Goal: Task Accomplishment & Management: Manage account settings

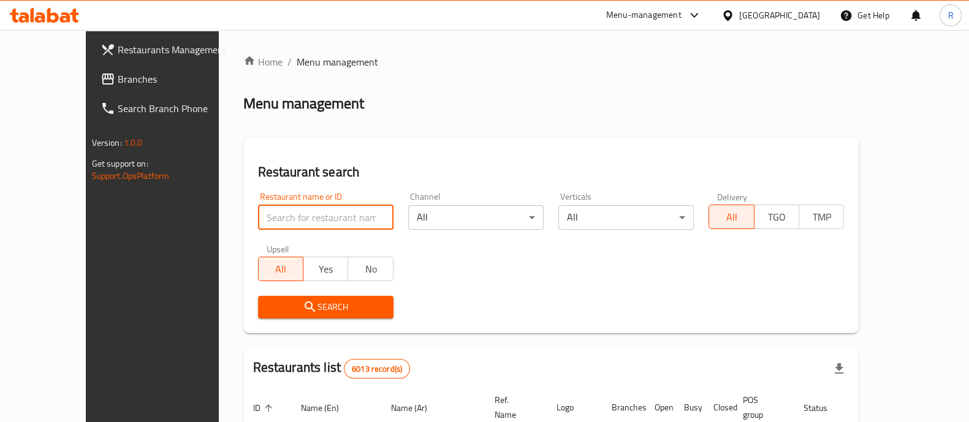
click at [286, 215] on input "search" at bounding box center [325, 217] width 135 height 25
type input "crepa"
click button "Search" at bounding box center [325, 307] width 135 height 23
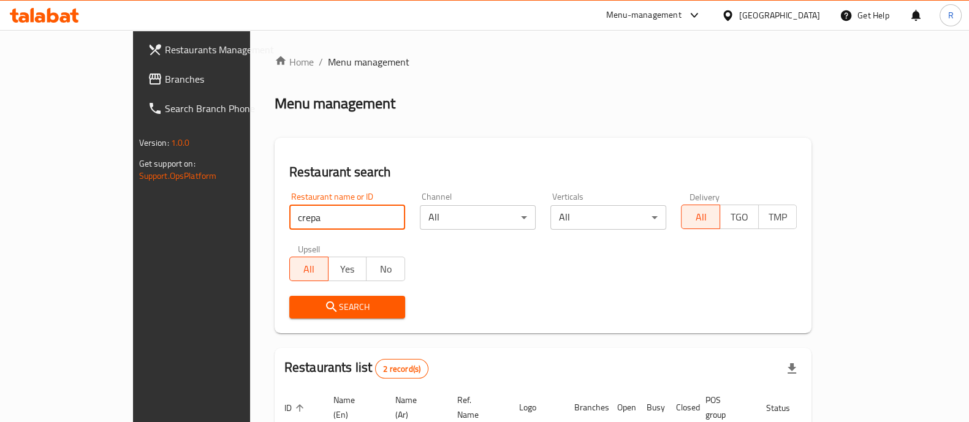
scroll to position [143, 0]
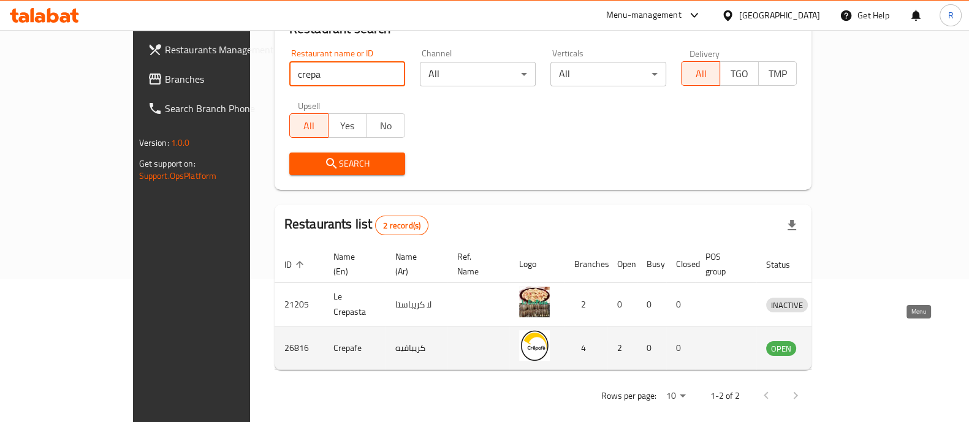
click at [847, 344] on icon "enhanced table" at bounding box center [839, 349] width 13 height 10
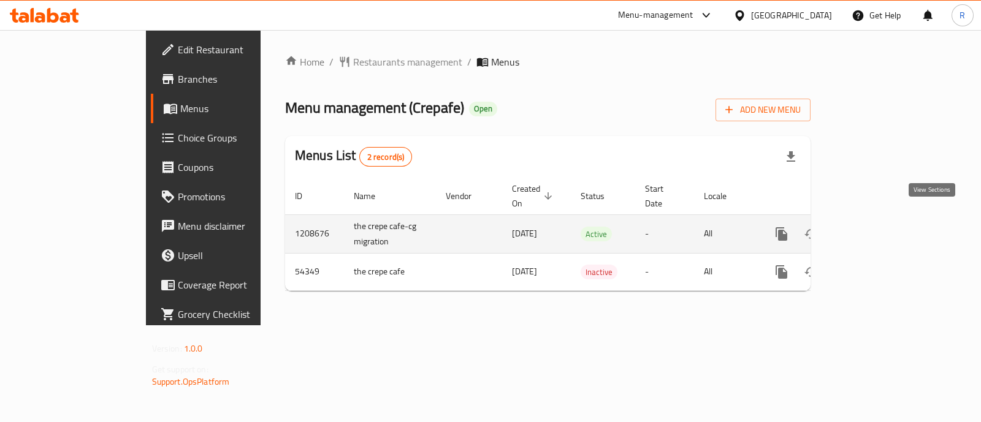
click at [877, 227] on icon "enhanced table" at bounding box center [870, 234] width 15 height 15
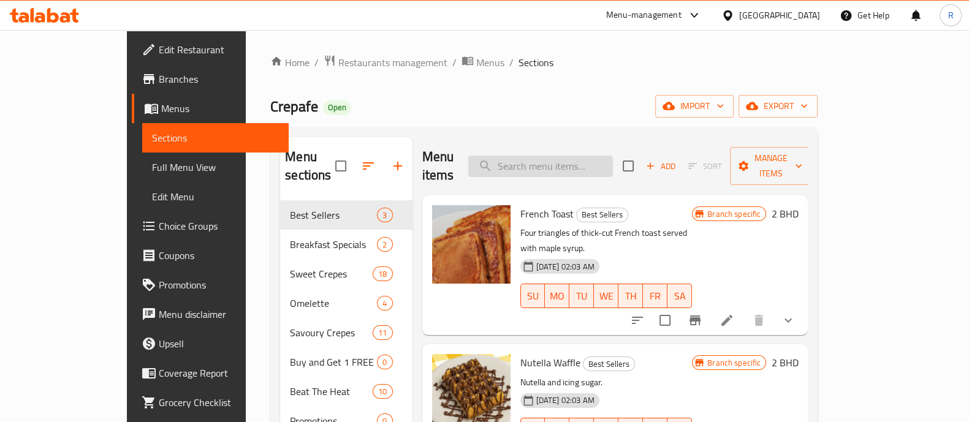
click at [580, 156] on input "search" at bounding box center [540, 166] width 145 height 21
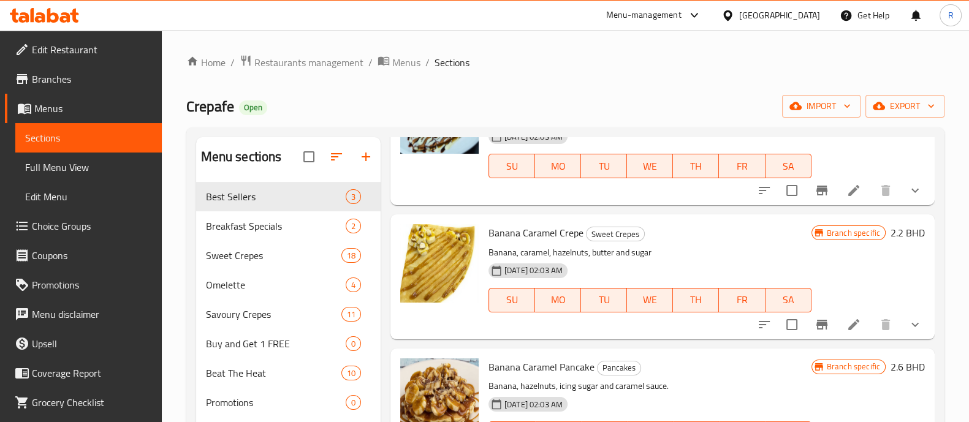
scroll to position [118, 0]
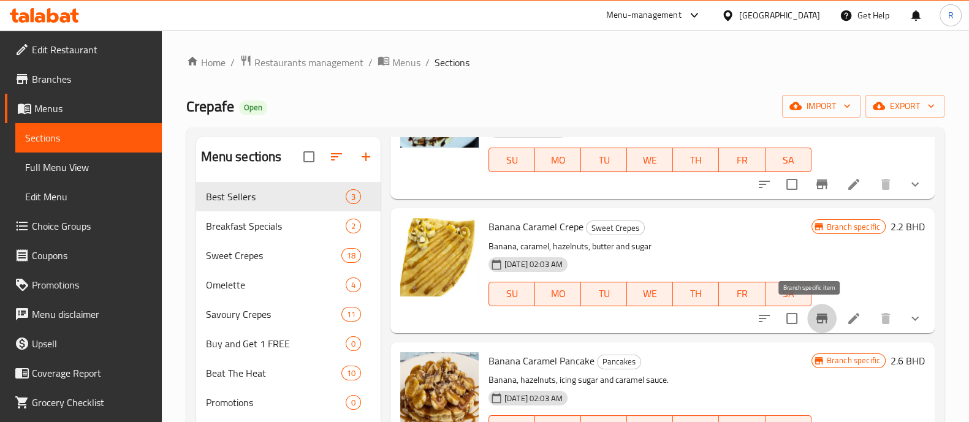
click at [815, 320] on icon "Branch-specific-item" at bounding box center [822, 318] width 15 height 15
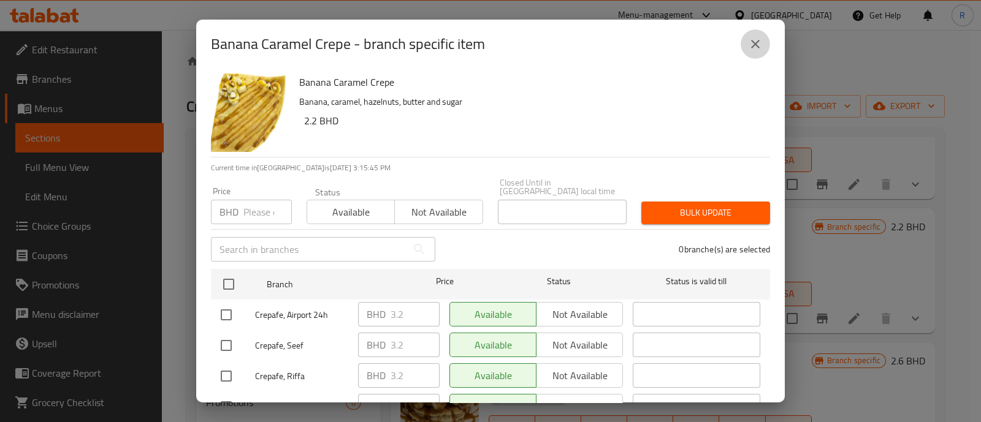
click at [759, 45] on icon "close" at bounding box center [755, 44] width 15 height 15
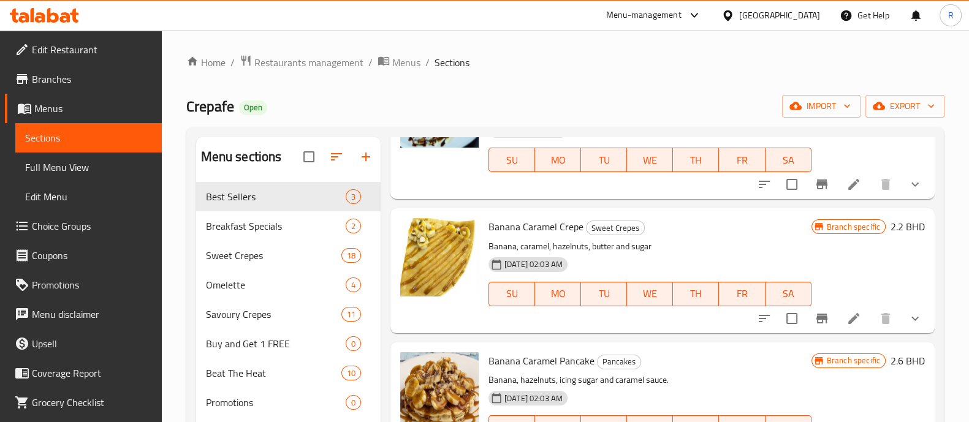
scroll to position [0, 0]
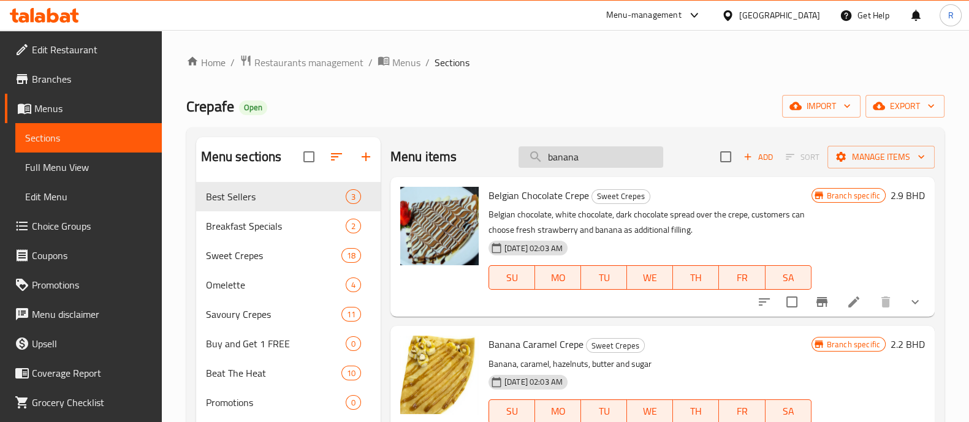
click at [562, 158] on input "banana" at bounding box center [591, 157] width 145 height 21
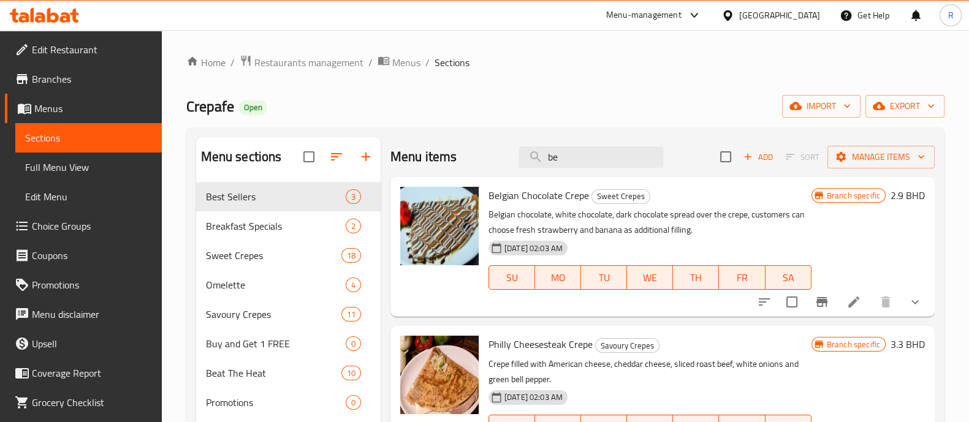
type input "b"
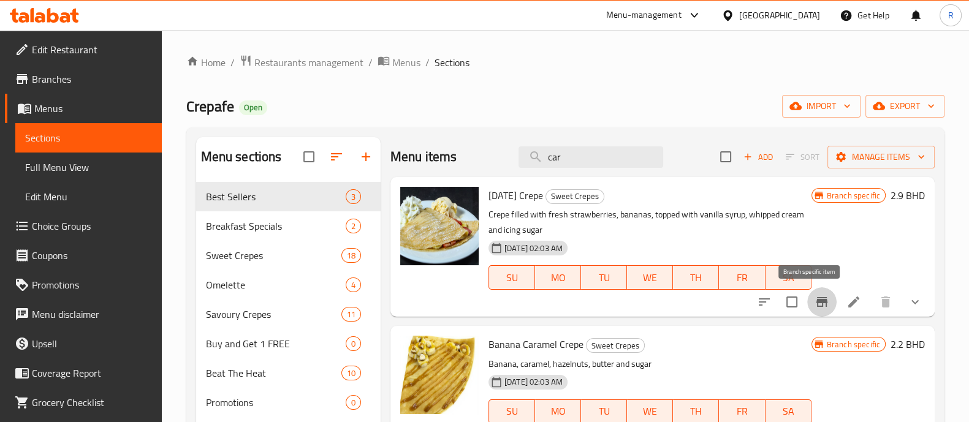
click at [815, 303] on icon "Branch-specific-item" at bounding box center [822, 302] width 15 height 15
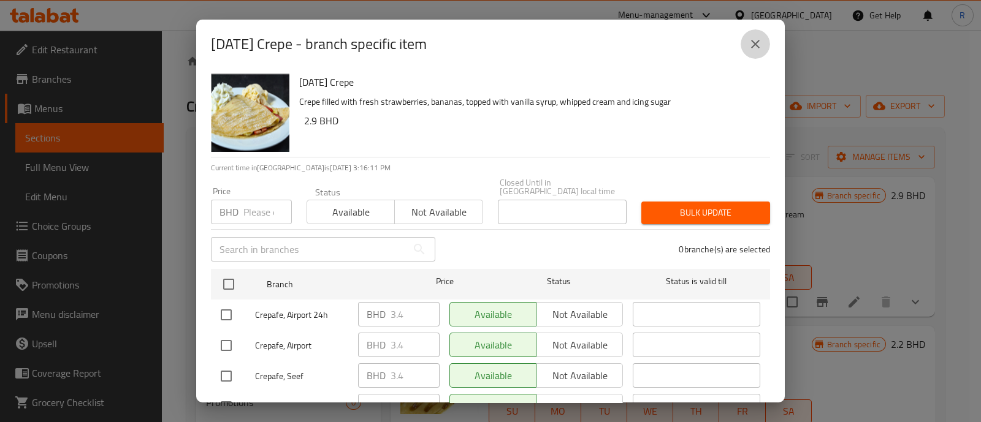
click at [753, 47] on icon "close" at bounding box center [755, 44] width 15 height 15
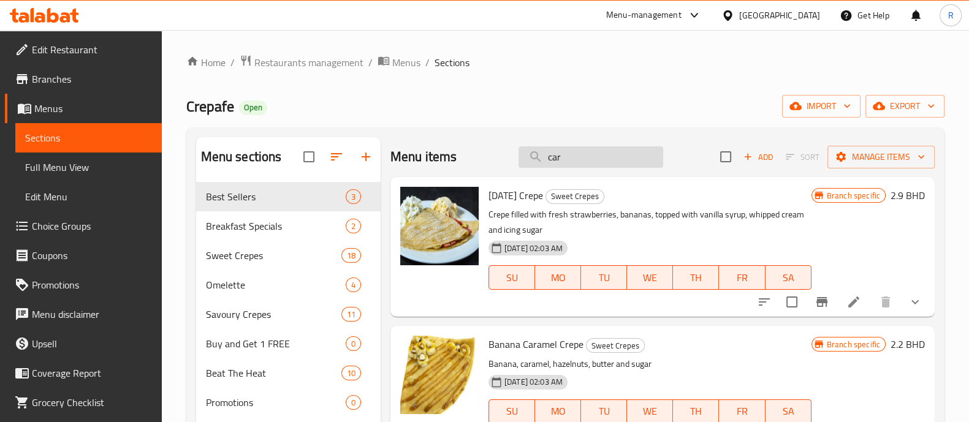
click at [576, 156] on input "car" at bounding box center [591, 157] width 145 height 21
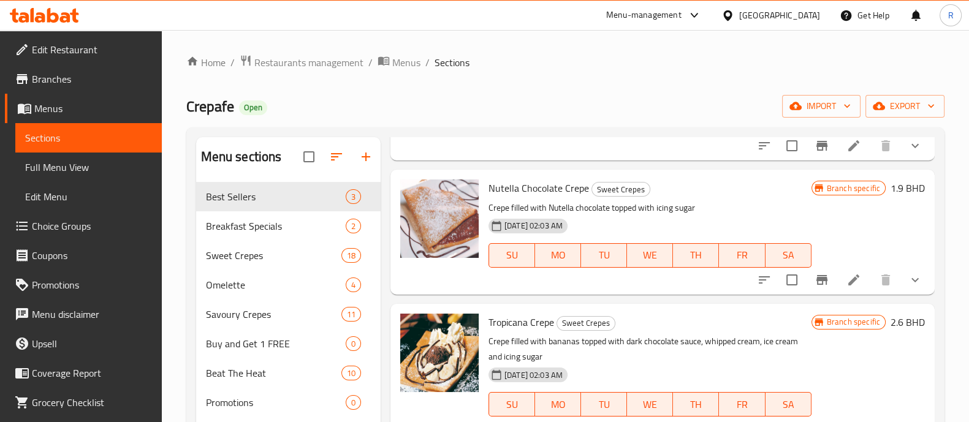
scroll to position [425, 0]
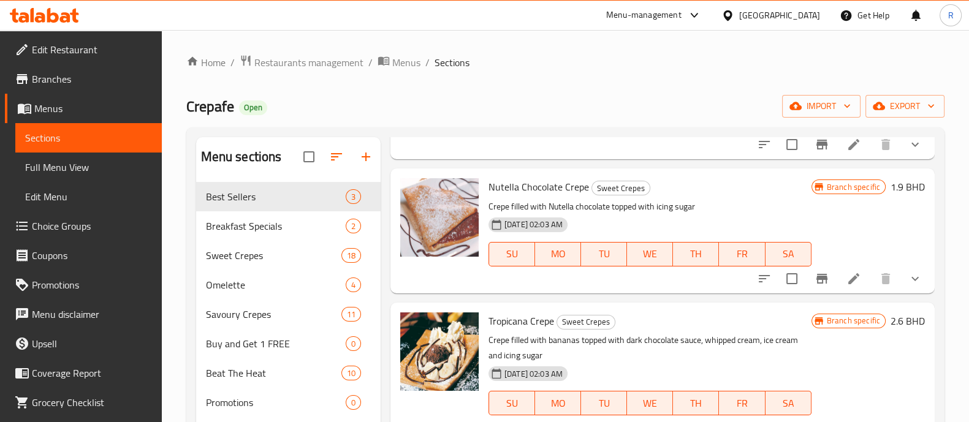
type input "c"
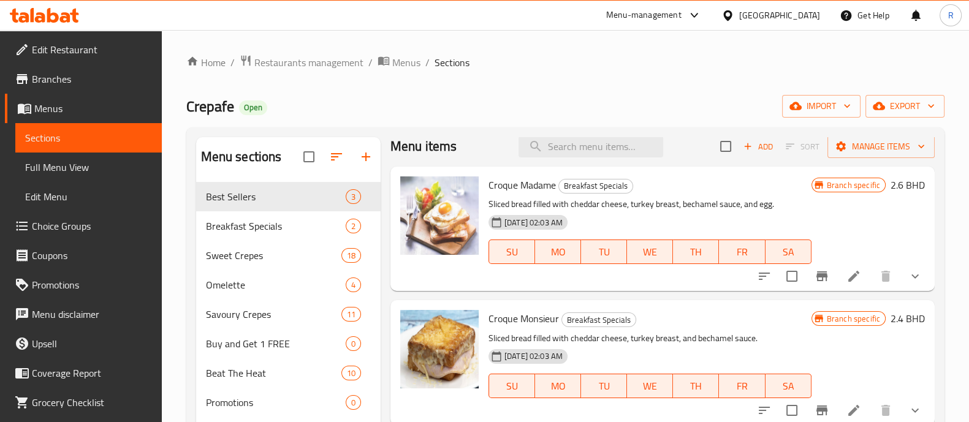
scroll to position [0, 0]
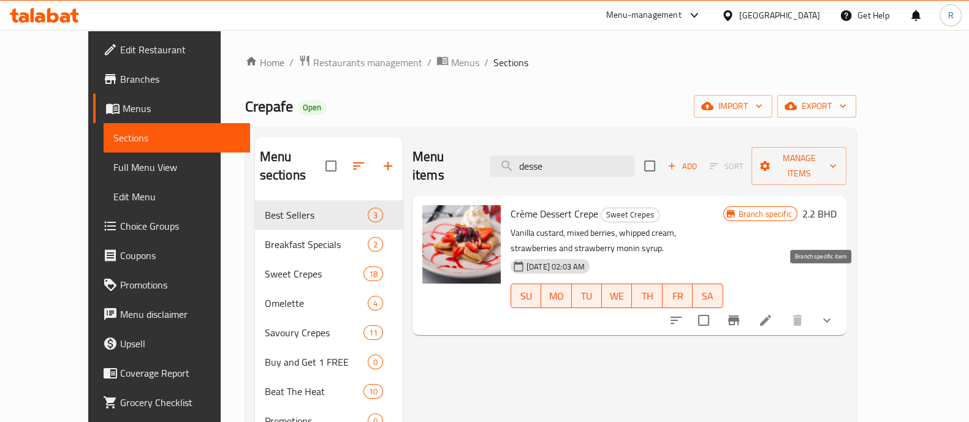
type input "desse"
click at [749, 306] on button "Branch-specific-item" at bounding box center [733, 320] width 29 height 29
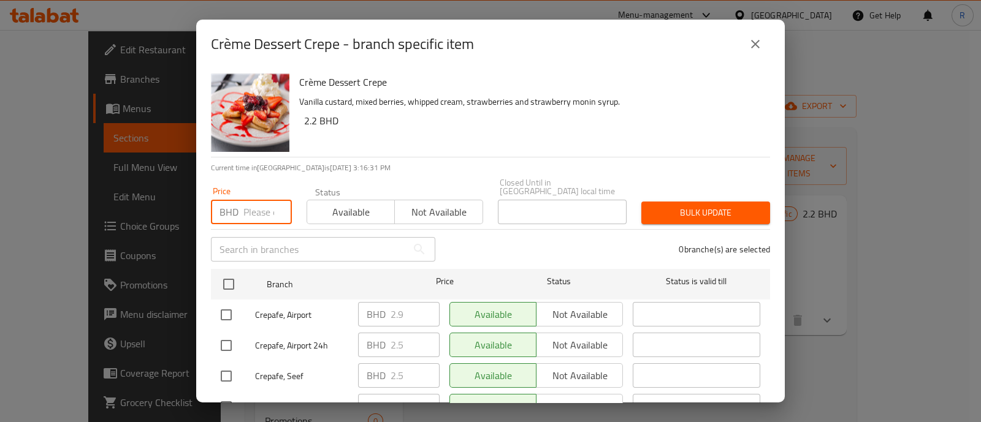
click at [263, 200] on input "number" at bounding box center [267, 212] width 48 height 25
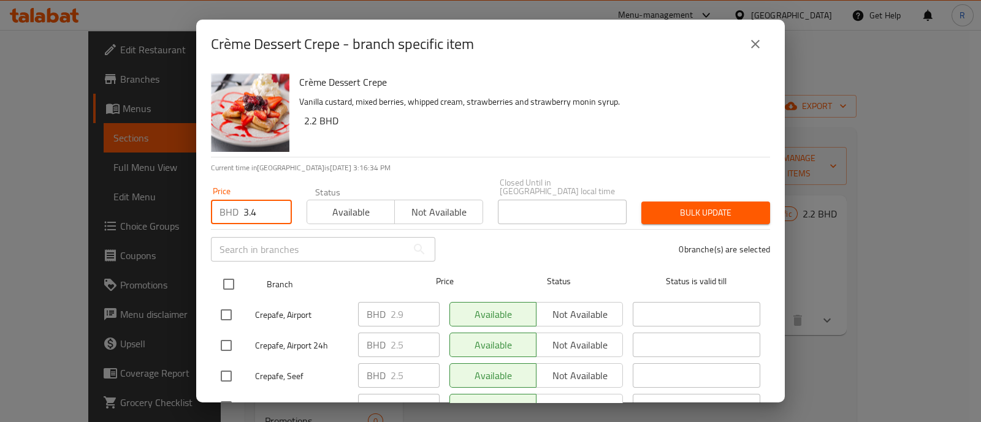
type input "3.4"
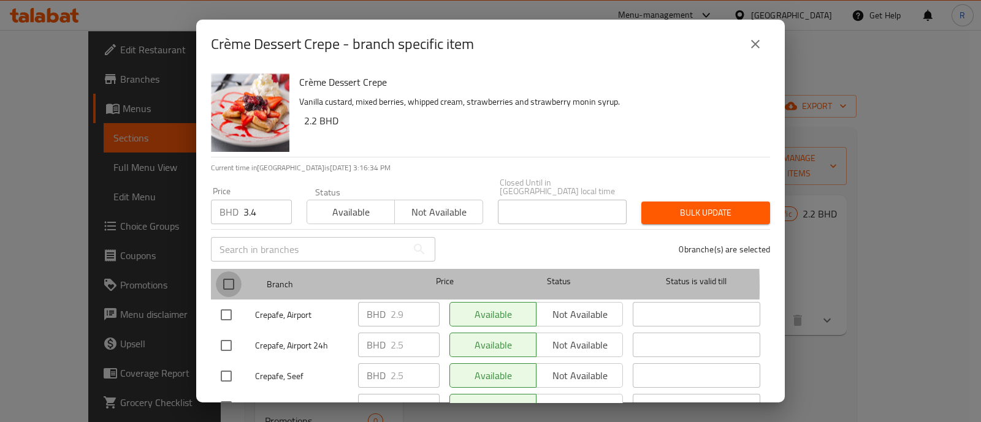
click at [227, 279] on input "checkbox" at bounding box center [229, 285] width 26 height 26
checkbox input "true"
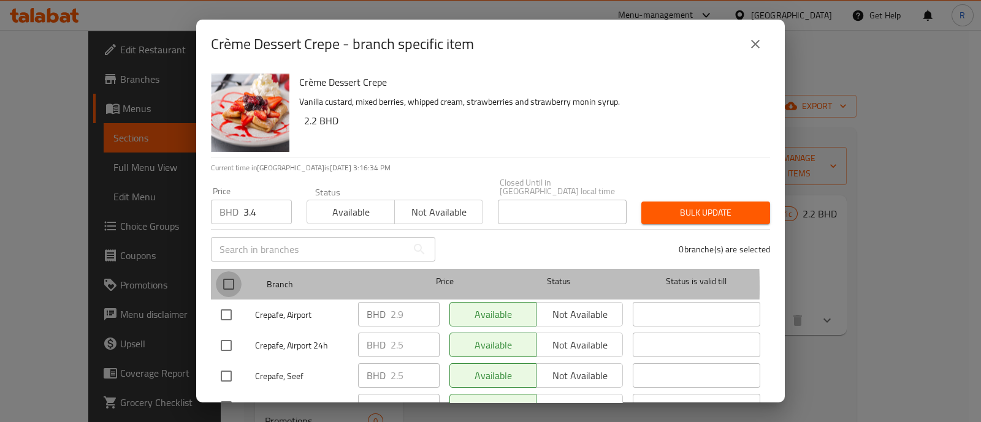
checkbox input "true"
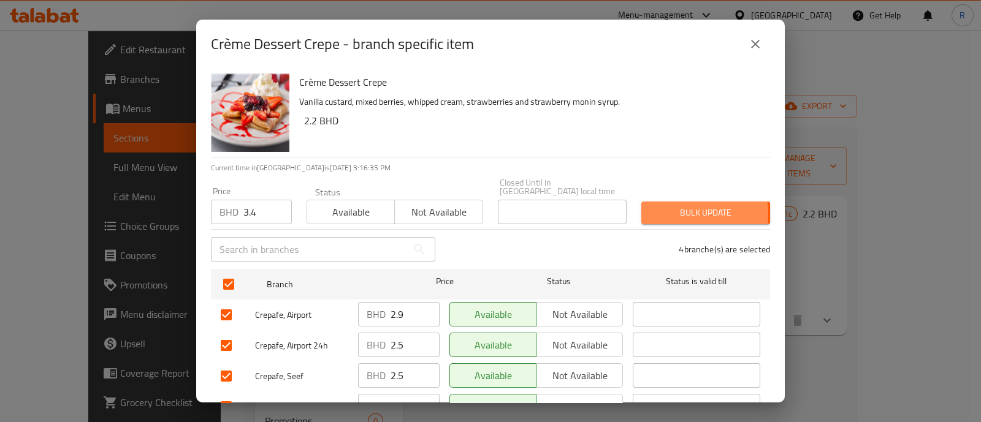
click at [652, 206] on span "Bulk update" at bounding box center [705, 212] width 109 height 15
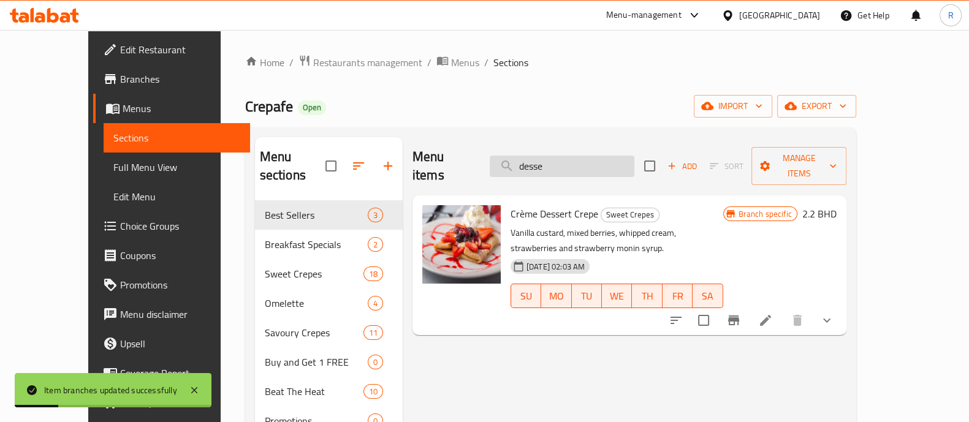
click at [570, 160] on input "desse" at bounding box center [562, 166] width 145 height 21
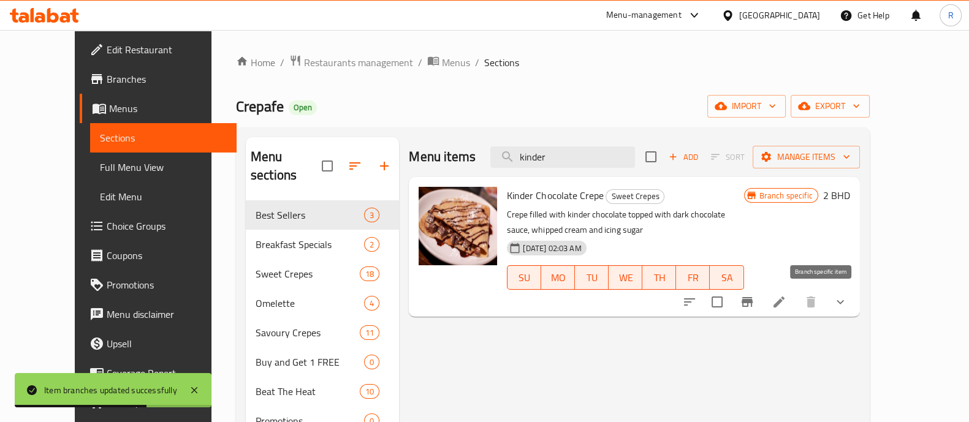
type input "kinder"
click at [755, 305] on icon "Branch-specific-item" at bounding box center [747, 302] width 15 height 15
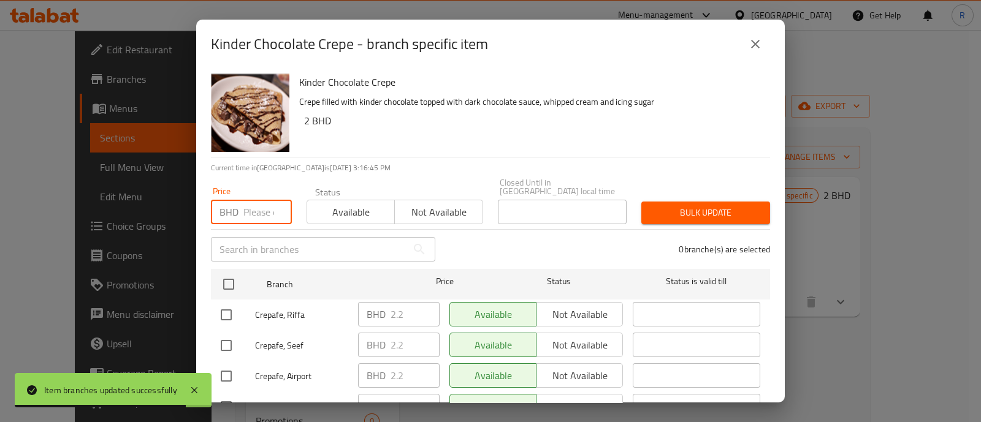
click at [254, 207] on input "number" at bounding box center [267, 212] width 48 height 25
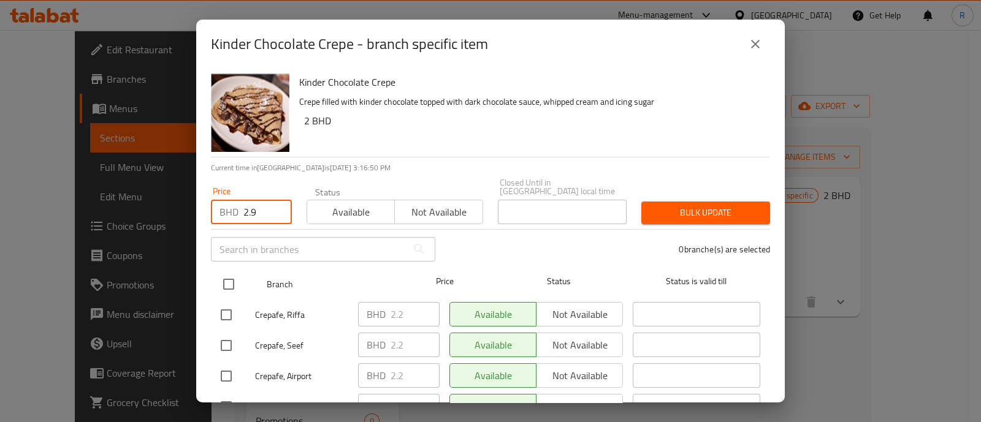
type input "2.9"
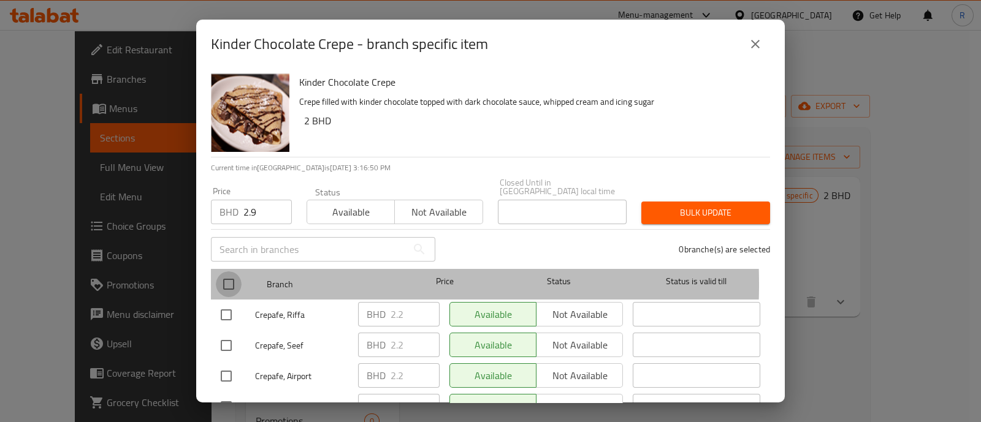
click at [227, 276] on input "checkbox" at bounding box center [229, 285] width 26 height 26
checkbox input "true"
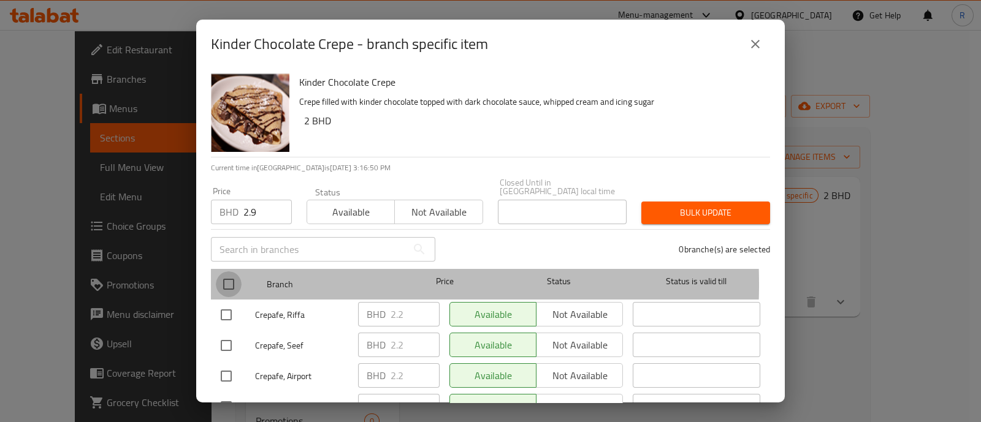
checkbox input "true"
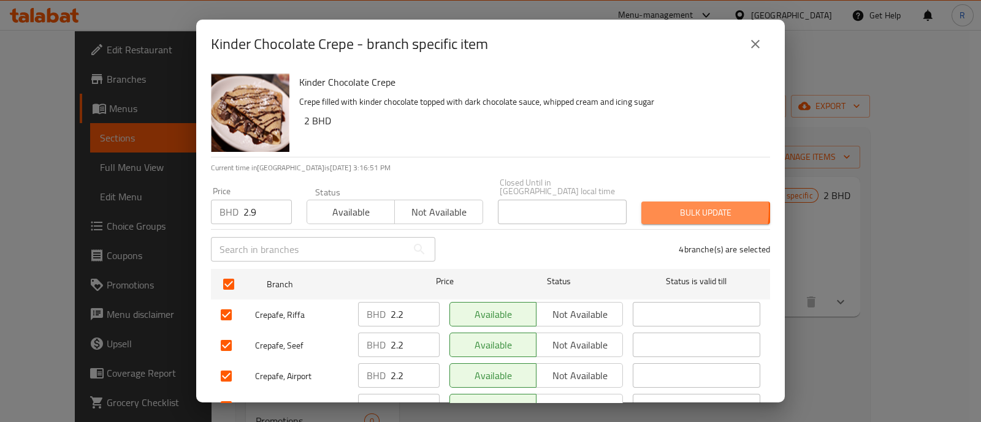
click at [651, 205] on span "Bulk update" at bounding box center [705, 212] width 109 height 15
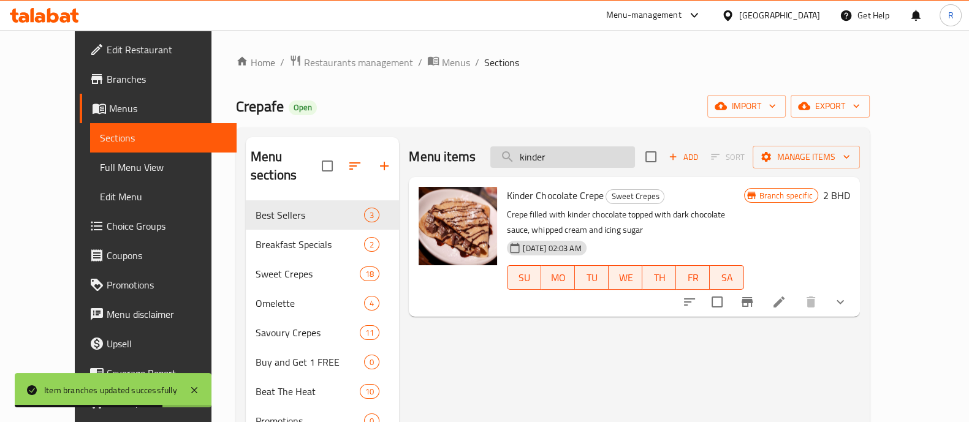
click at [558, 157] on input "kinder" at bounding box center [562, 157] width 145 height 21
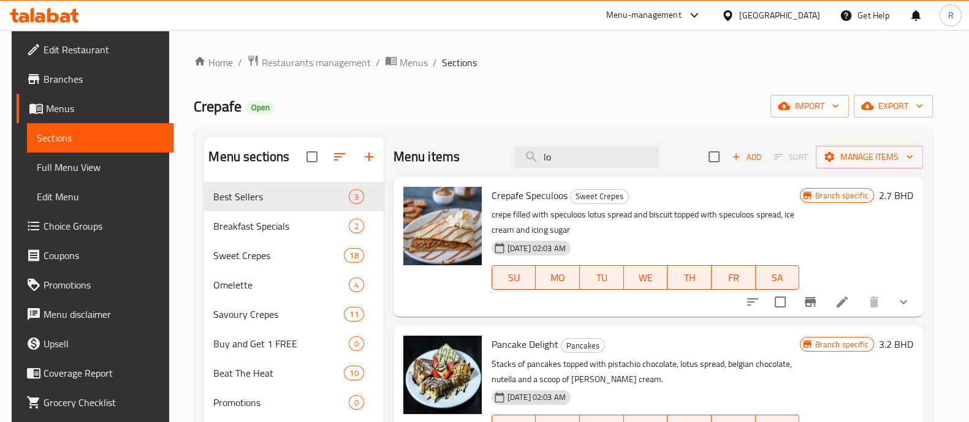
type input "l"
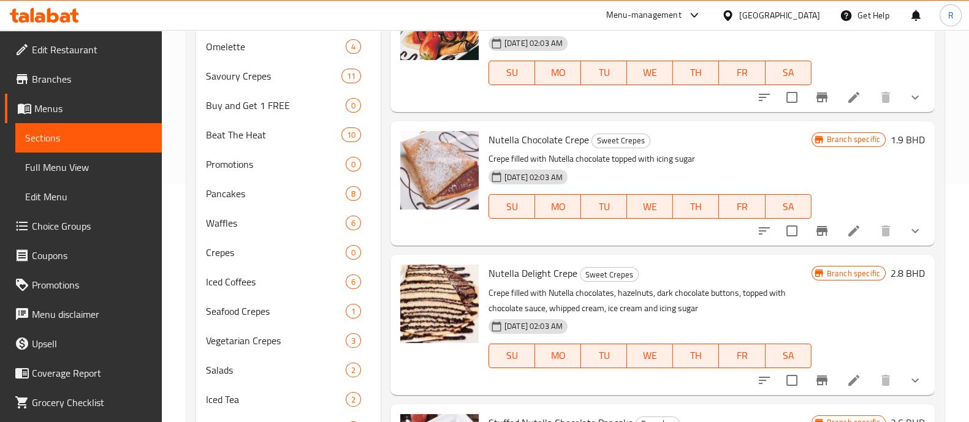
scroll to position [102, 0]
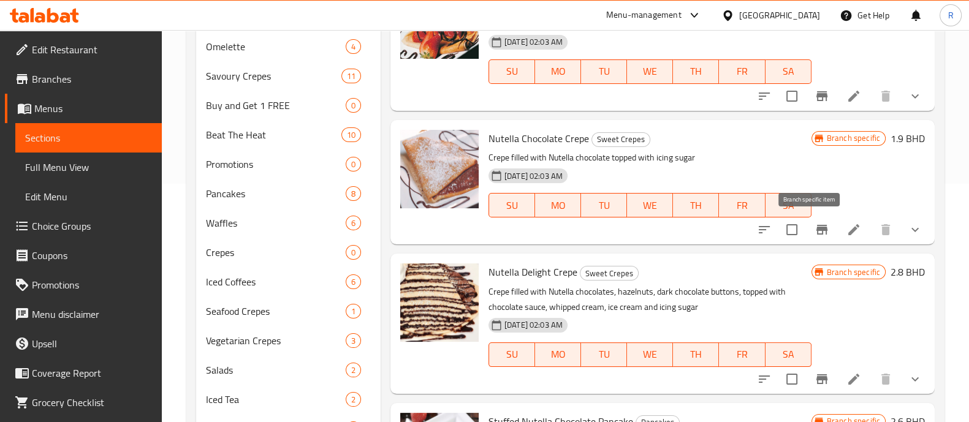
type input "nute"
click at [817, 225] on icon "Branch-specific-item" at bounding box center [822, 230] width 11 height 10
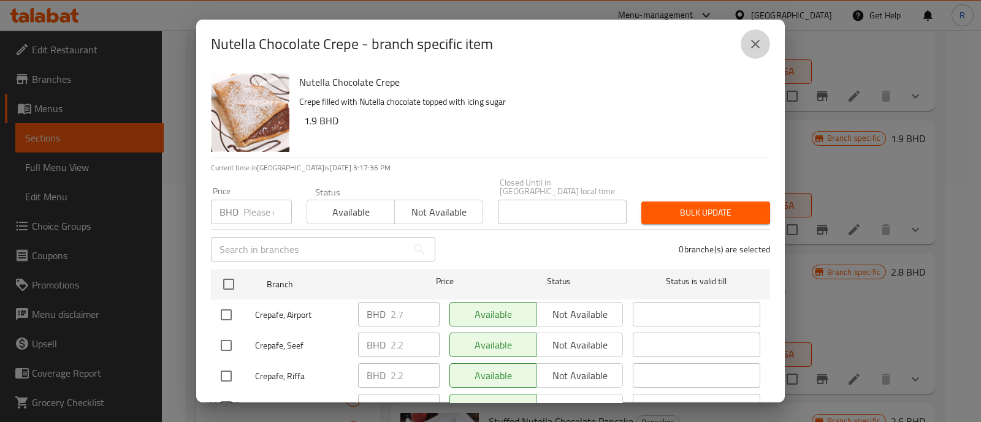
click at [764, 43] on button "close" at bounding box center [755, 43] width 29 height 29
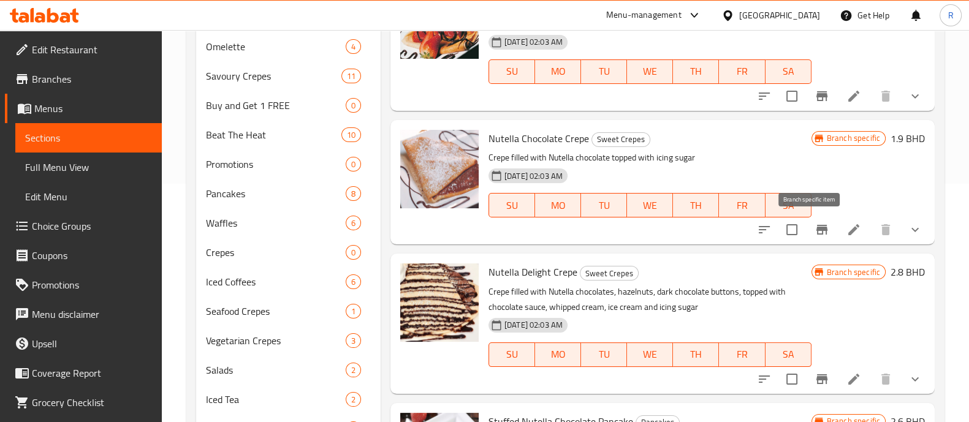
click at [817, 229] on icon "Branch-specific-item" at bounding box center [822, 230] width 11 height 10
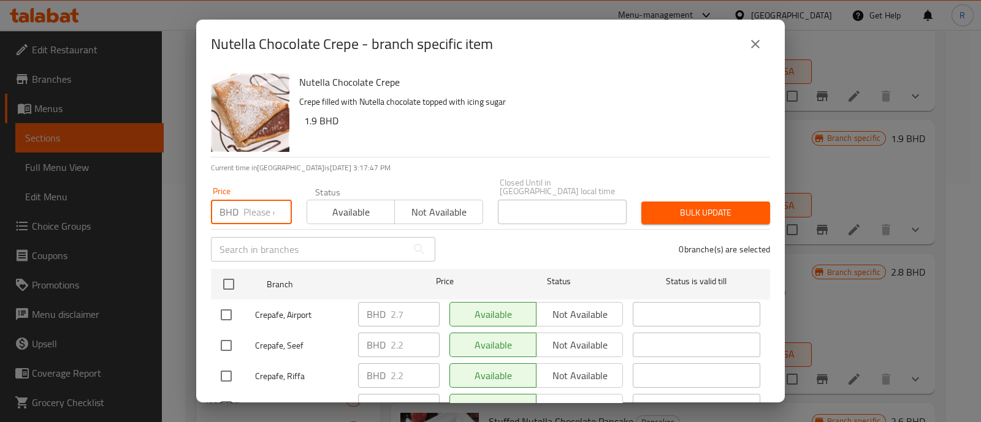
click at [257, 204] on input "number" at bounding box center [267, 212] width 48 height 25
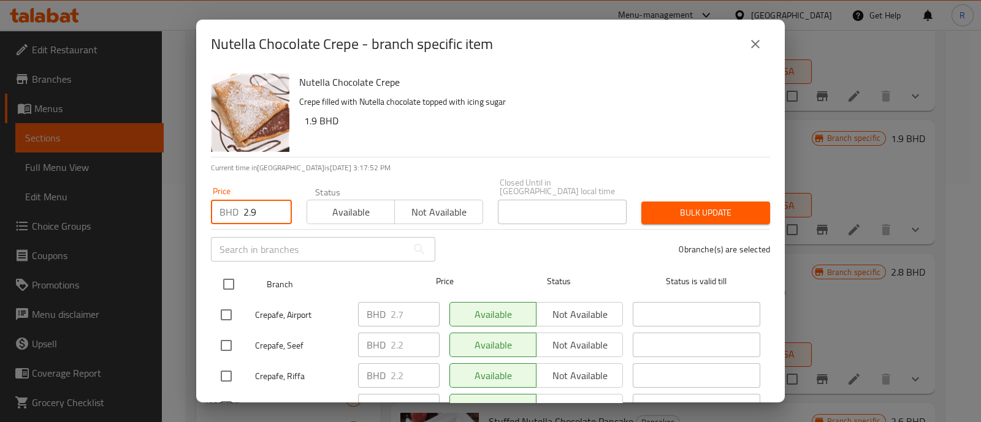
type input "2.9"
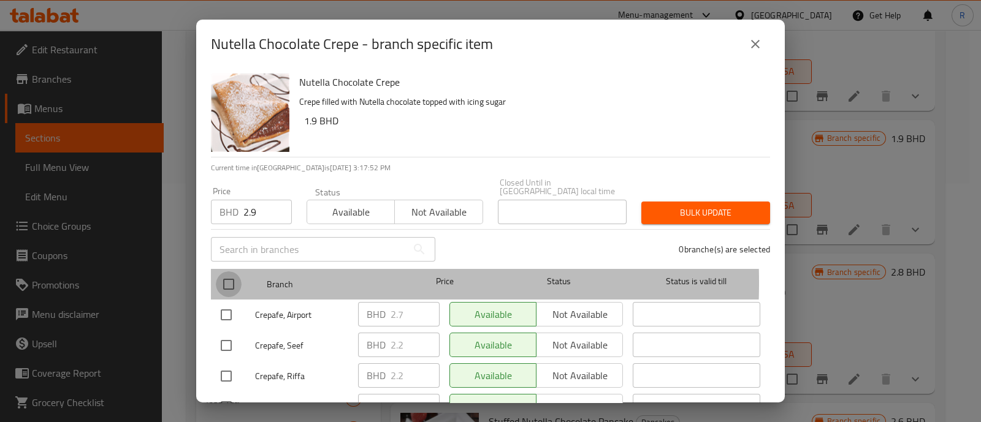
click at [233, 274] on input "checkbox" at bounding box center [229, 285] width 26 height 26
checkbox input "true"
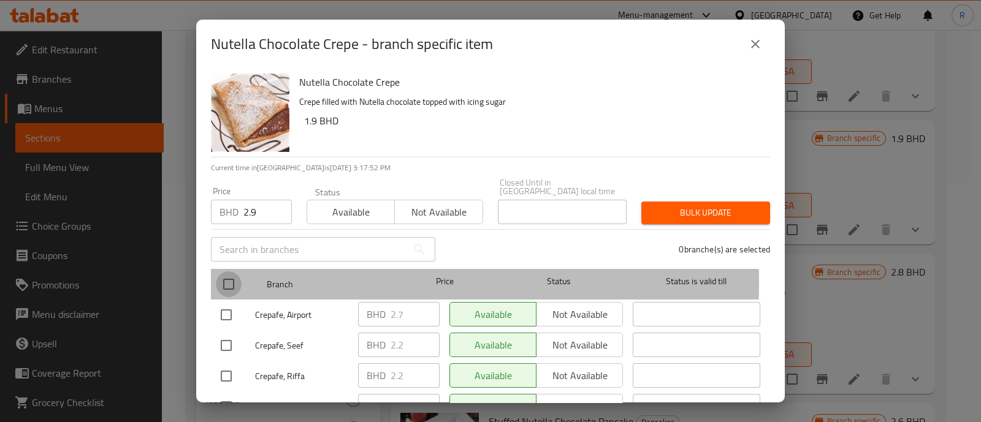
checkbox input "true"
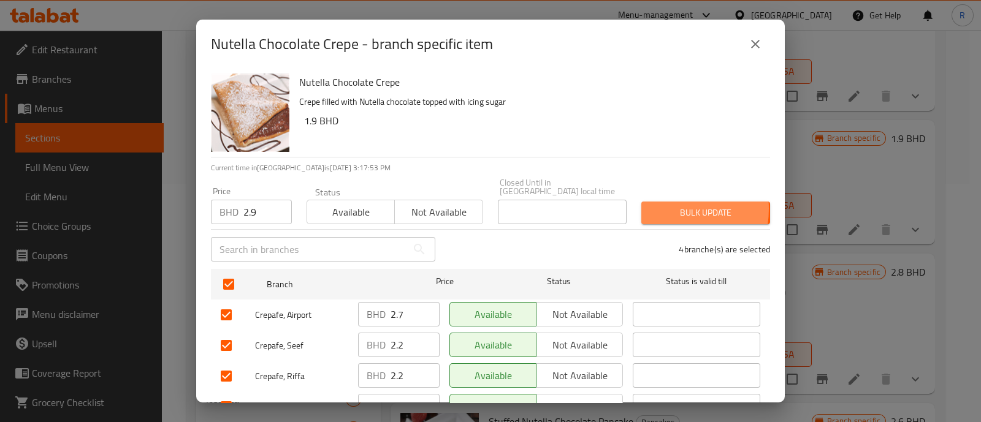
click at [657, 205] on span "Bulk update" at bounding box center [705, 212] width 109 height 15
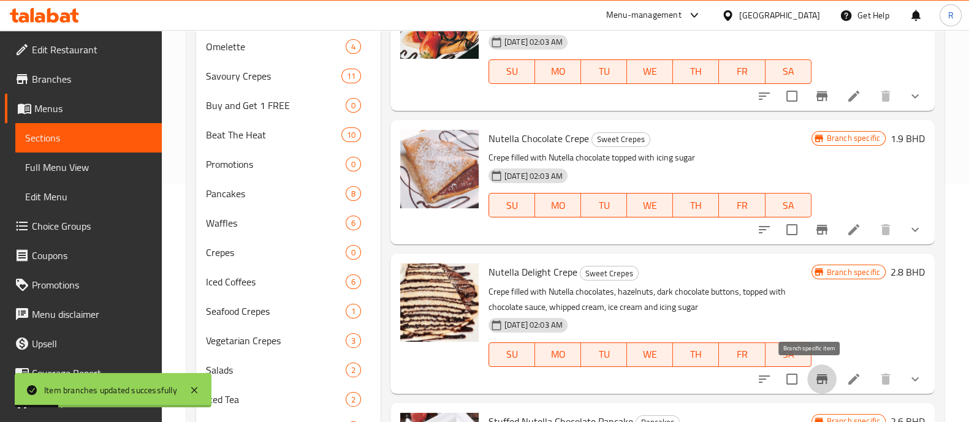
click at [817, 383] on icon "Branch-specific-item" at bounding box center [822, 380] width 11 height 10
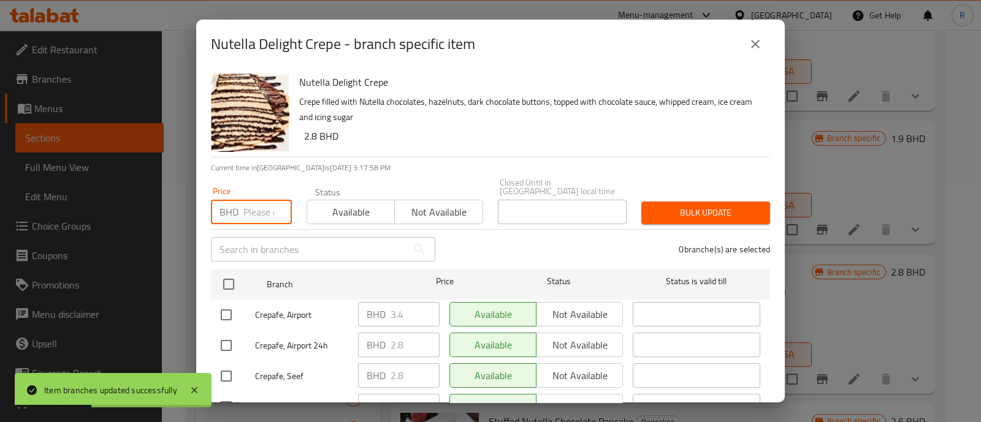
click at [254, 202] on input "number" at bounding box center [267, 212] width 48 height 25
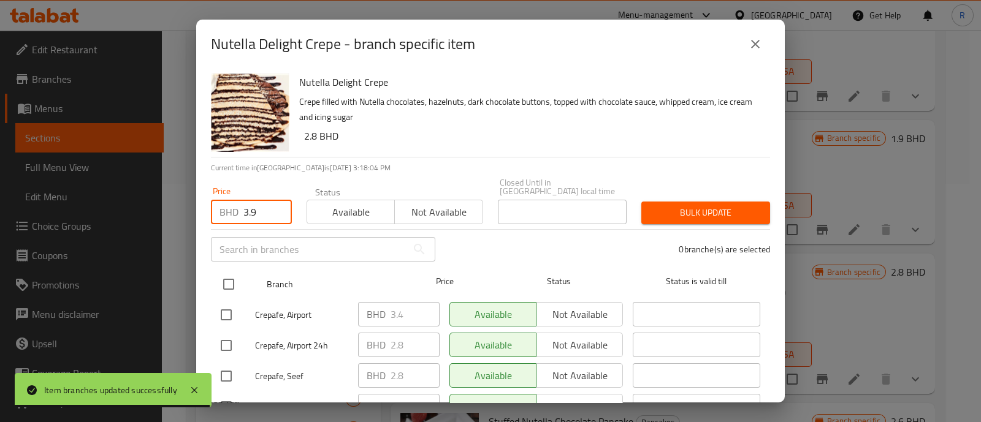
type input "3.9"
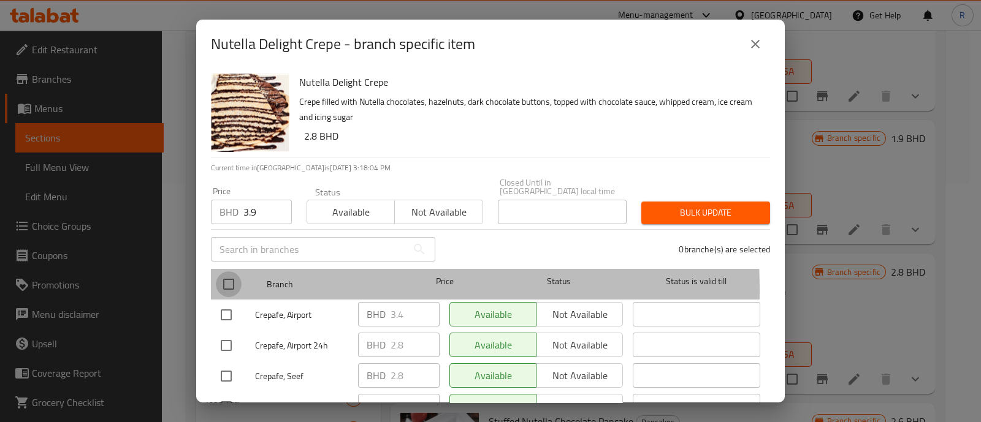
click at [228, 281] on input "checkbox" at bounding box center [229, 285] width 26 height 26
checkbox input "true"
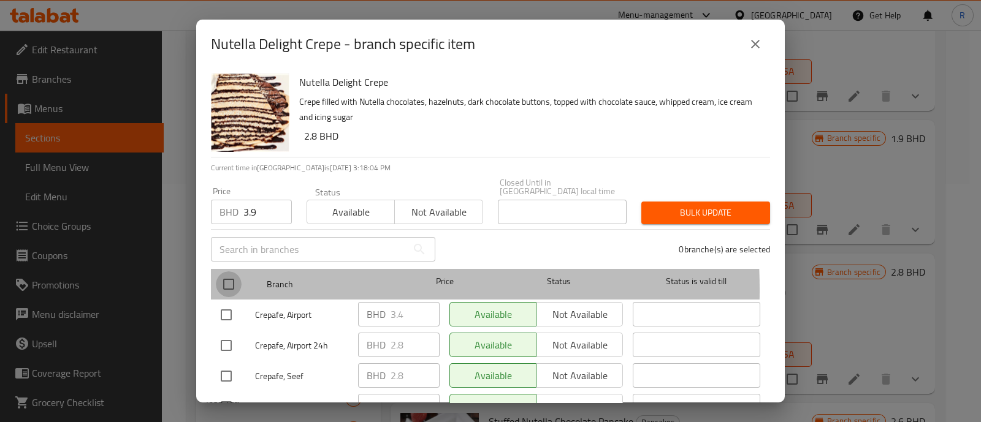
checkbox input "true"
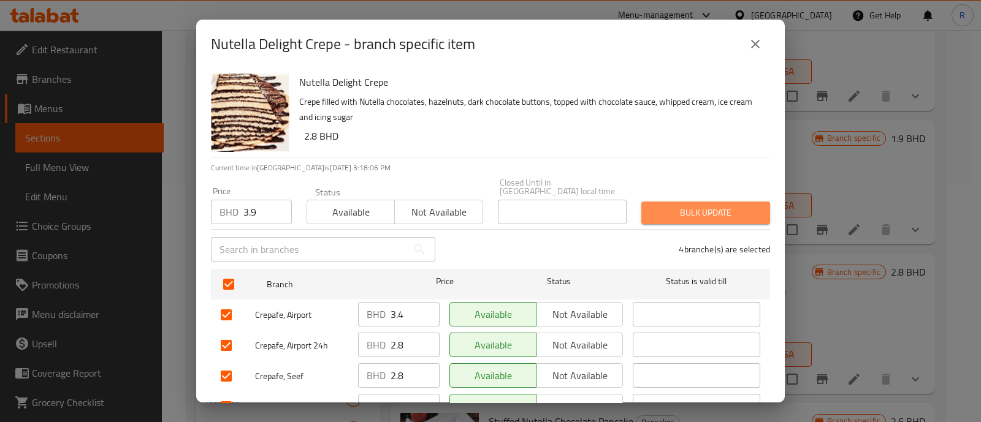
click at [722, 205] on span "Bulk update" at bounding box center [705, 212] width 109 height 15
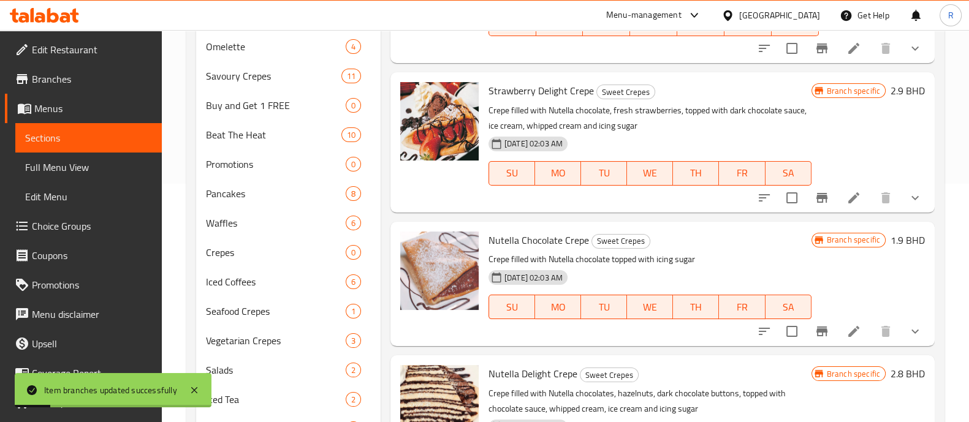
scroll to position [0, 0]
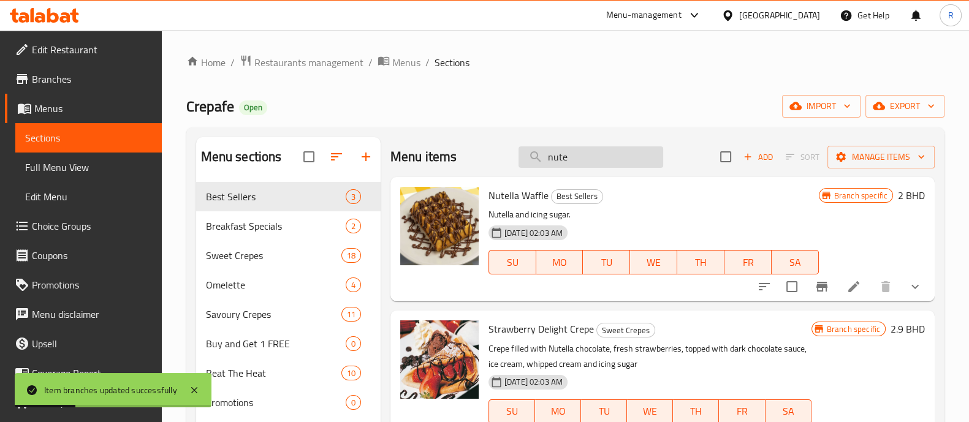
click at [549, 154] on input "nute" at bounding box center [591, 157] width 145 height 21
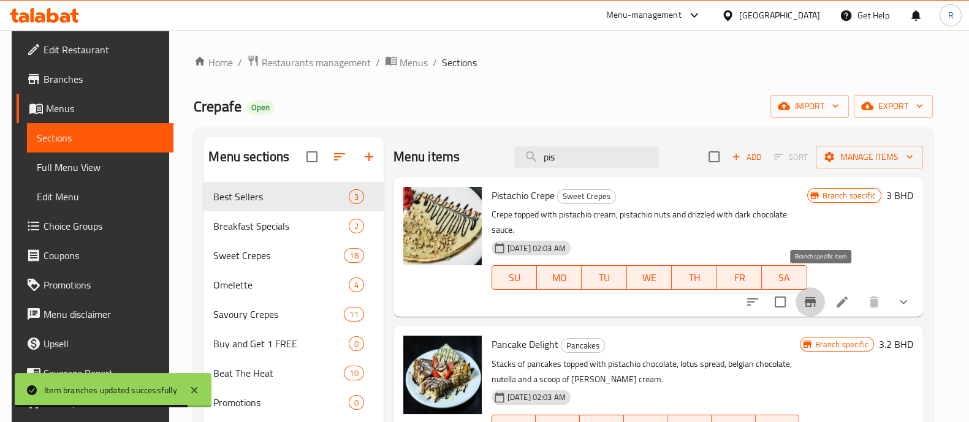
click at [819, 296] on button "Branch-specific-item" at bounding box center [810, 302] width 29 height 29
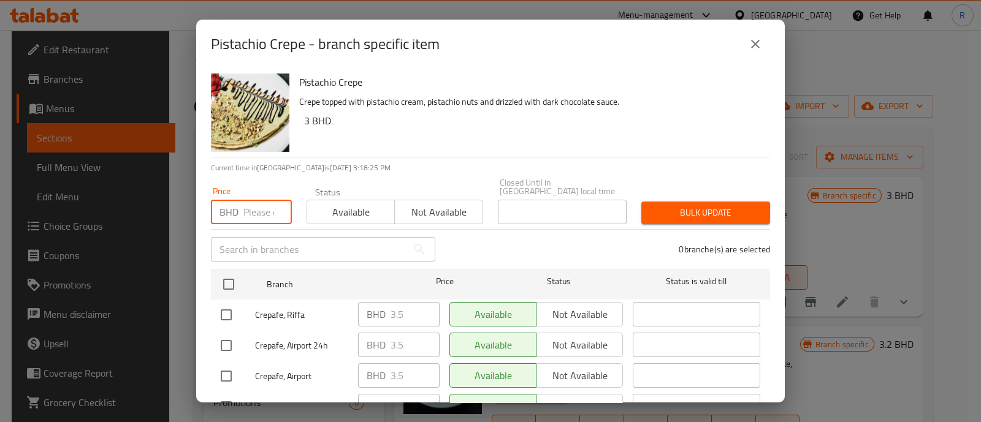
click at [256, 200] on input "number" at bounding box center [267, 212] width 48 height 25
click at [755, 44] on icon "close" at bounding box center [755, 44] width 9 height 9
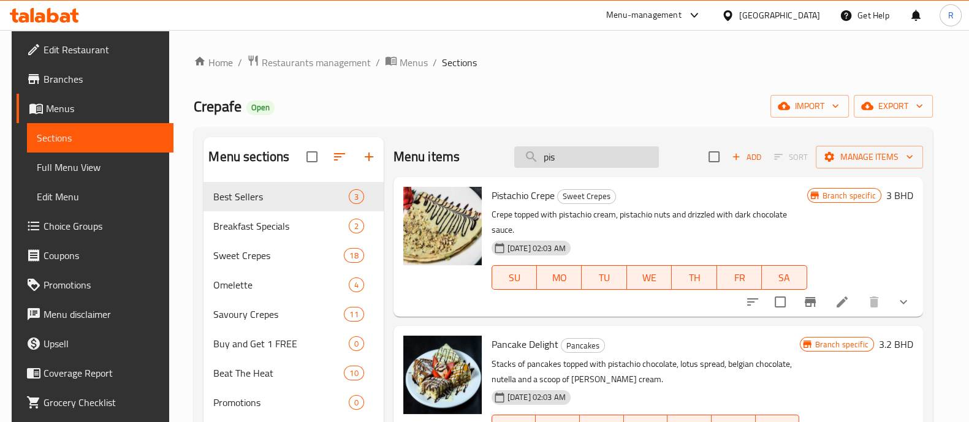
click at [567, 156] on input "pis" at bounding box center [586, 157] width 145 height 21
type input "p"
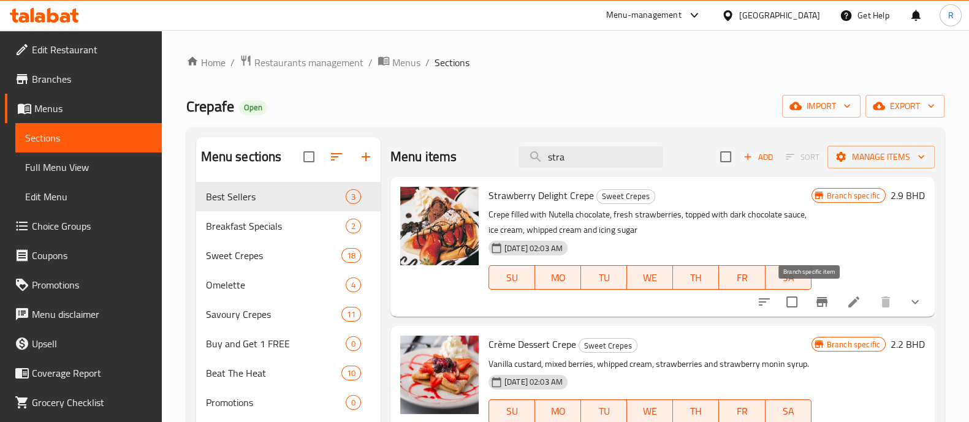
type input "stra"
click at [817, 302] on icon "Branch-specific-item" at bounding box center [822, 302] width 11 height 10
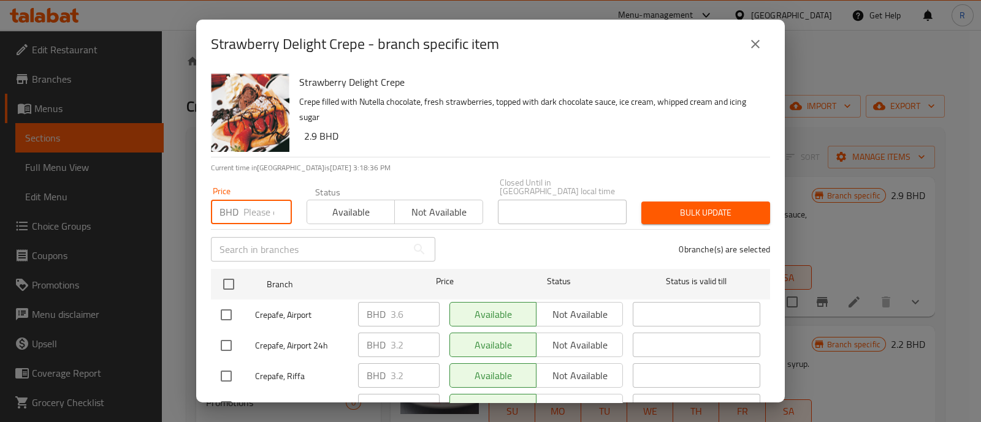
click at [256, 202] on input "number" at bounding box center [267, 212] width 48 height 25
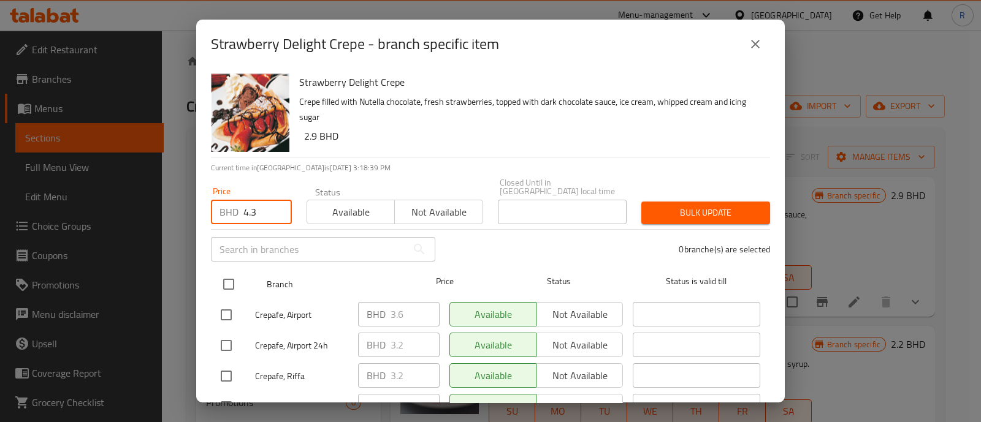
type input "4.3"
click at [233, 275] on input "checkbox" at bounding box center [229, 285] width 26 height 26
checkbox input "true"
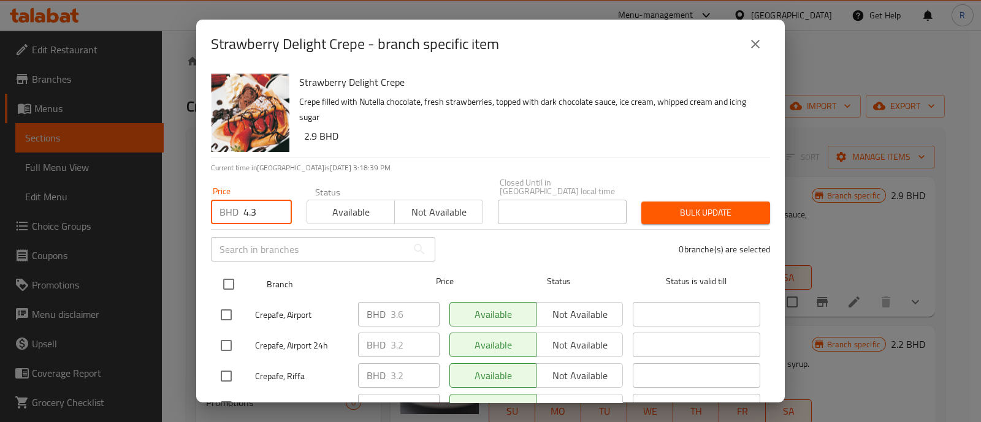
checkbox input "true"
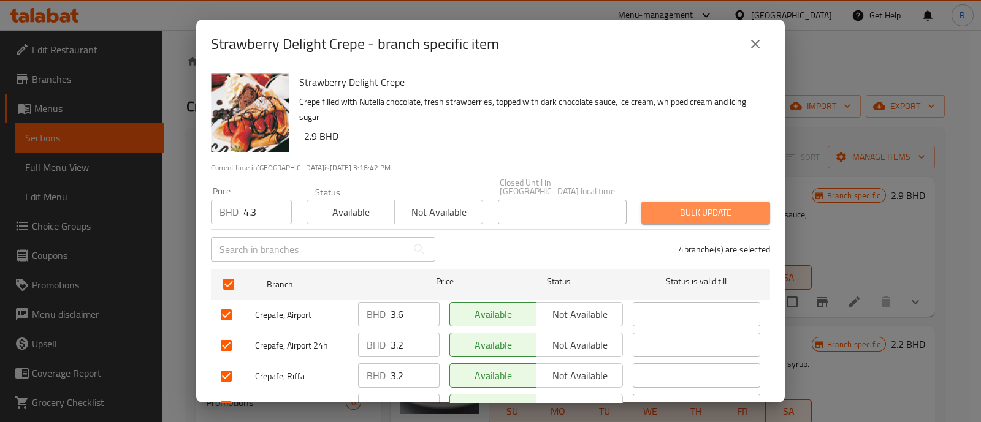
click at [733, 205] on span "Bulk update" at bounding box center [705, 212] width 109 height 15
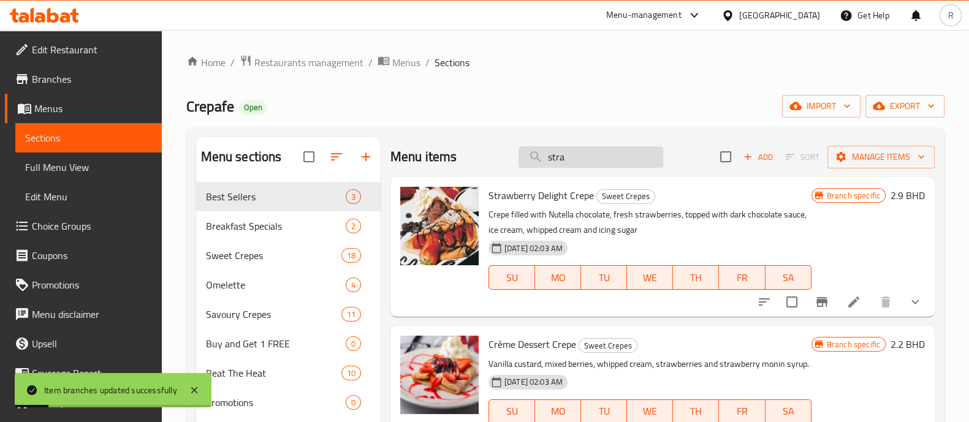
click at [579, 154] on input "stra" at bounding box center [591, 157] width 145 height 21
type input "s"
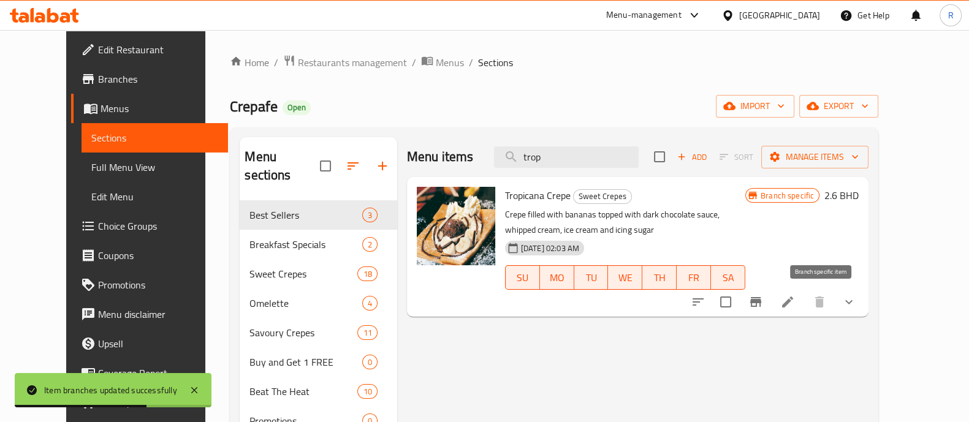
type input "trop"
click at [761, 306] on icon "Branch-specific-item" at bounding box center [755, 302] width 11 height 10
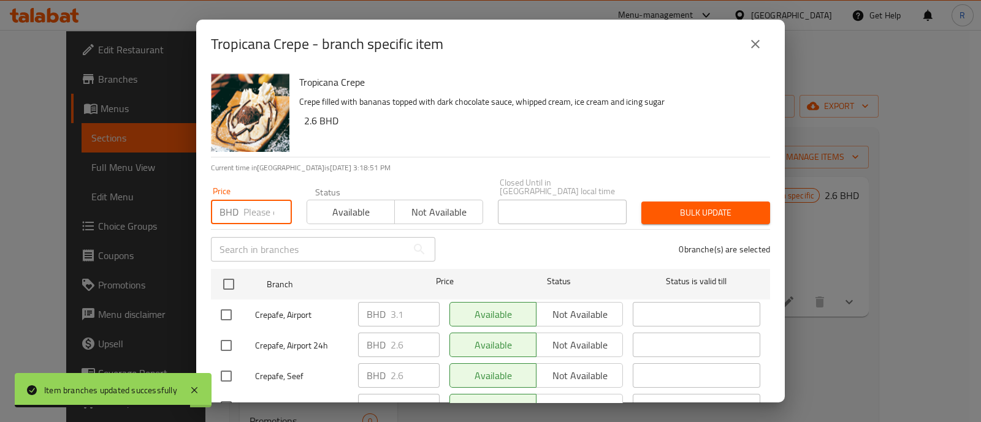
click at [253, 202] on input "number" at bounding box center [267, 212] width 48 height 25
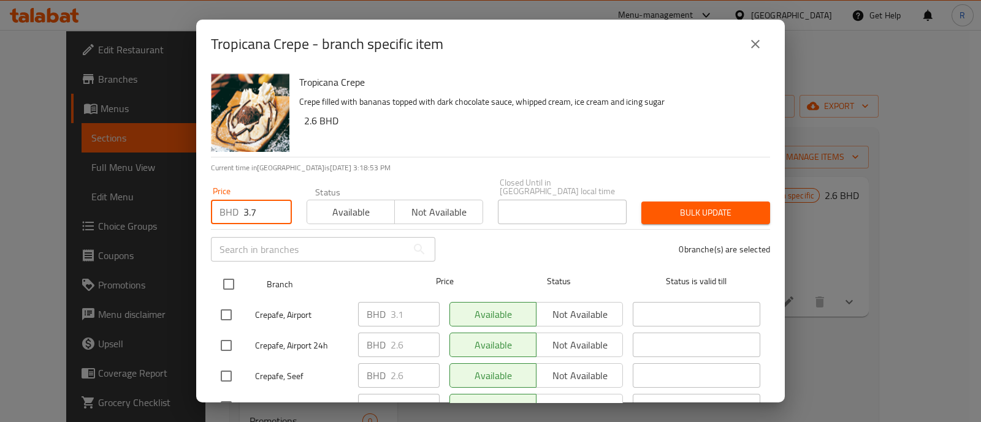
type input "3.7"
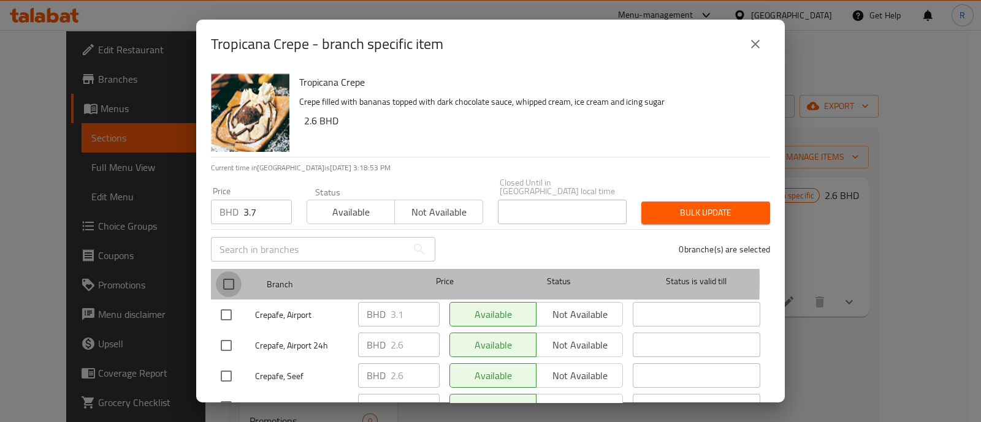
click at [227, 272] on input "checkbox" at bounding box center [229, 285] width 26 height 26
checkbox input "true"
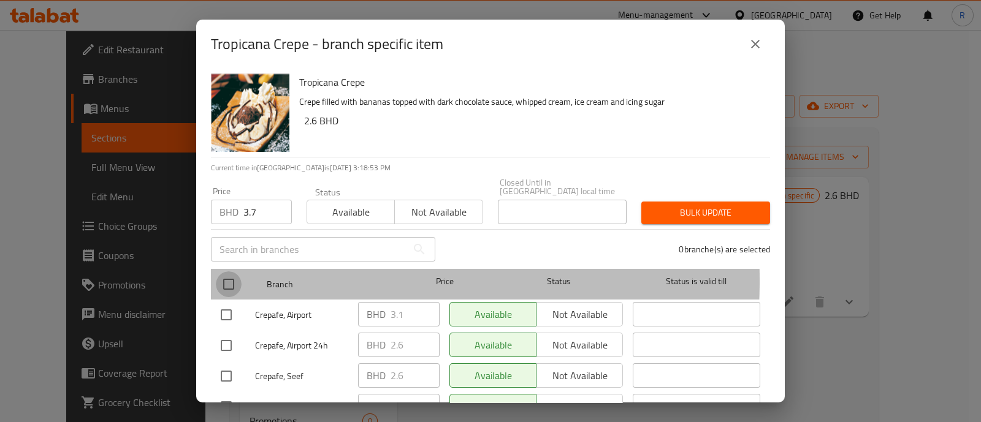
checkbox input "true"
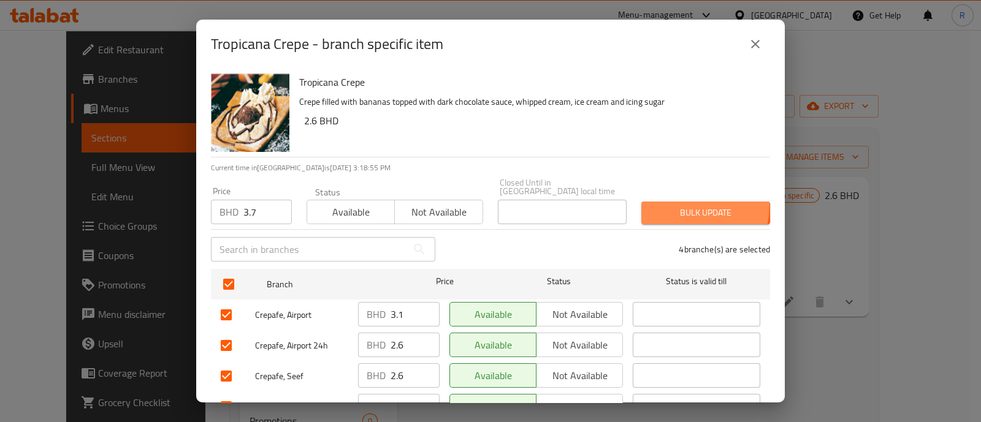
click at [675, 205] on span "Bulk update" at bounding box center [705, 212] width 109 height 15
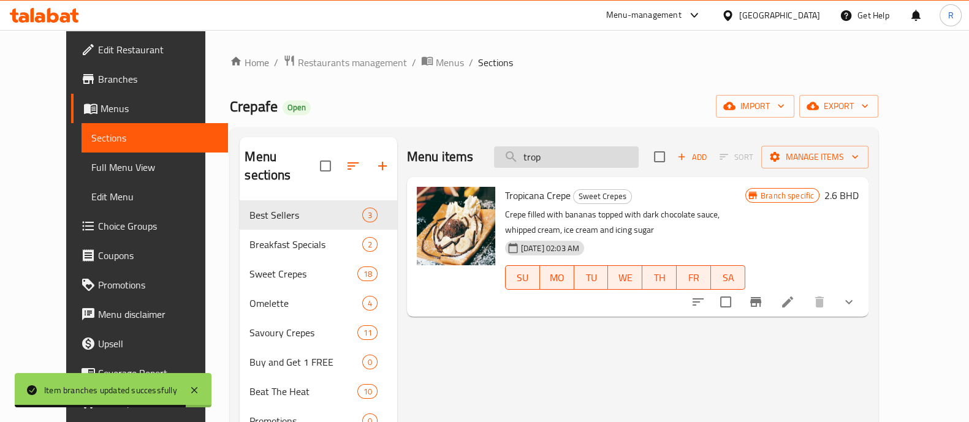
click at [582, 160] on input "trop" at bounding box center [566, 157] width 145 height 21
type input "t"
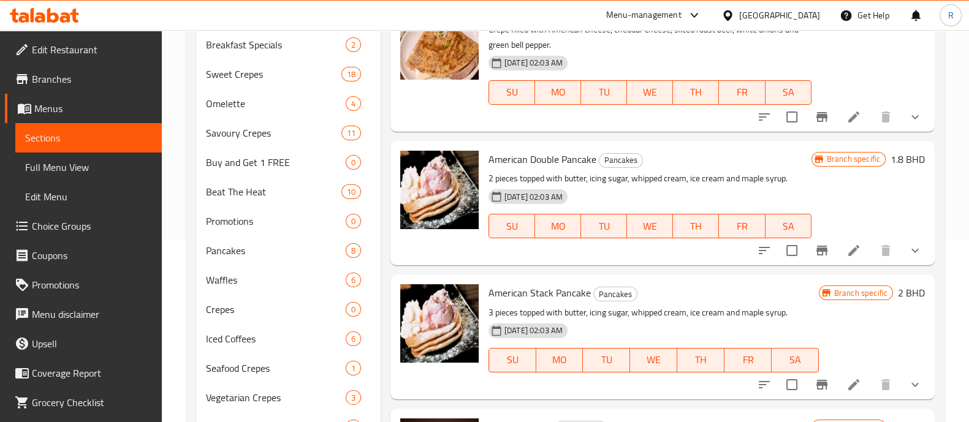
scroll to position [181, 0]
type input "ameri"
click at [818, 246] on button "Branch-specific-item" at bounding box center [821, 250] width 29 height 29
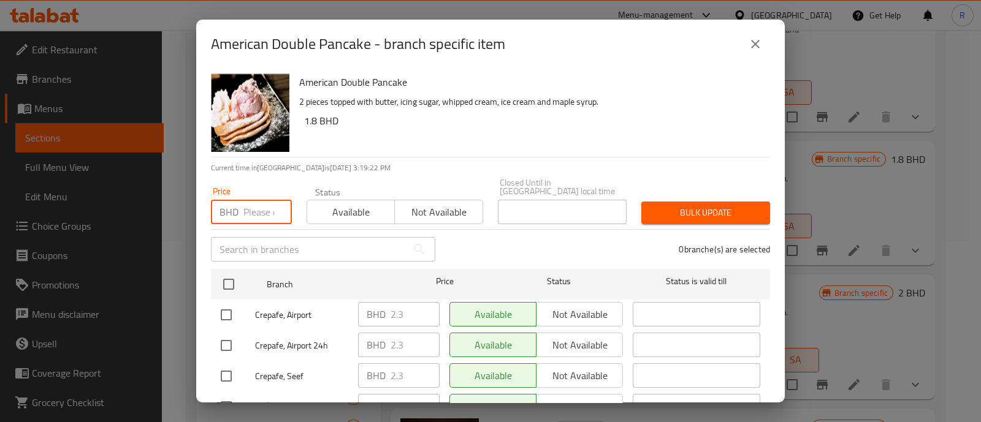
click at [253, 207] on input "number" at bounding box center [267, 212] width 48 height 25
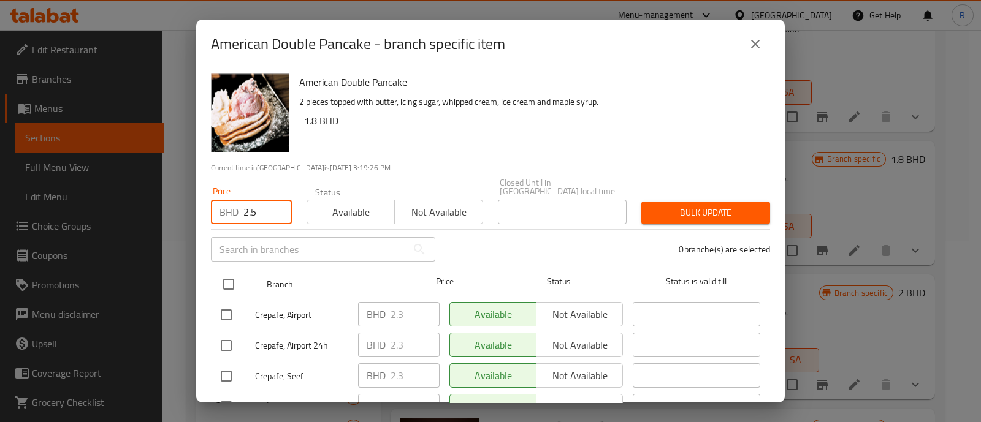
type input "2.5"
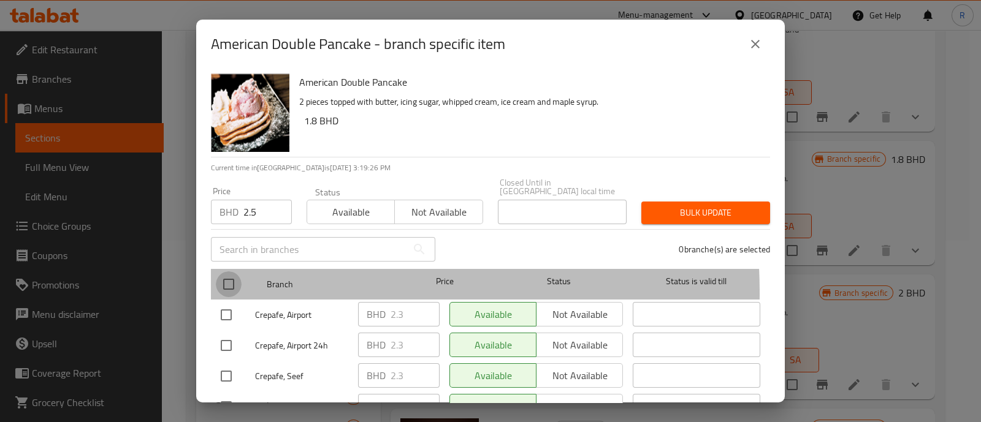
click at [231, 284] on input "checkbox" at bounding box center [229, 285] width 26 height 26
checkbox input "true"
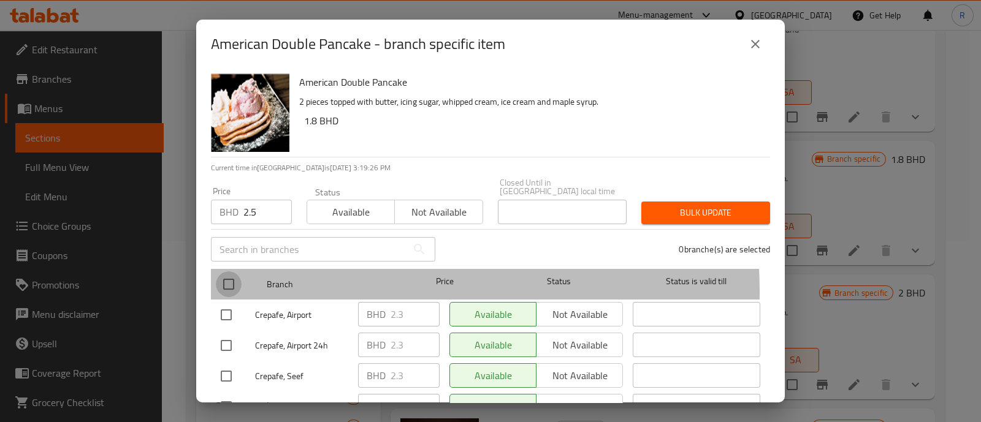
checkbox input "true"
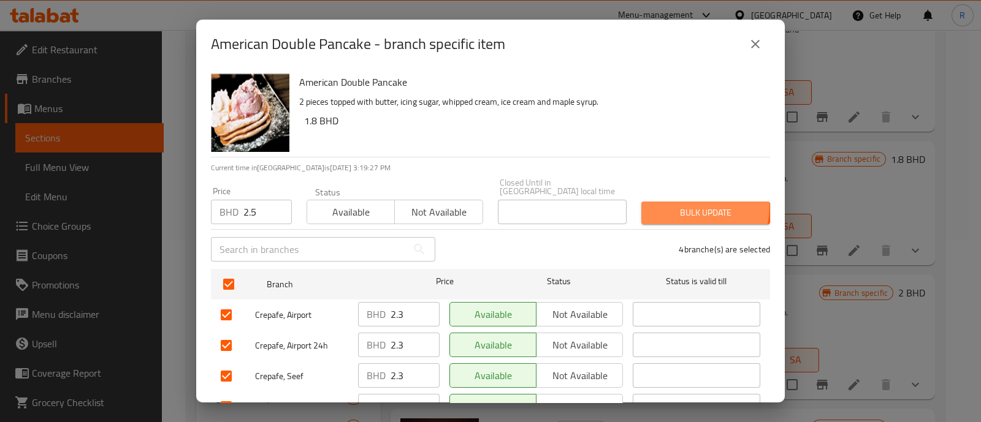
click at [684, 205] on span "Bulk update" at bounding box center [705, 212] width 109 height 15
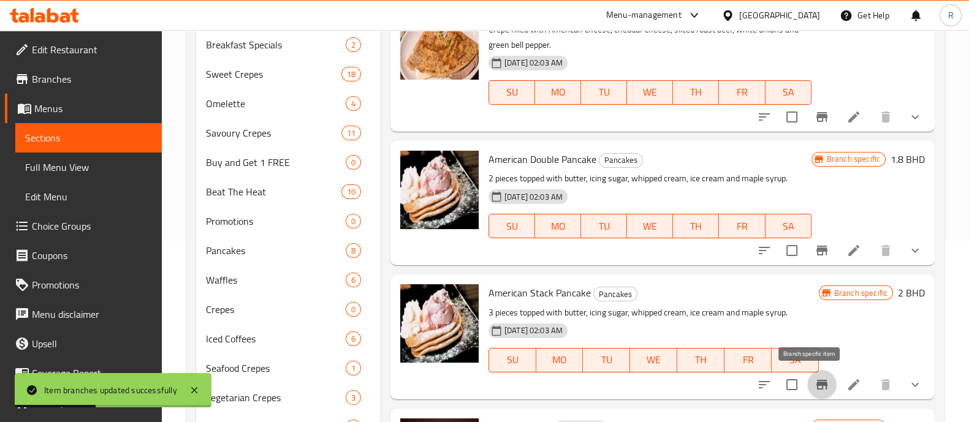
click at [815, 386] on icon "Branch-specific-item" at bounding box center [822, 385] width 15 height 15
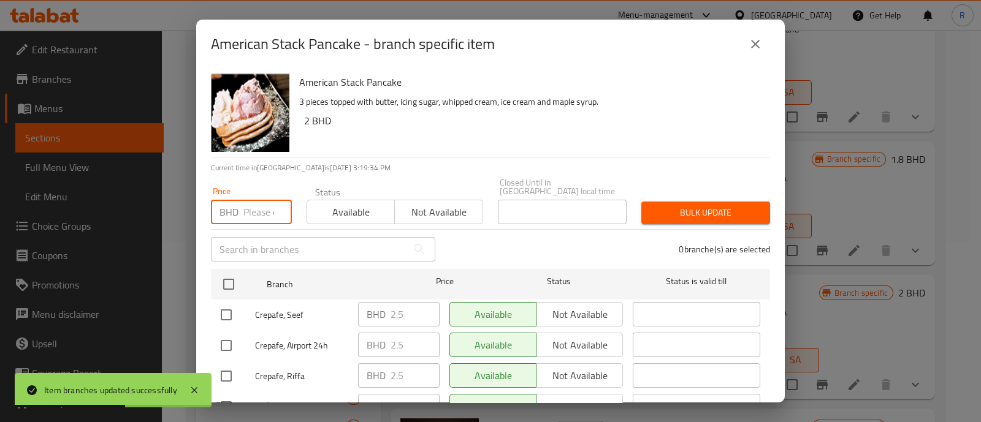
click at [256, 211] on input "number" at bounding box center [267, 212] width 48 height 25
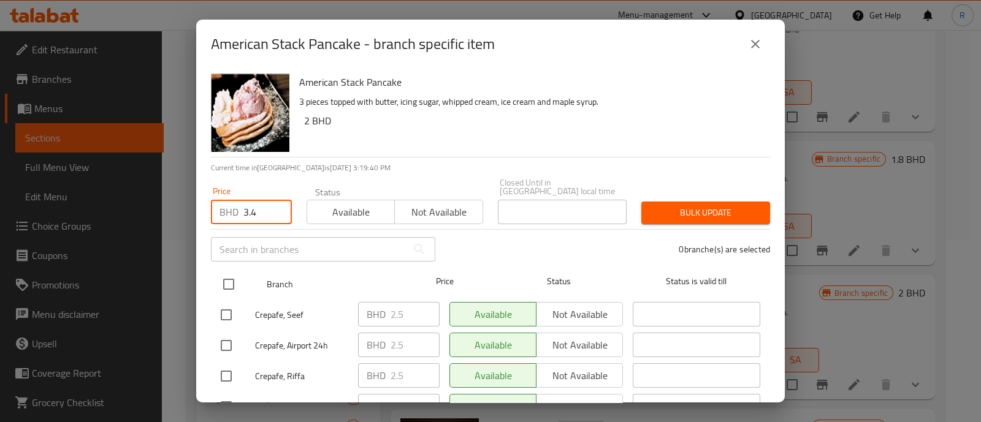
type input "3.4"
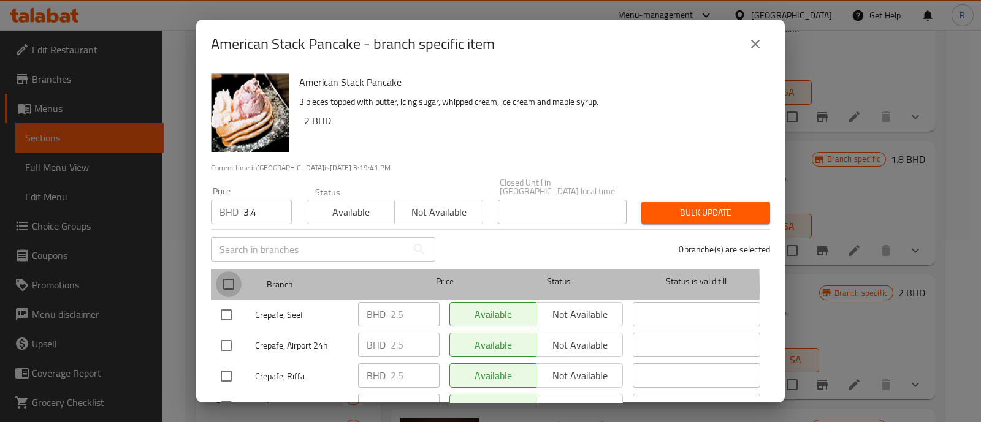
click at [230, 280] on input "checkbox" at bounding box center [229, 285] width 26 height 26
checkbox input "true"
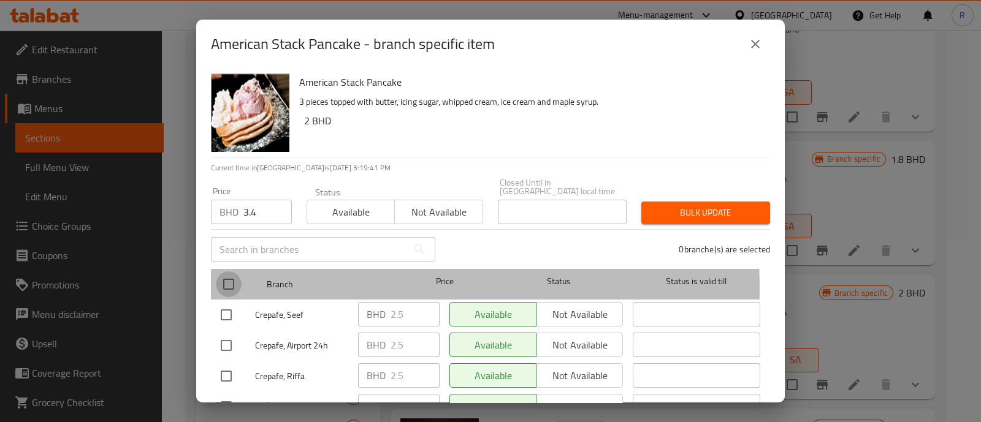
checkbox input "true"
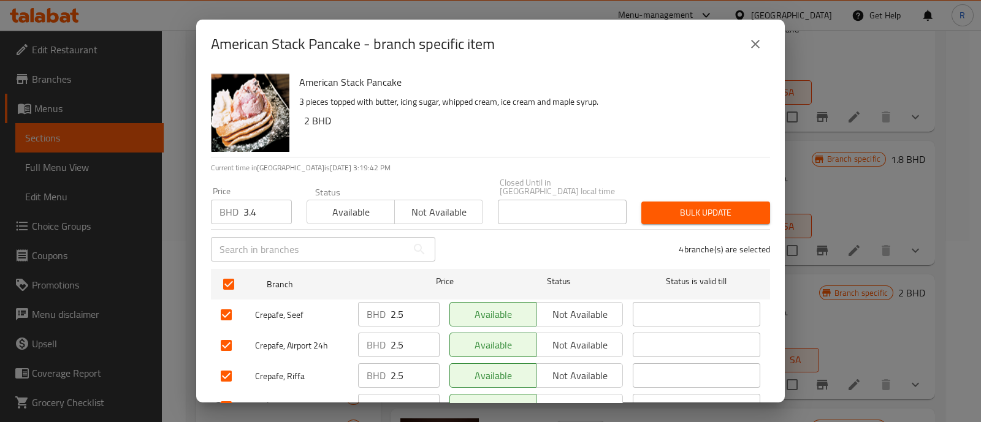
click at [671, 205] on span "Bulk update" at bounding box center [705, 212] width 109 height 15
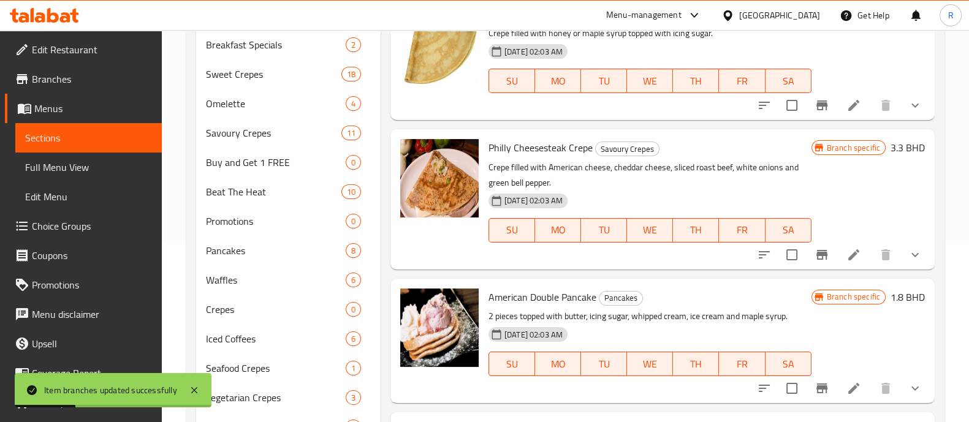
scroll to position [0, 0]
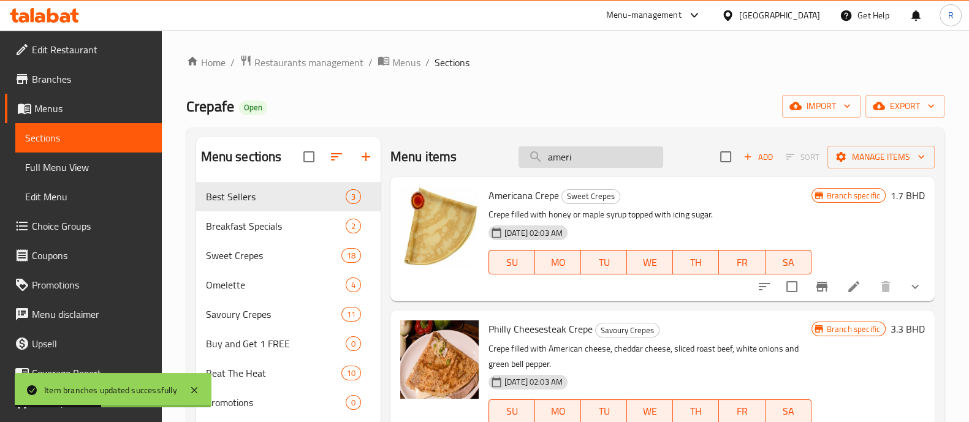
click at [555, 160] on input "ameri" at bounding box center [591, 157] width 145 height 21
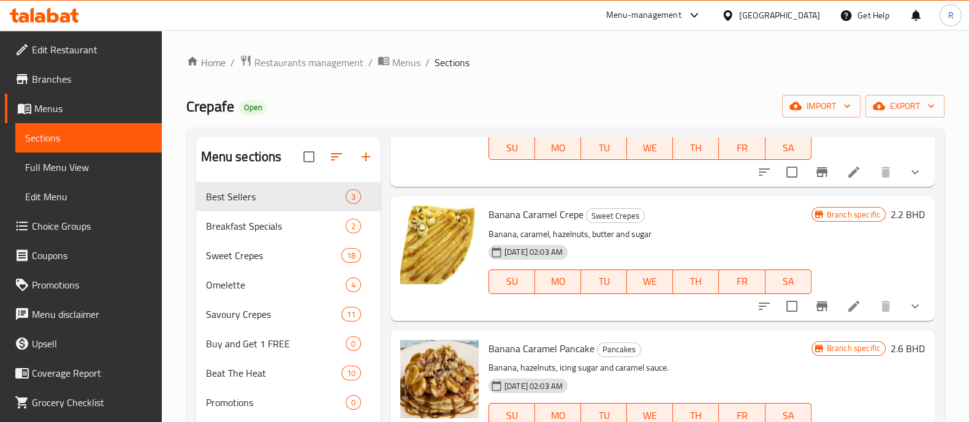
scroll to position [432, 0]
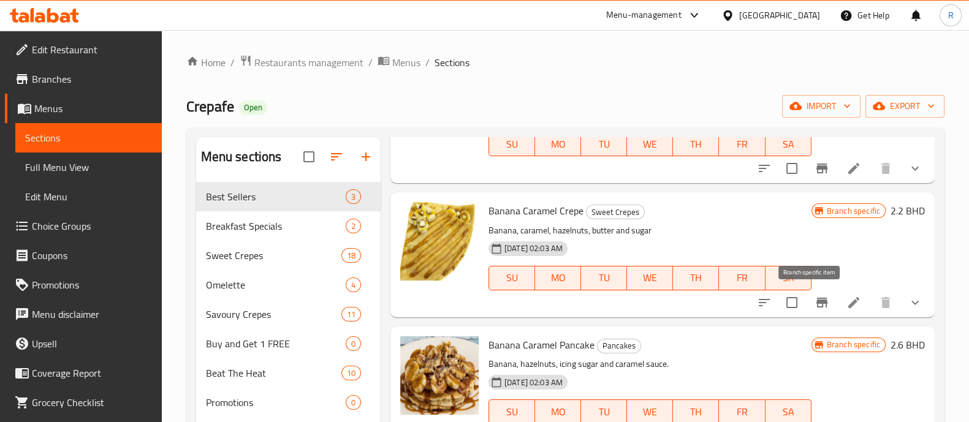
type input "banana"
click at [817, 302] on icon "Branch-specific-item" at bounding box center [822, 303] width 11 height 10
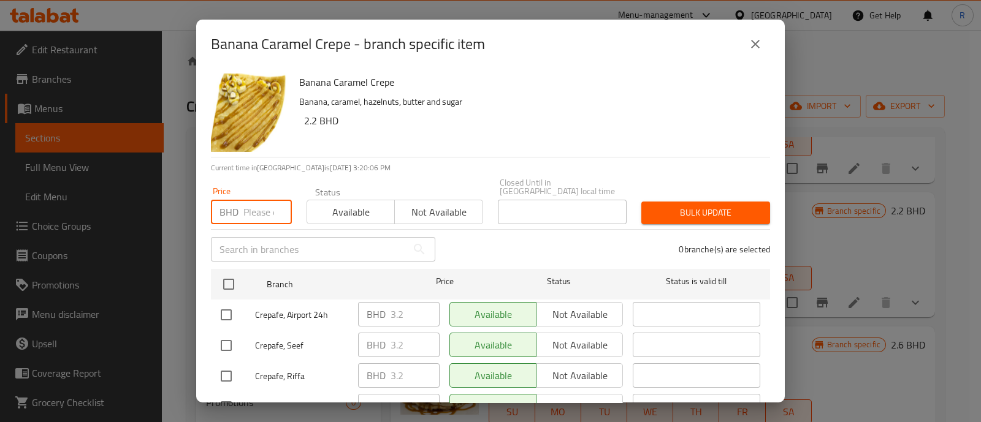
click at [256, 200] on input "number" at bounding box center [267, 212] width 48 height 25
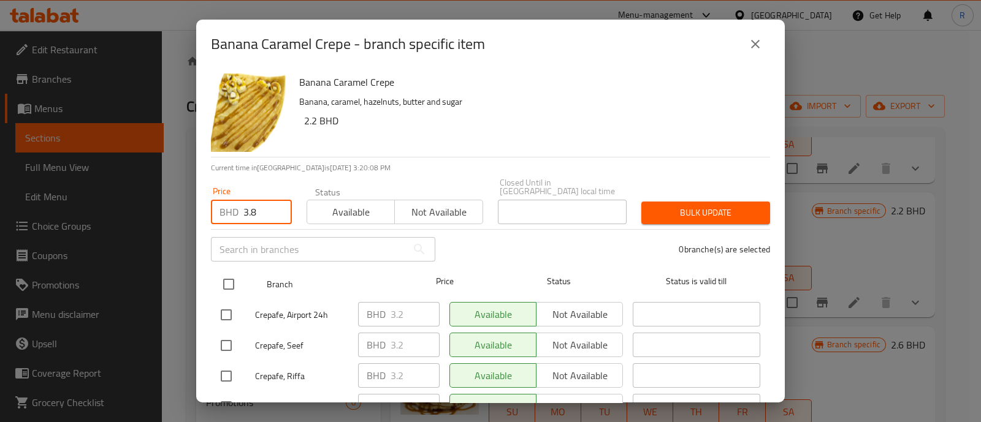
type input "3.8"
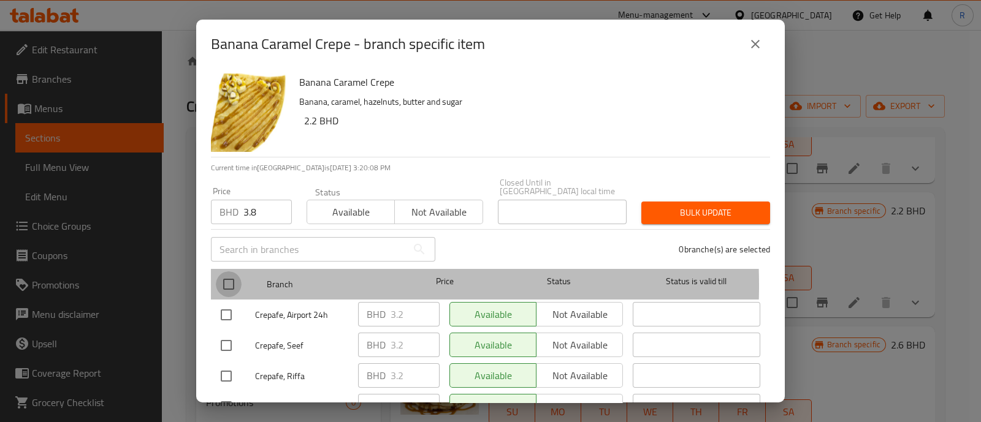
click at [227, 277] on input "checkbox" at bounding box center [229, 285] width 26 height 26
checkbox input "true"
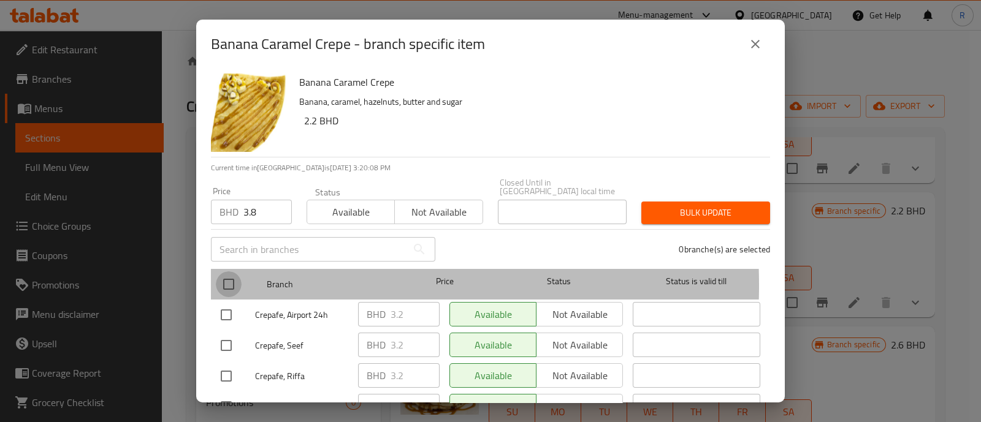
checkbox input "true"
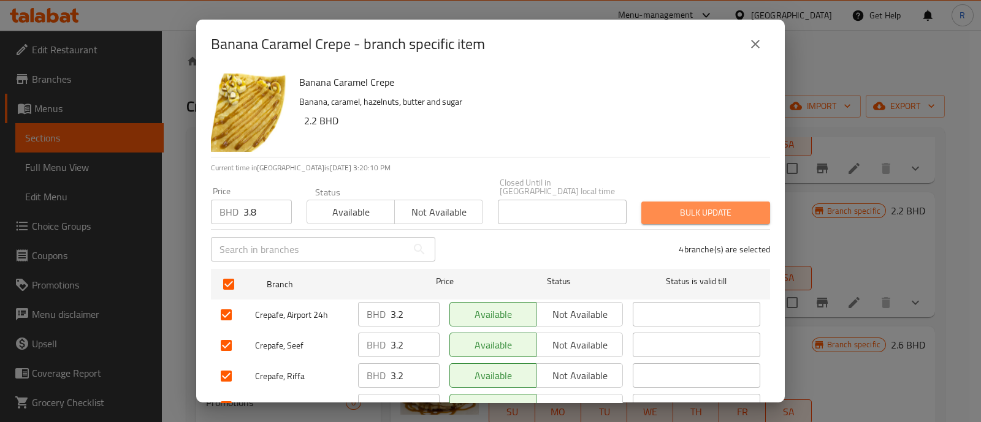
click at [713, 211] on span "Bulk update" at bounding box center [705, 212] width 109 height 15
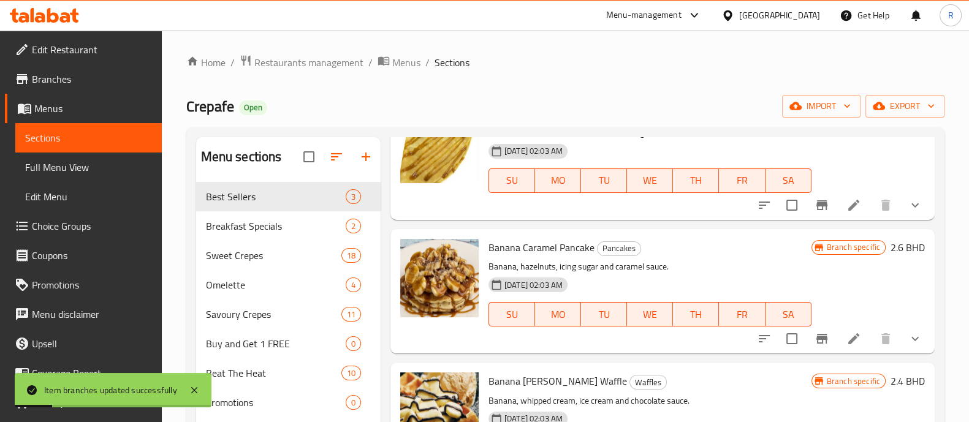
scroll to position [531, 0]
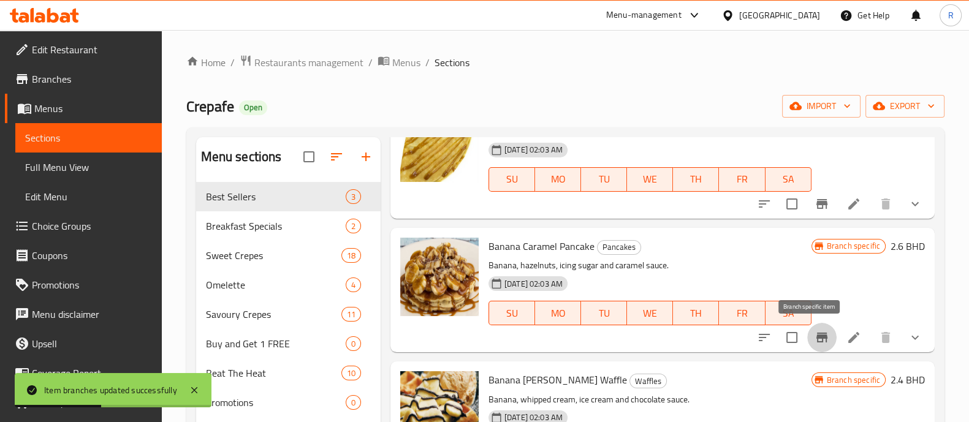
click at [817, 338] on icon "Branch-specific-item" at bounding box center [822, 338] width 11 height 10
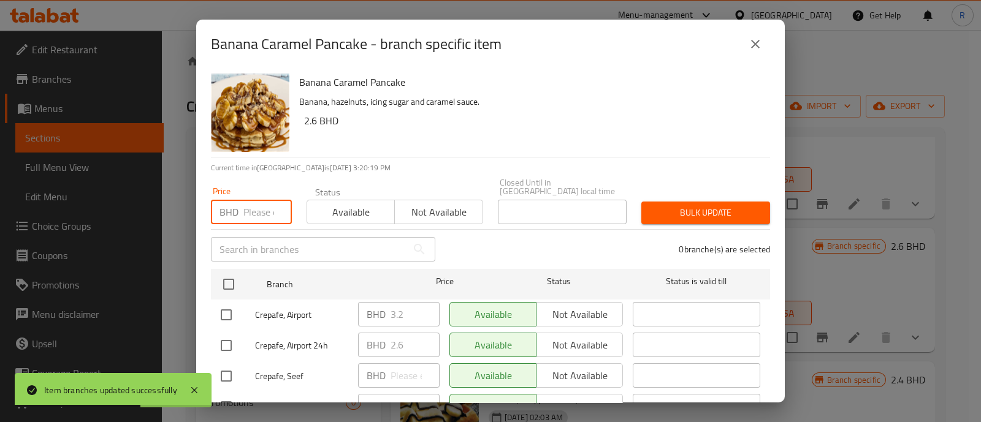
click at [257, 207] on input "number" at bounding box center [267, 212] width 48 height 25
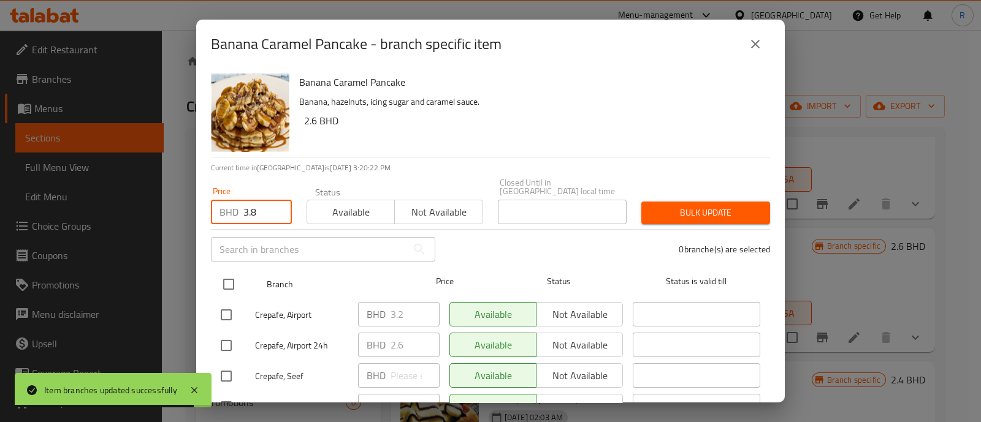
type input "3.8"
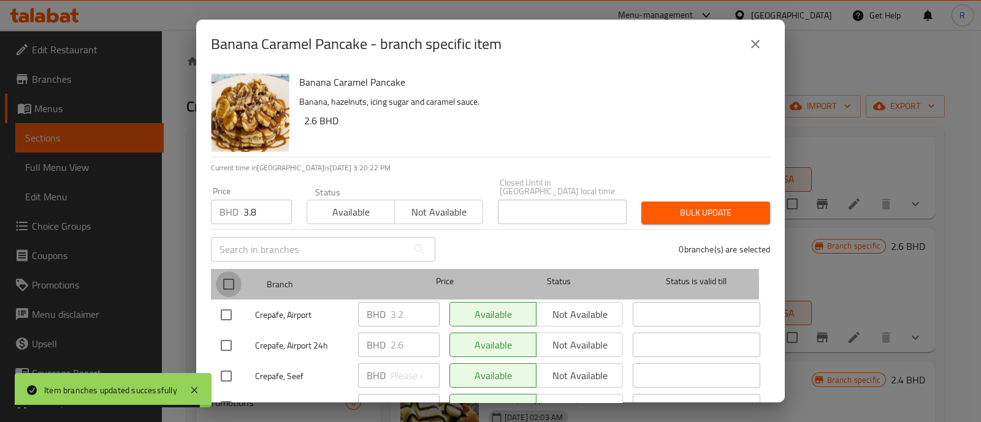
click at [223, 276] on input "checkbox" at bounding box center [229, 285] width 26 height 26
checkbox input "true"
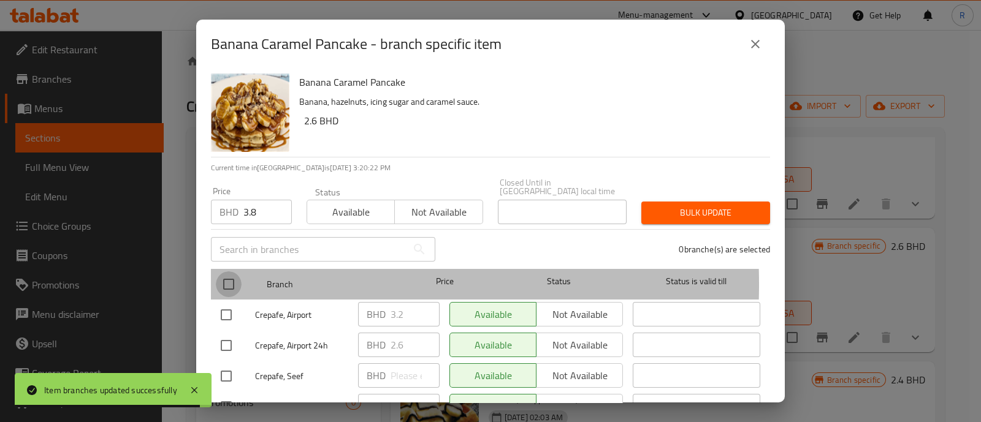
checkbox input "true"
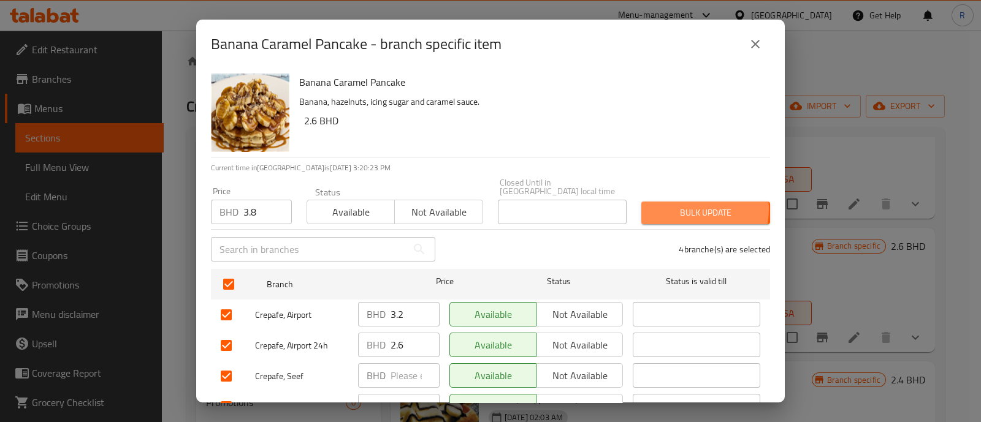
click at [682, 205] on span "Bulk update" at bounding box center [705, 212] width 109 height 15
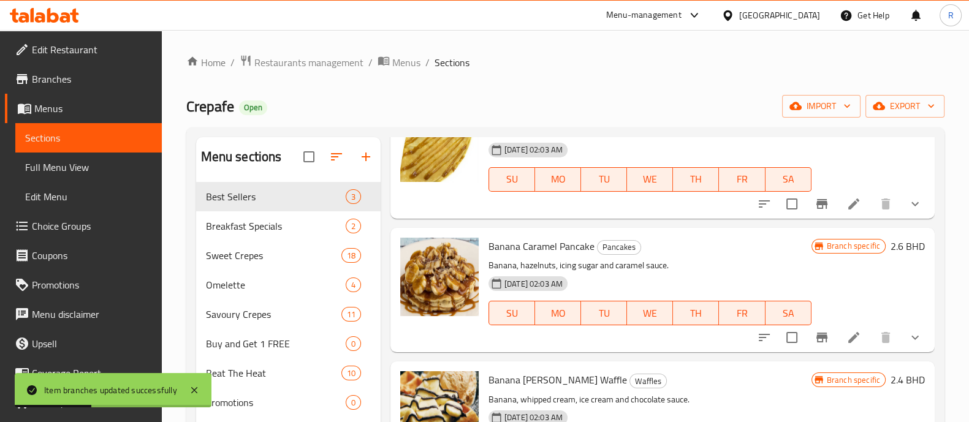
scroll to position [0, 0]
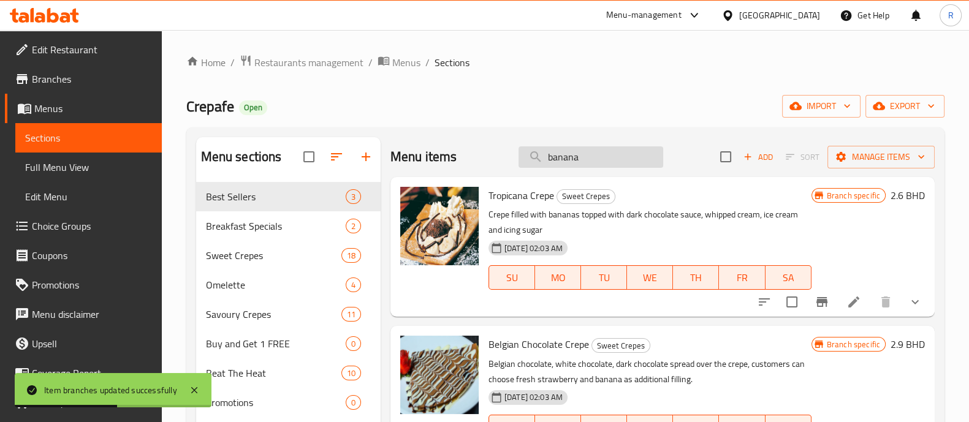
click at [565, 158] on input "banana" at bounding box center [591, 157] width 145 height 21
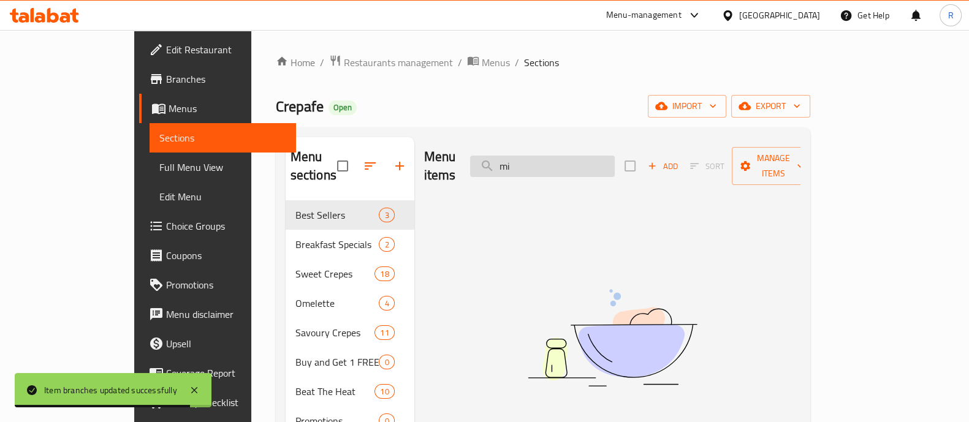
type input "m"
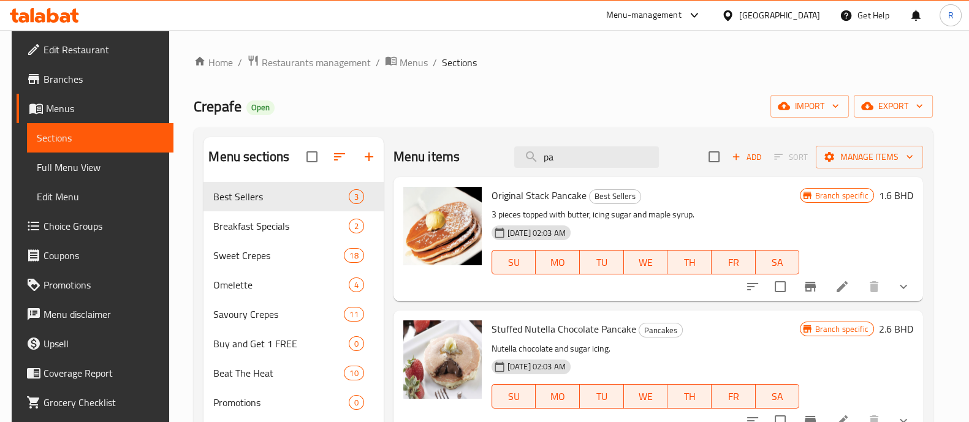
type input "p"
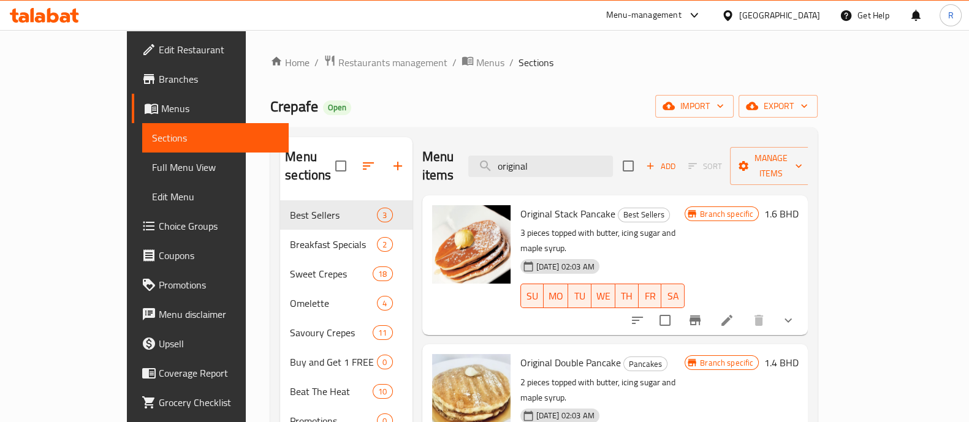
type input "original"
click at [701, 316] on icon "Branch-specific-item" at bounding box center [695, 321] width 11 height 10
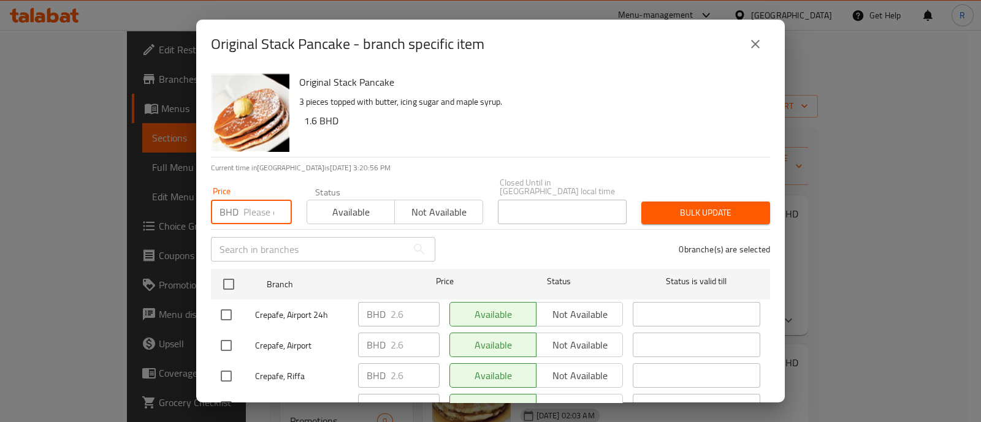
click at [259, 204] on input "number" at bounding box center [267, 212] width 48 height 25
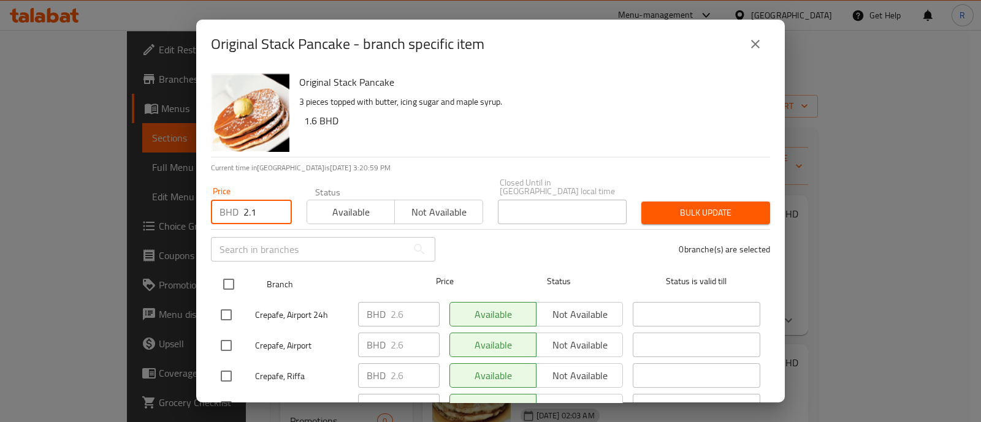
type input "2.1"
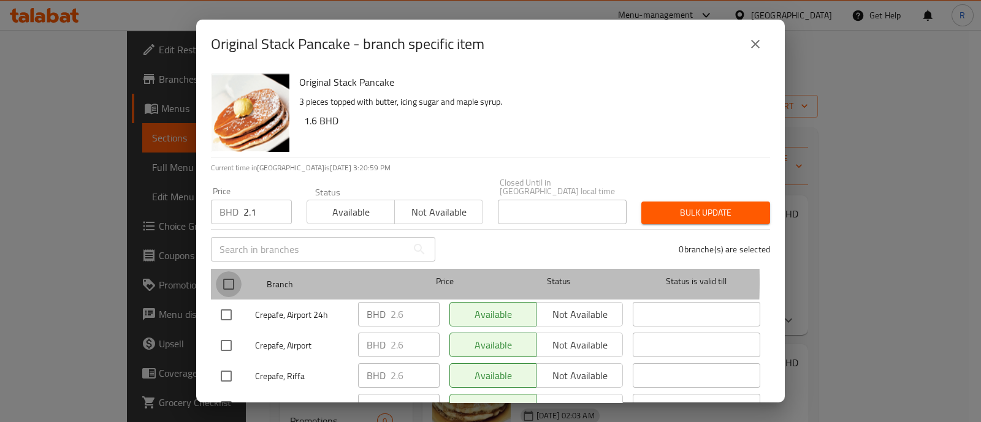
click at [229, 273] on input "checkbox" at bounding box center [229, 285] width 26 height 26
checkbox input "true"
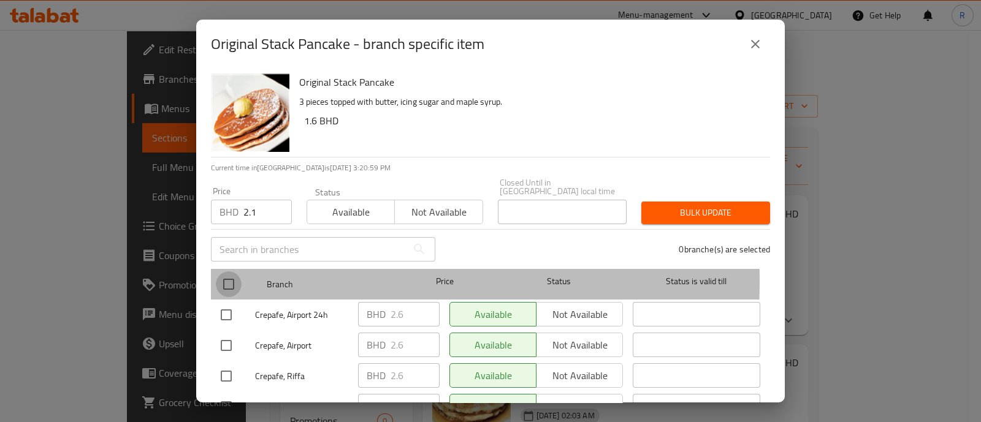
checkbox input "true"
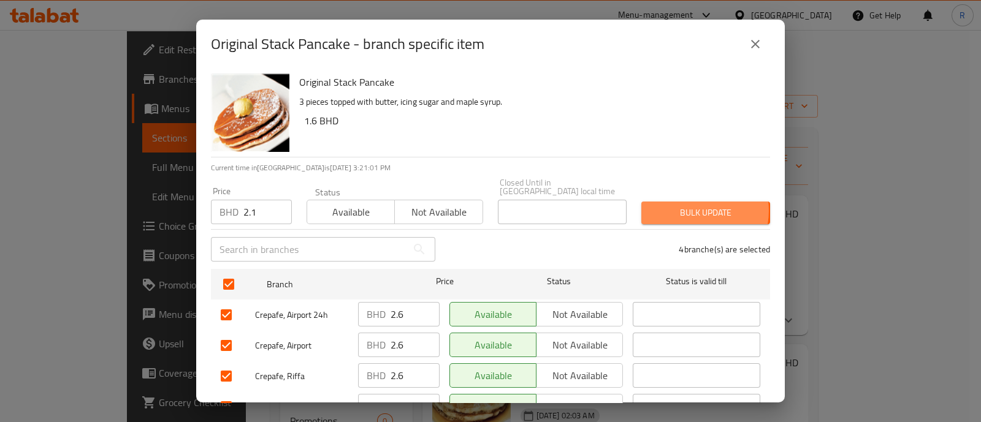
click at [680, 205] on span "Bulk update" at bounding box center [705, 212] width 109 height 15
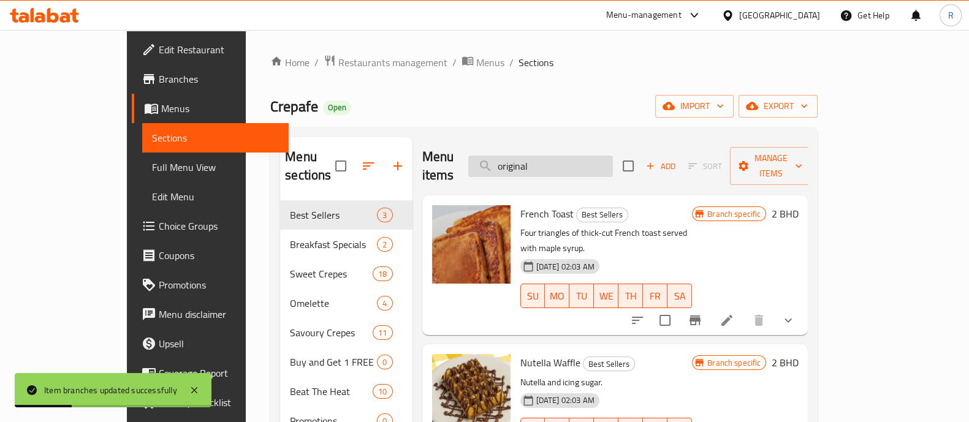
click at [598, 159] on input "original" at bounding box center [540, 166] width 145 height 21
type input "original"
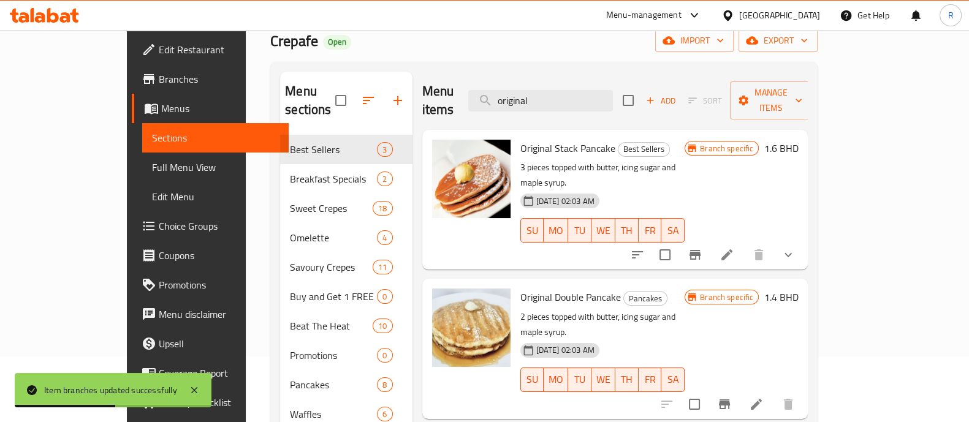
scroll to position [67, 0]
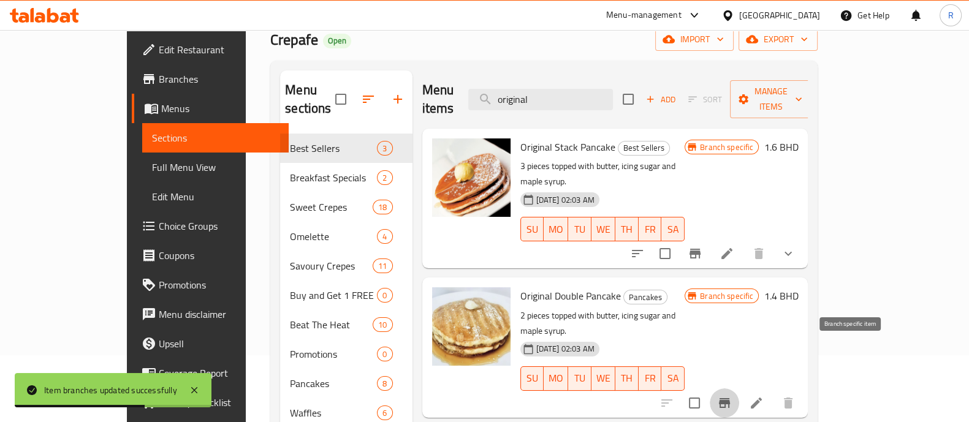
click at [730, 398] on icon "Branch-specific-item" at bounding box center [724, 403] width 11 height 10
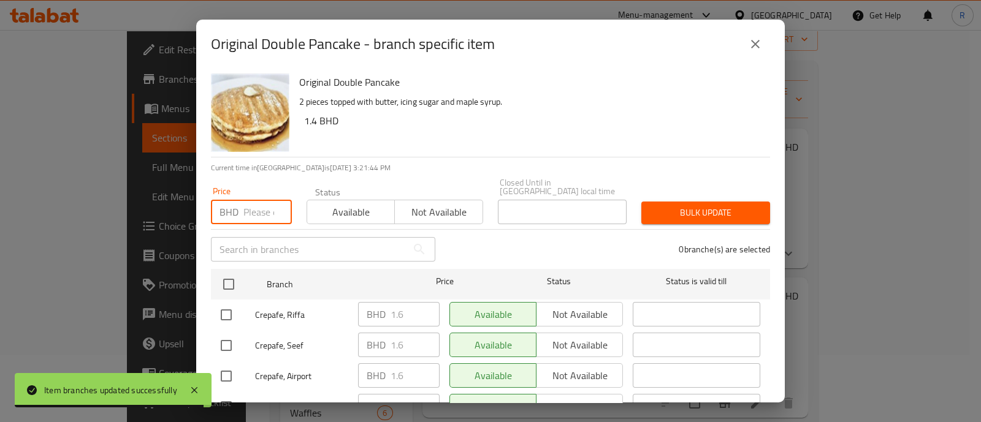
click at [261, 206] on input "number" at bounding box center [267, 212] width 48 height 25
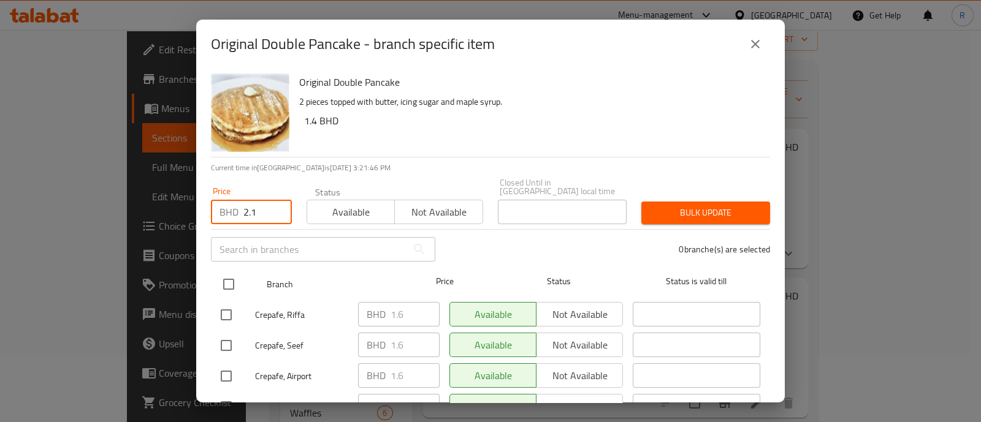
type input "2.1"
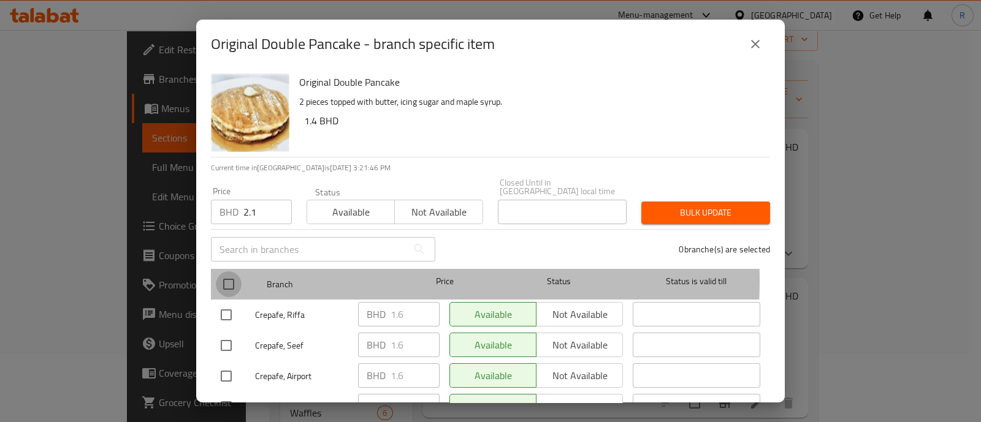
click at [232, 272] on input "checkbox" at bounding box center [229, 285] width 26 height 26
checkbox input "true"
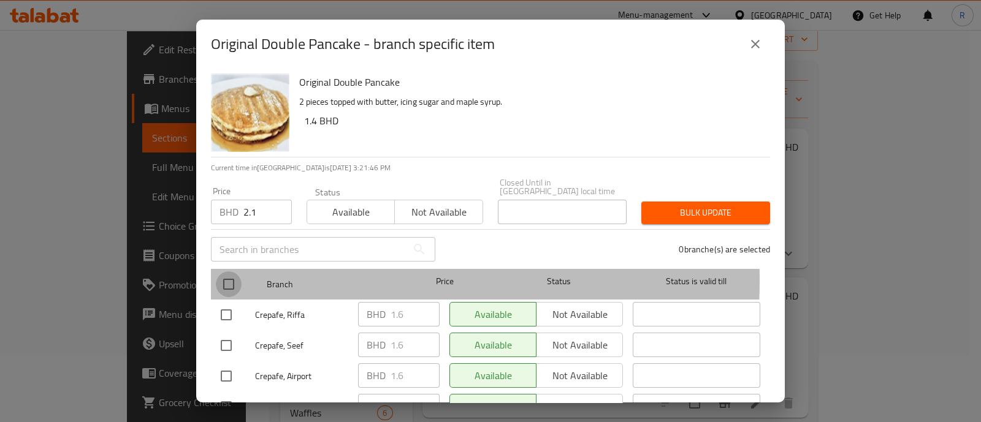
checkbox input "true"
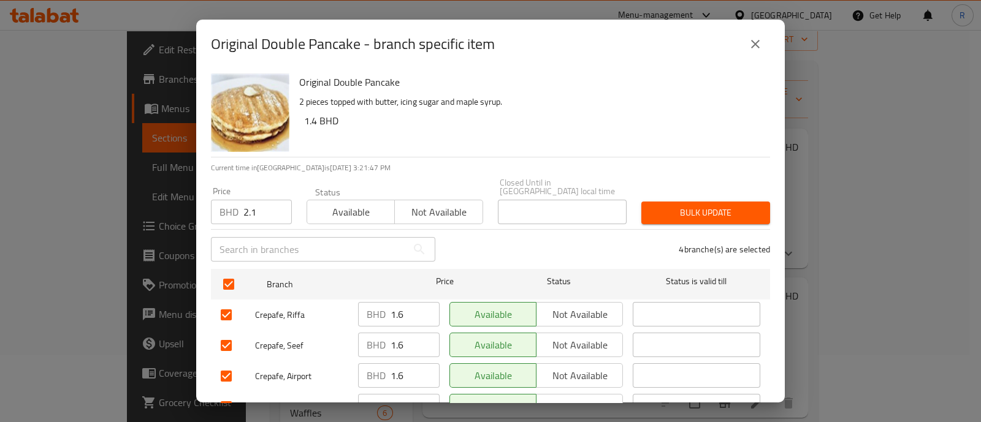
click at [651, 205] on span "Bulk update" at bounding box center [705, 212] width 109 height 15
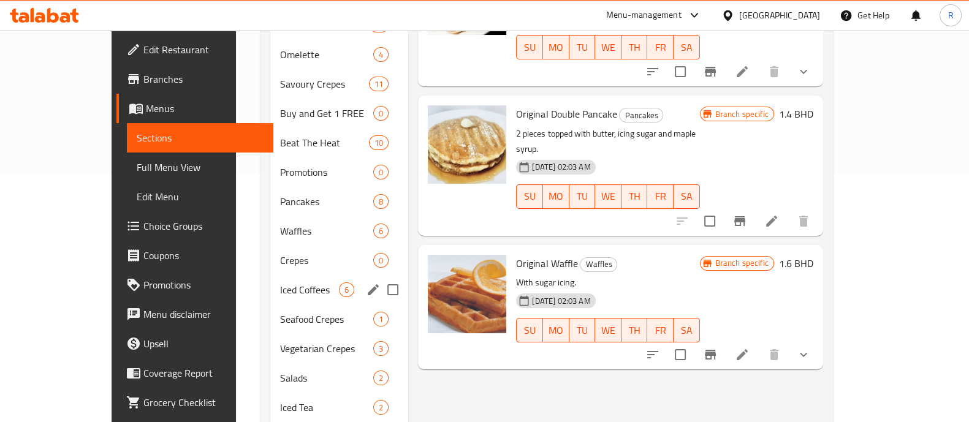
scroll to position [248, 0]
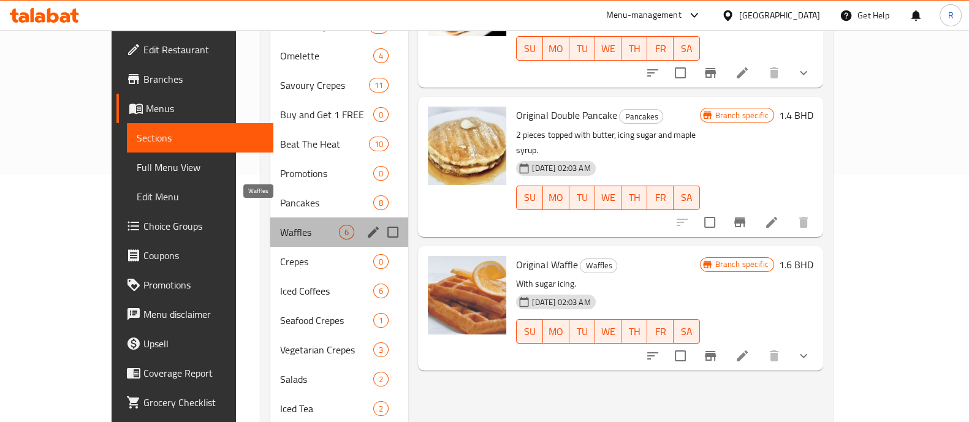
click at [280, 225] on span "Waffles" at bounding box center [309, 232] width 59 height 15
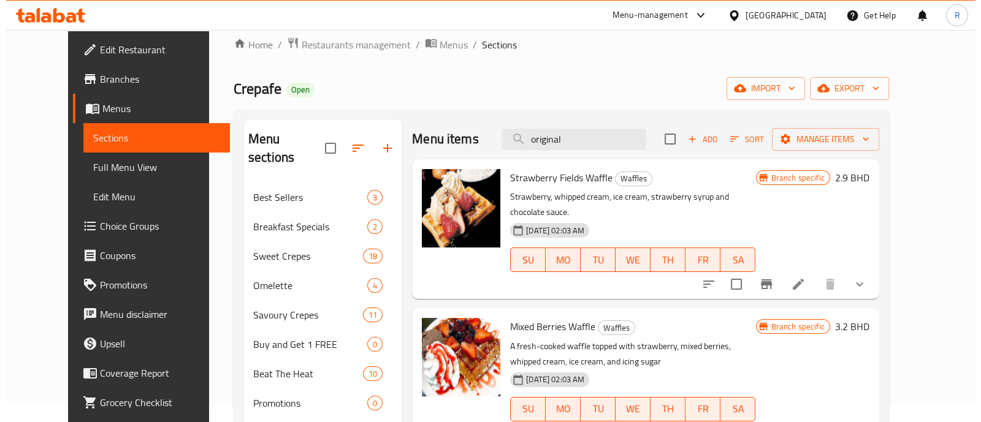
scroll to position [18, 0]
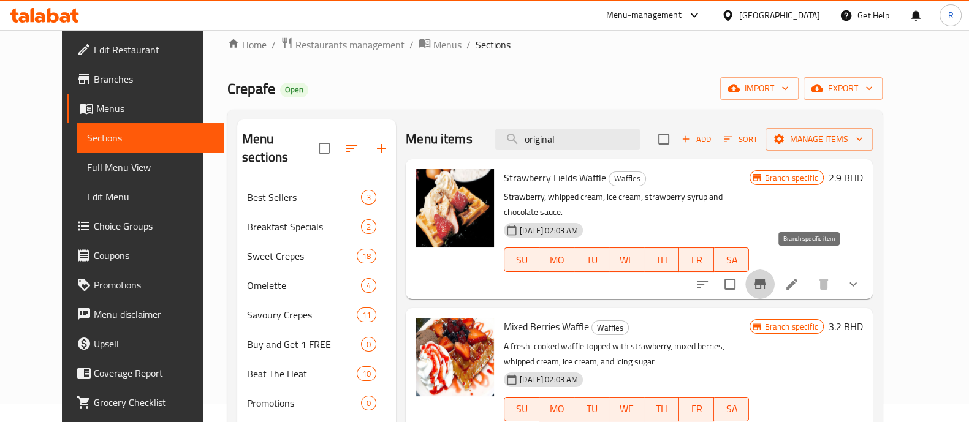
click at [766, 280] on icon "Branch-specific-item" at bounding box center [760, 285] width 11 height 10
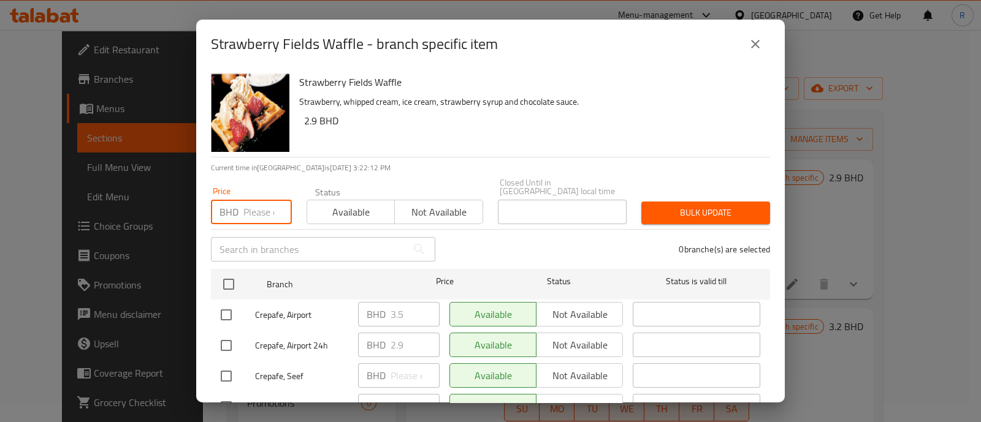
click at [261, 207] on input "number" at bounding box center [267, 212] width 48 height 25
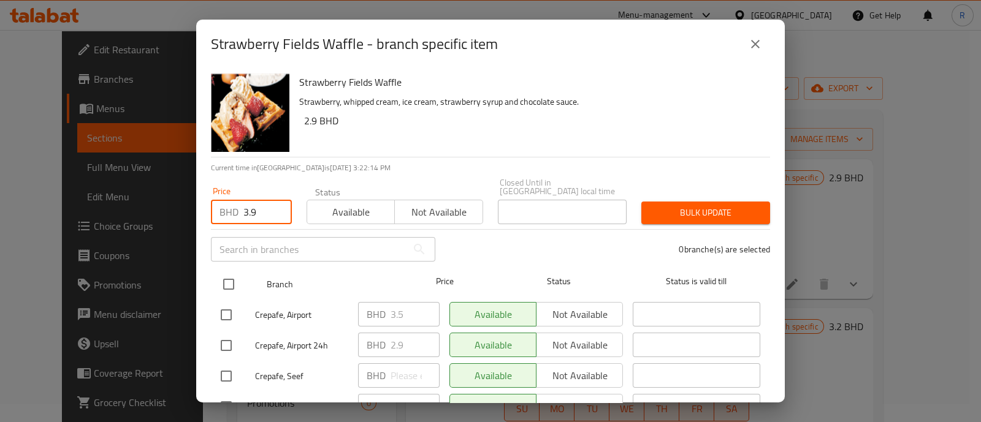
type input "3.9"
click at [229, 278] on input "checkbox" at bounding box center [229, 285] width 26 height 26
checkbox input "true"
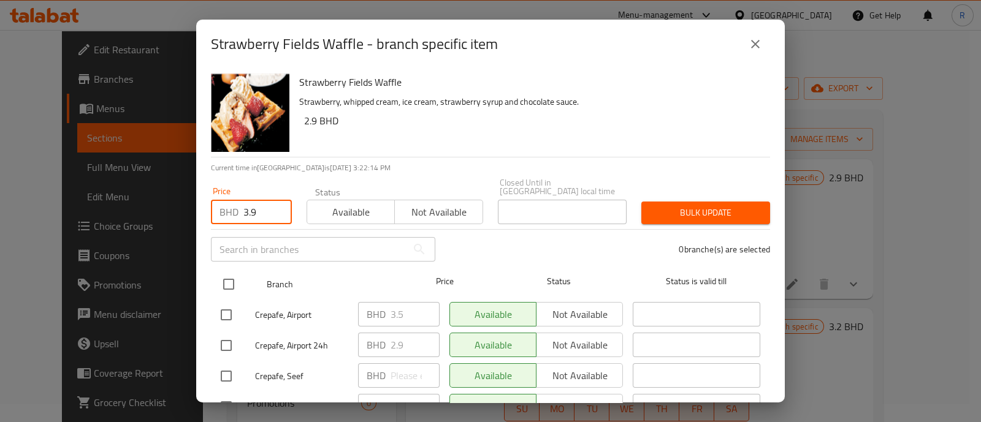
checkbox input "true"
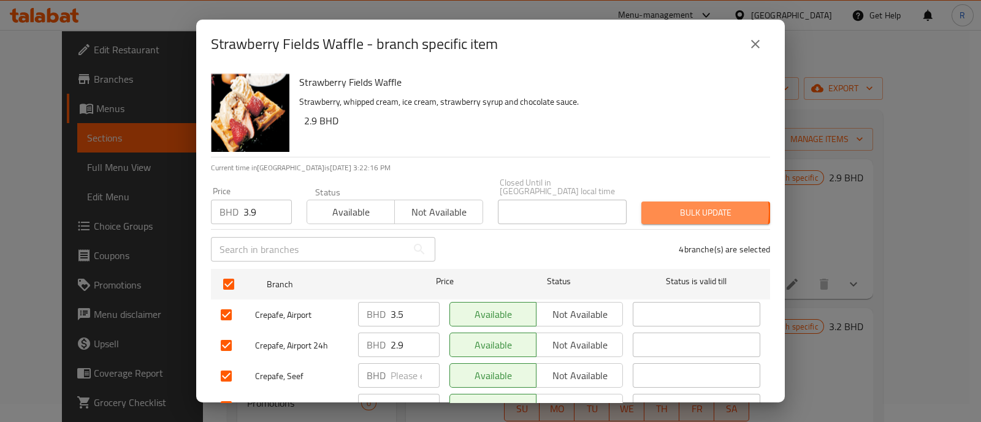
click at [682, 205] on span "Bulk update" at bounding box center [705, 212] width 109 height 15
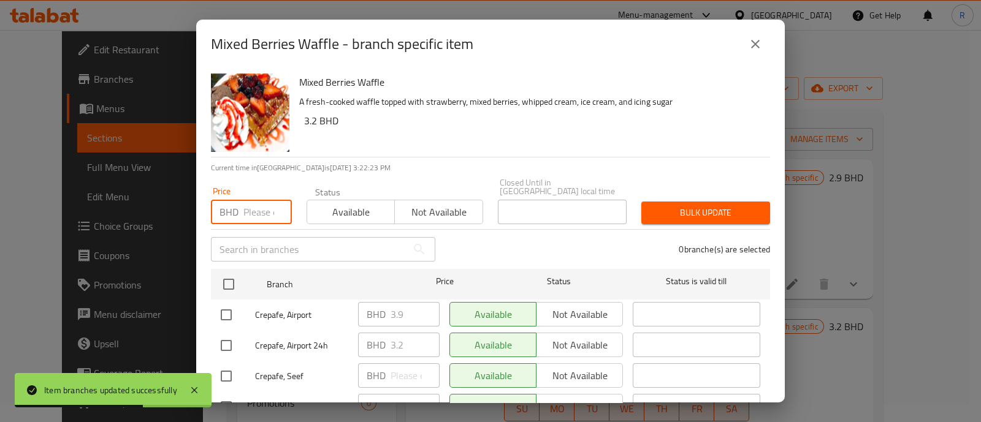
click at [251, 205] on input "number" at bounding box center [267, 212] width 48 height 25
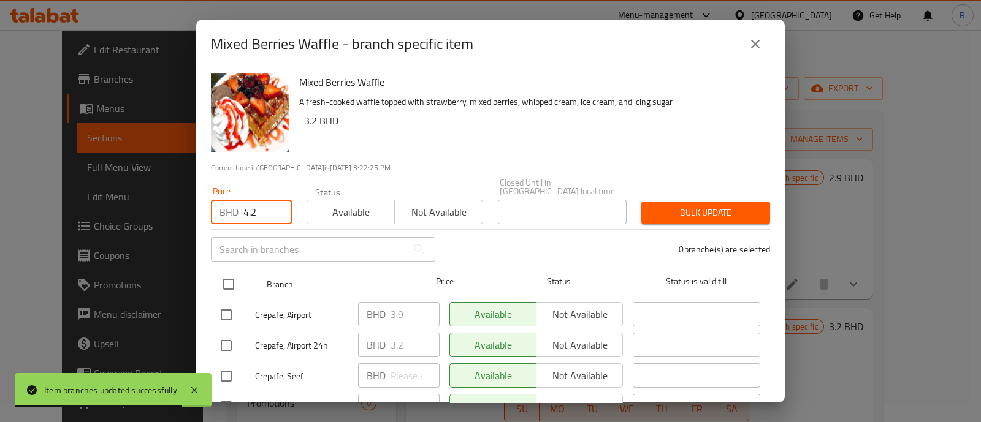
type input "4.2"
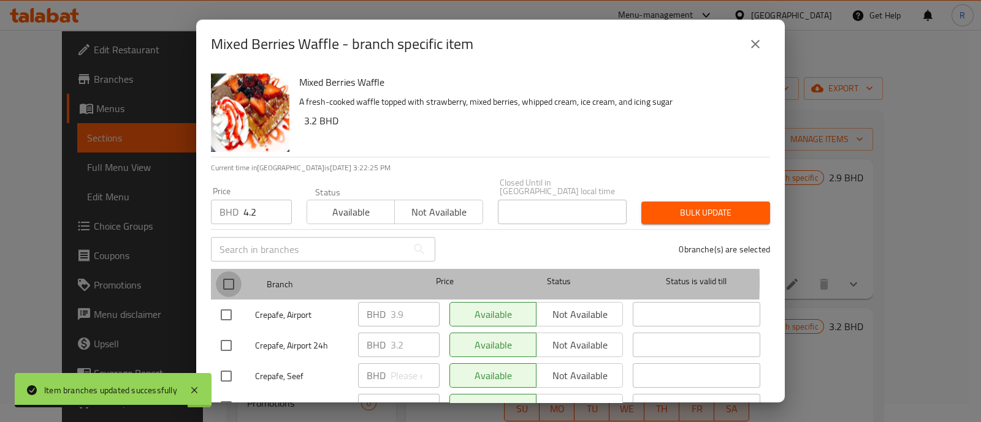
click at [228, 273] on input "checkbox" at bounding box center [229, 285] width 26 height 26
checkbox input "true"
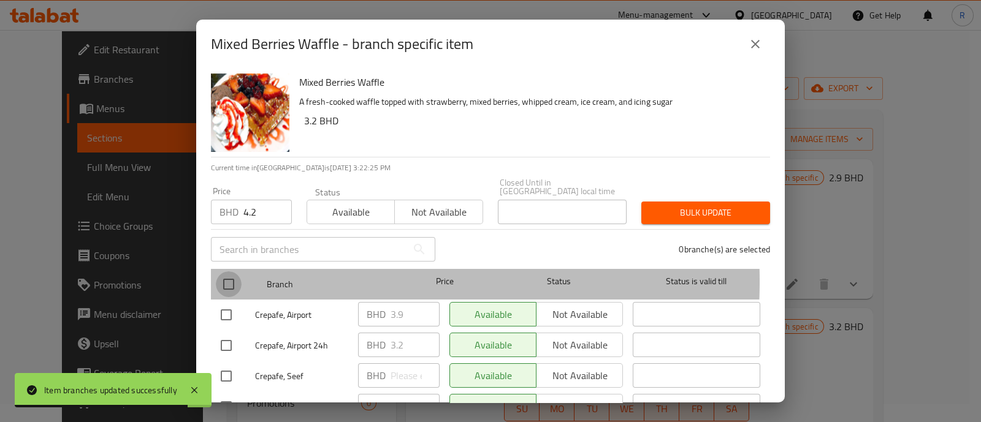
checkbox input "true"
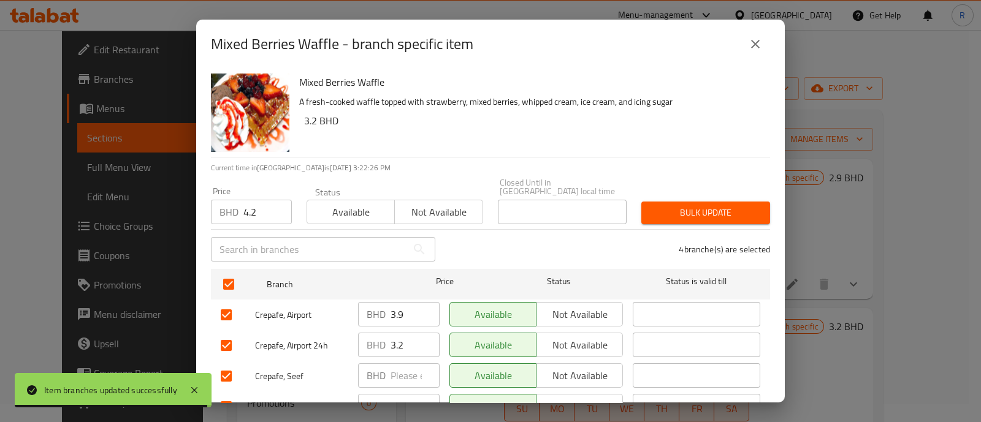
click at [649, 202] on button "Bulk update" at bounding box center [705, 213] width 129 height 23
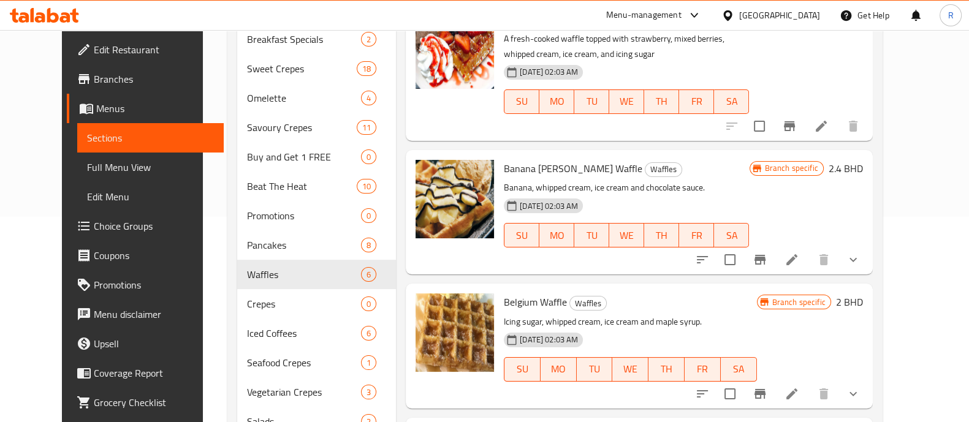
scroll to position [206, 0]
click at [768, 386] on icon "Branch-specific-item" at bounding box center [760, 393] width 15 height 15
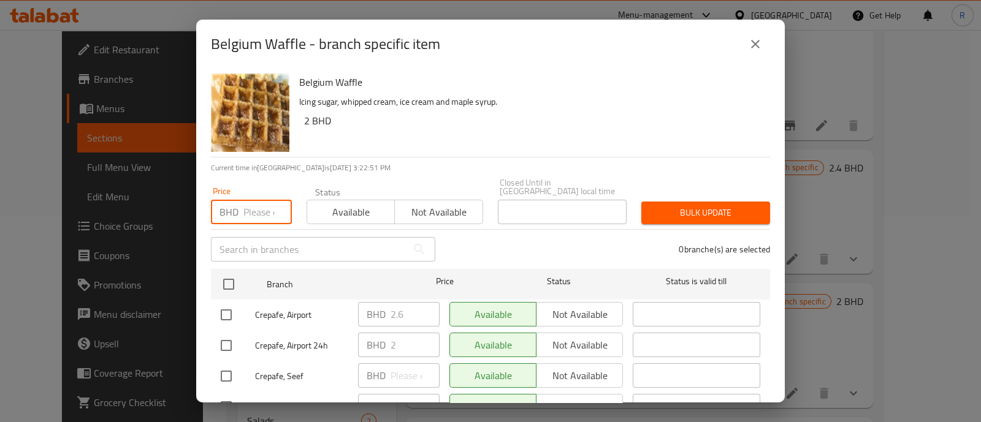
click at [261, 200] on input "number" at bounding box center [267, 212] width 48 height 25
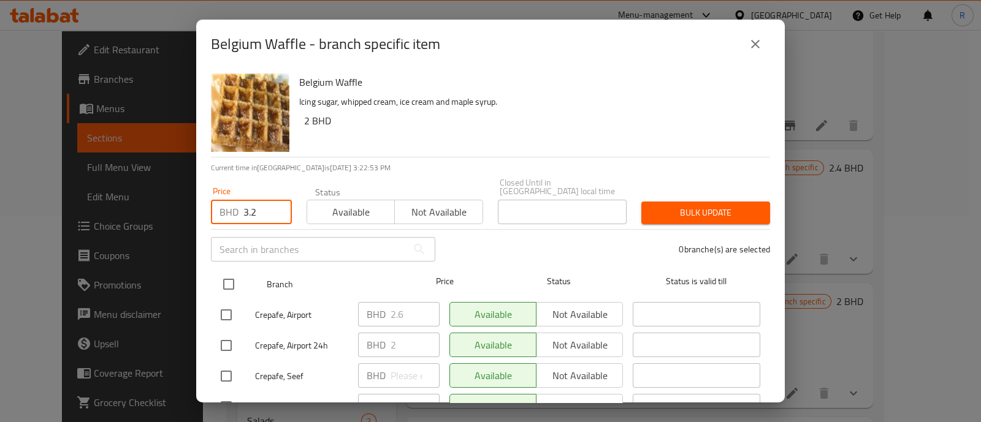
type input "3.2"
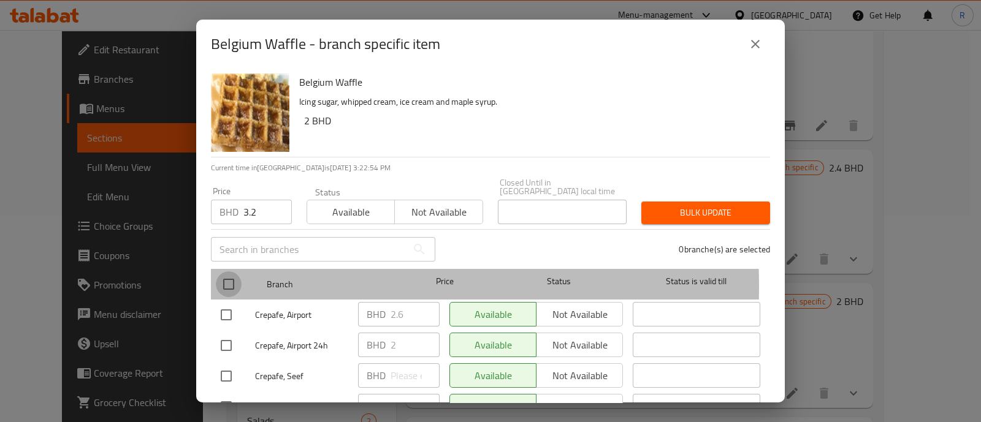
click at [227, 278] on input "checkbox" at bounding box center [229, 285] width 26 height 26
checkbox input "true"
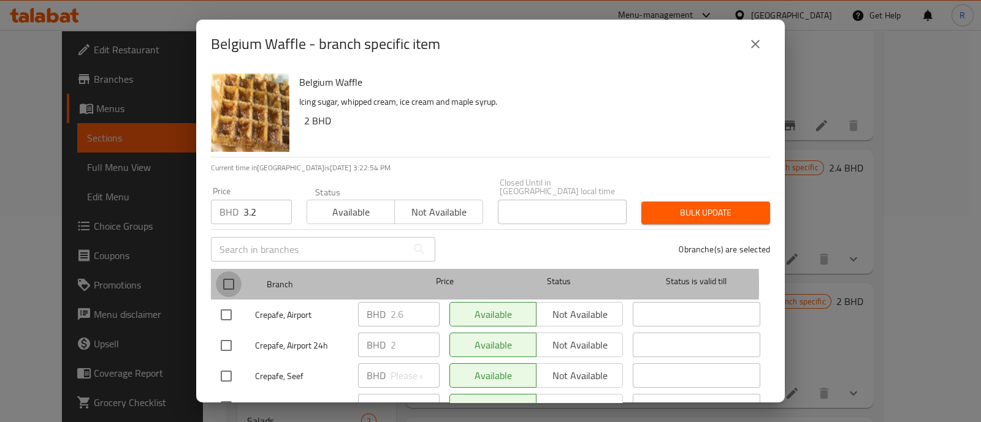
checkbox input "true"
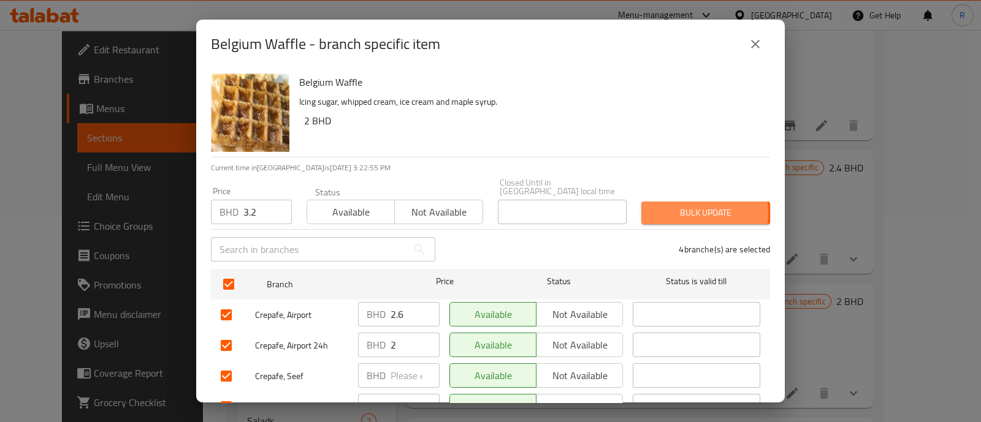
click at [660, 205] on span "Bulk update" at bounding box center [705, 212] width 109 height 15
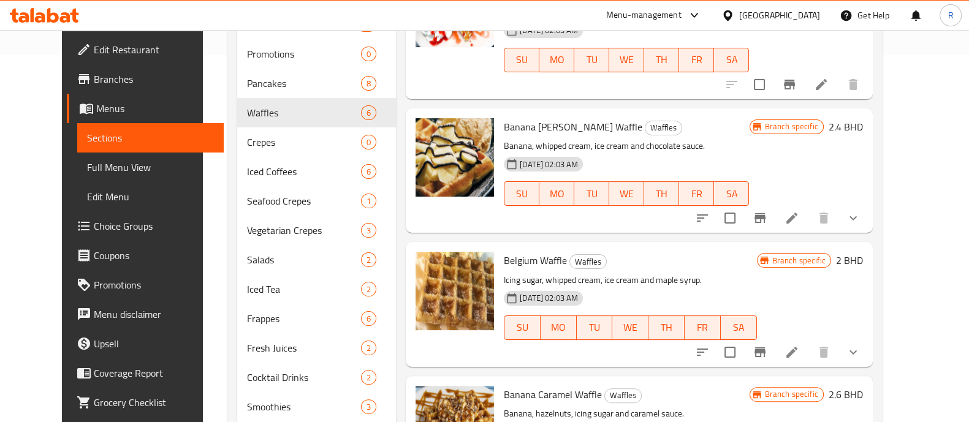
scroll to position [368, 0]
click at [766, 213] on icon "Branch-specific-item" at bounding box center [760, 218] width 11 height 10
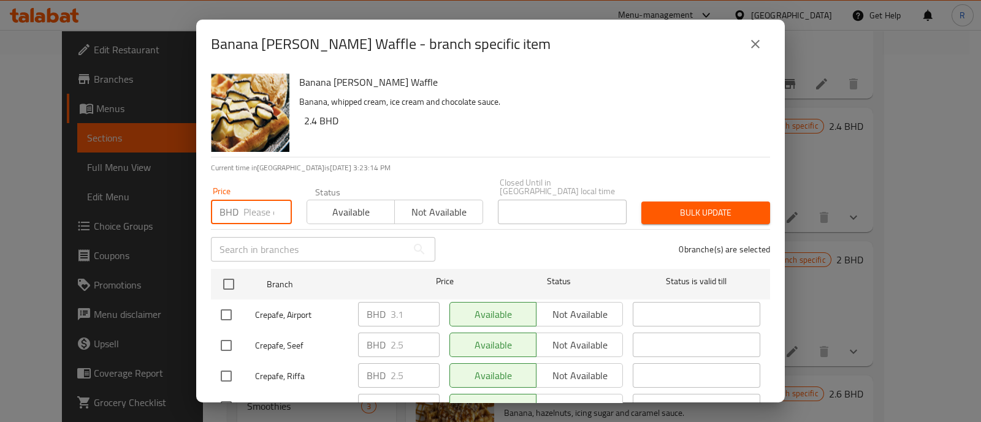
click at [256, 200] on input "number" at bounding box center [267, 212] width 48 height 25
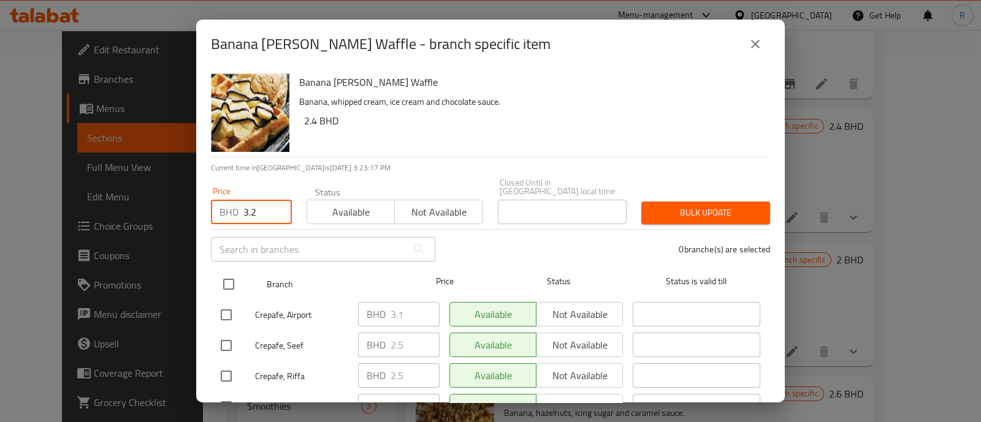
type input "3.2"
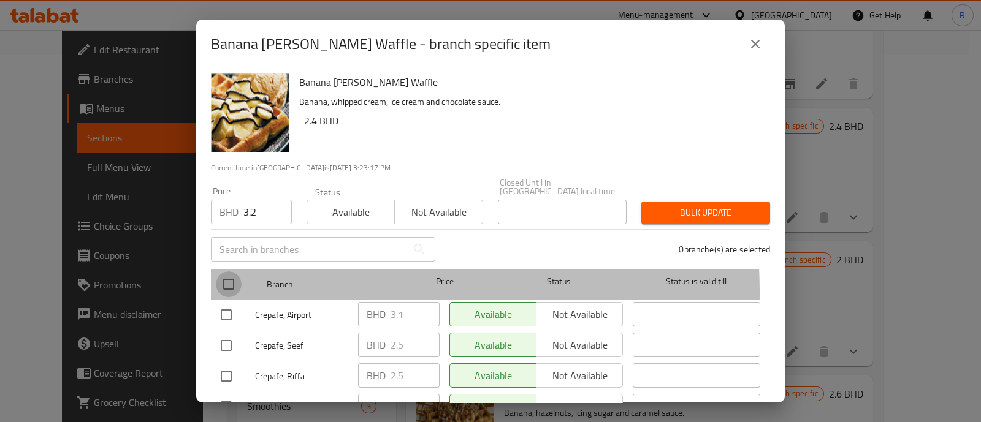
click at [227, 284] on input "checkbox" at bounding box center [229, 285] width 26 height 26
checkbox input "true"
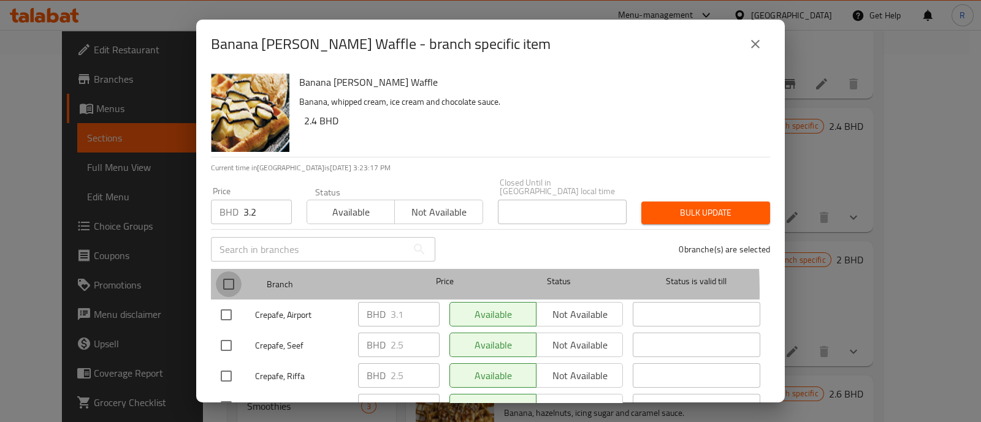
checkbox input "true"
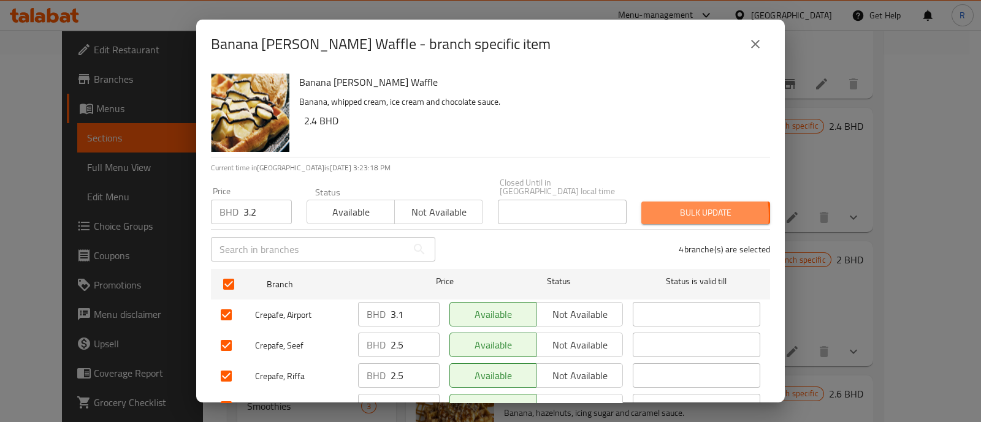
click at [667, 207] on span "Bulk update" at bounding box center [705, 212] width 109 height 15
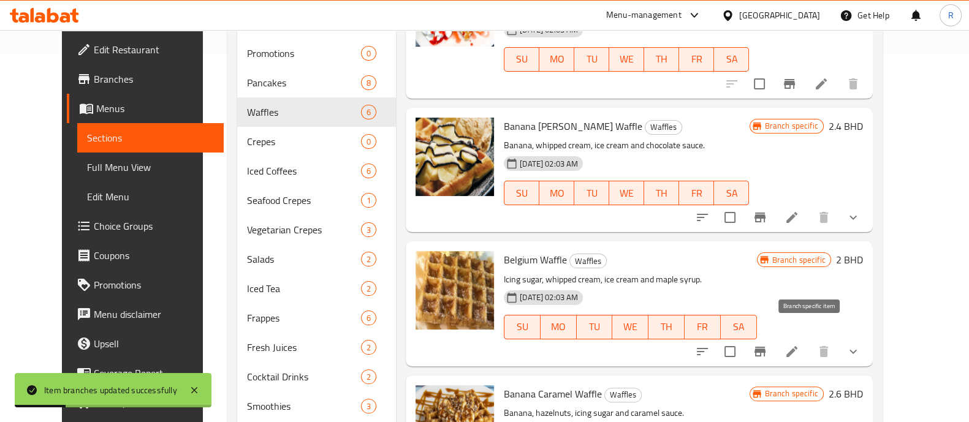
click at [766, 347] on icon "Branch-specific-item" at bounding box center [760, 352] width 11 height 10
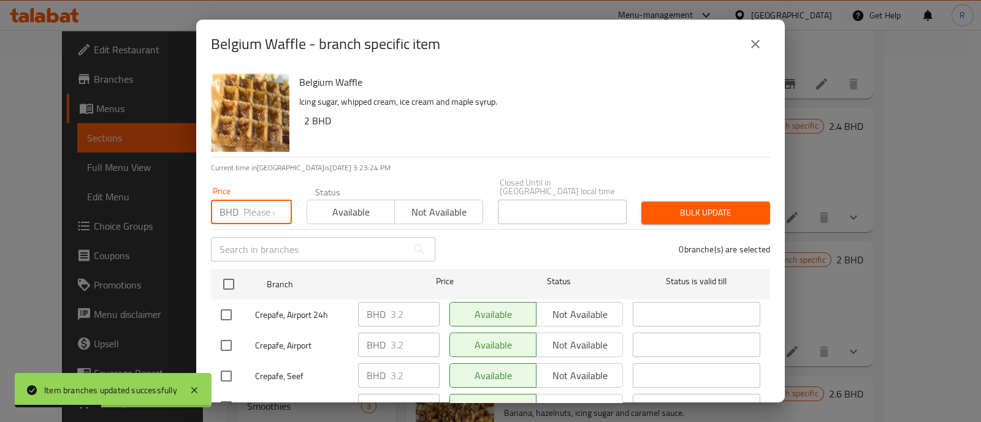
click at [255, 206] on input "number" at bounding box center [267, 212] width 48 height 25
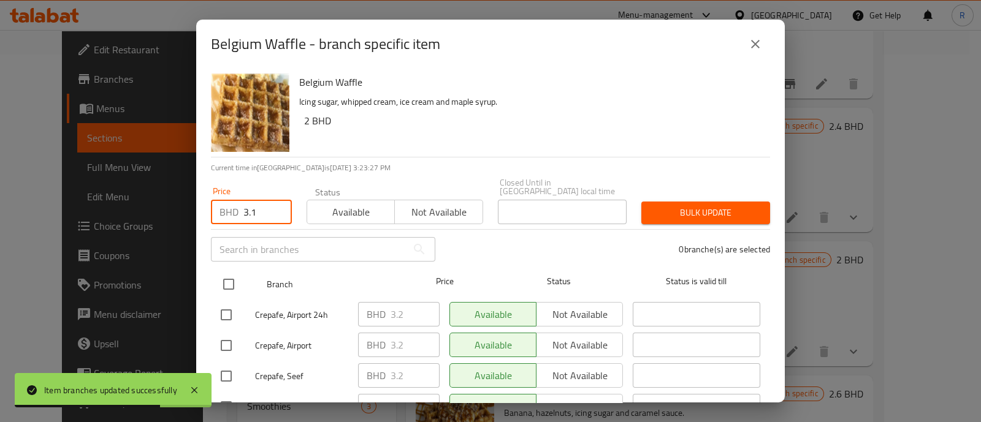
type input "3.1"
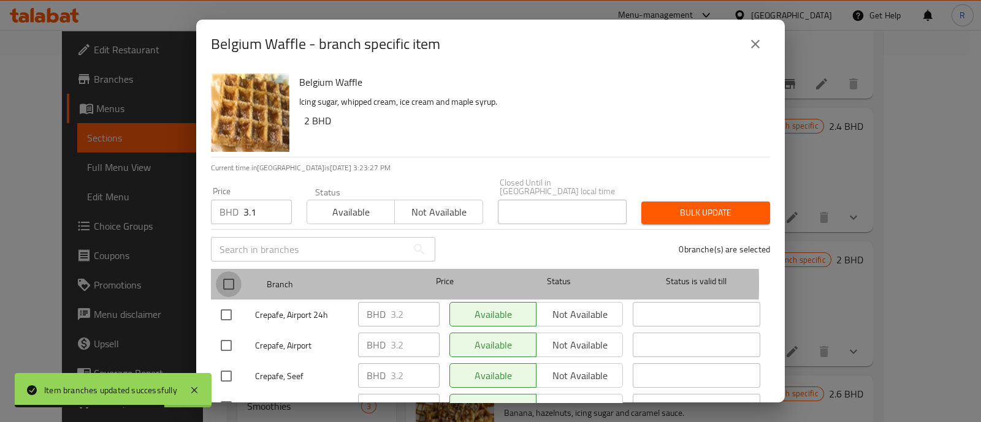
click at [233, 276] on input "checkbox" at bounding box center [229, 285] width 26 height 26
checkbox input "true"
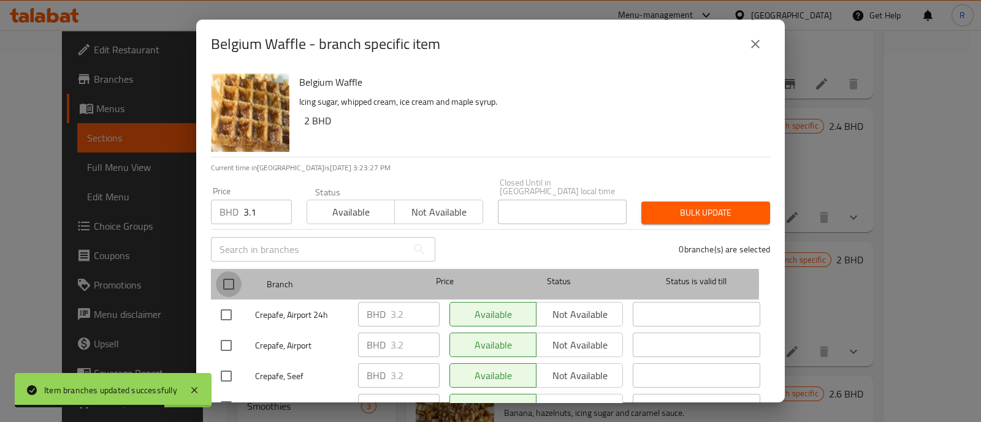
checkbox input "true"
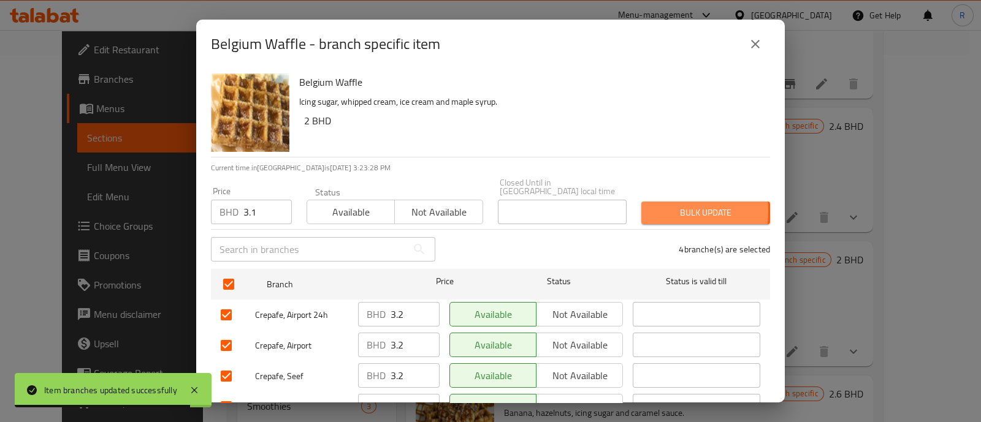
click at [651, 205] on span "Bulk update" at bounding box center [705, 212] width 109 height 15
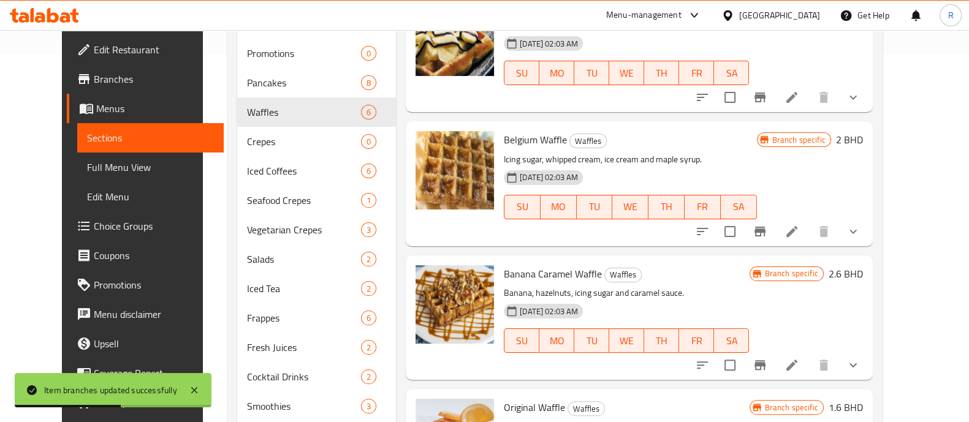
scroll to position [475, 0]
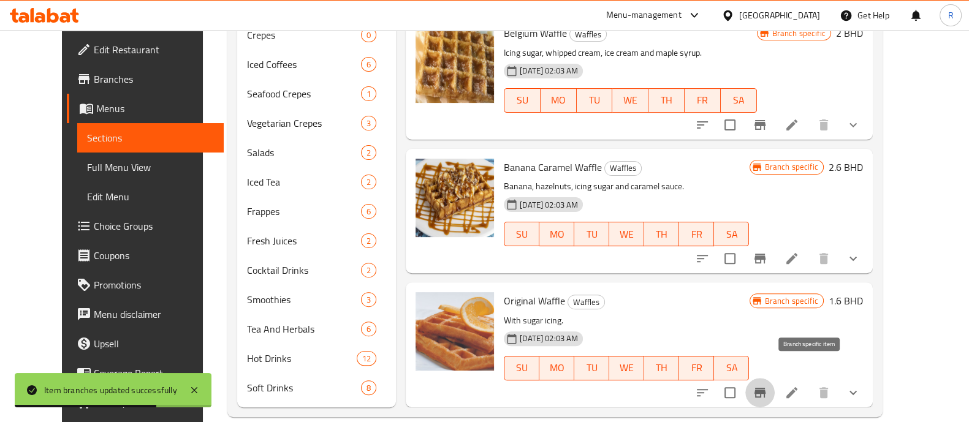
click at [766, 388] on icon "Branch-specific-item" at bounding box center [760, 393] width 11 height 10
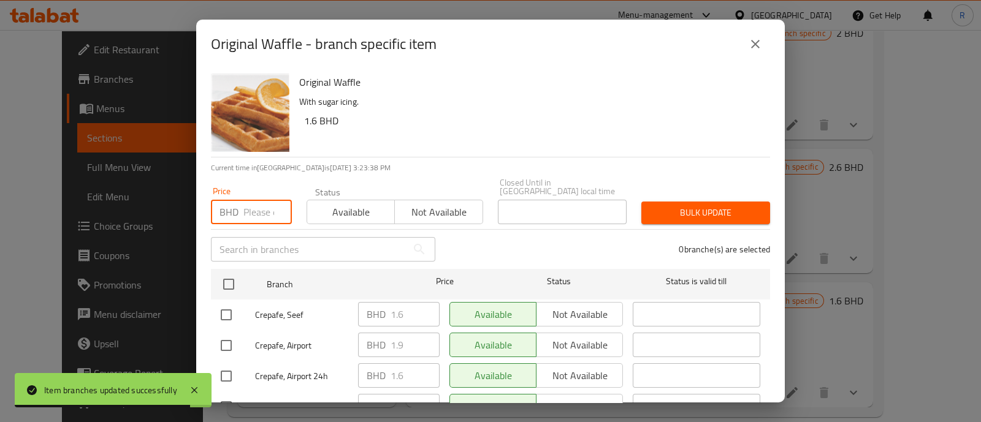
click at [251, 207] on input "number" at bounding box center [267, 212] width 48 height 25
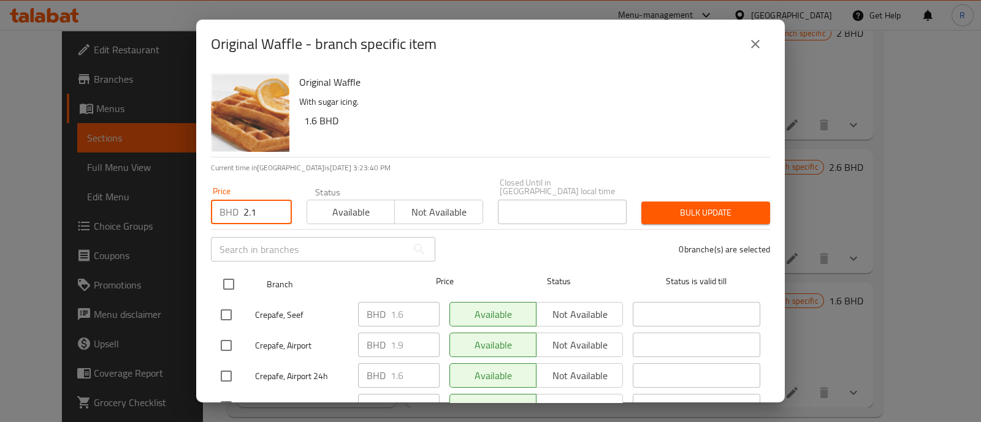
type input "2.1"
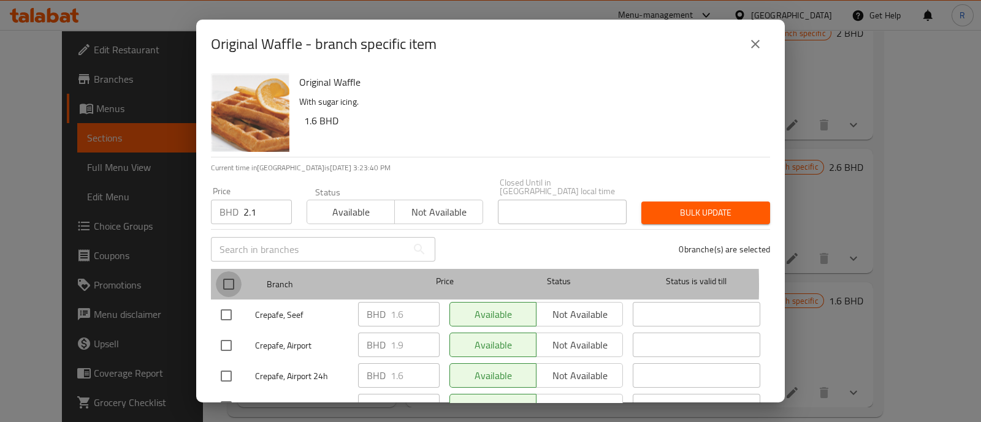
click at [227, 277] on input "checkbox" at bounding box center [229, 285] width 26 height 26
checkbox input "true"
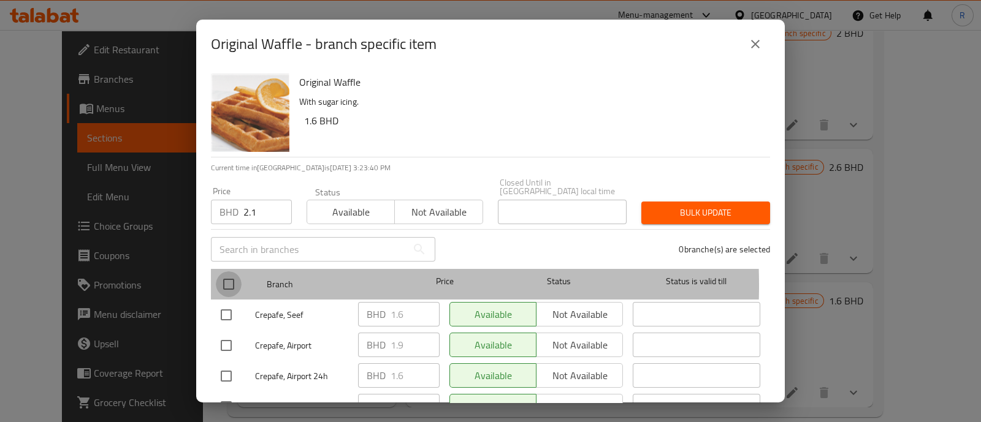
checkbox input "true"
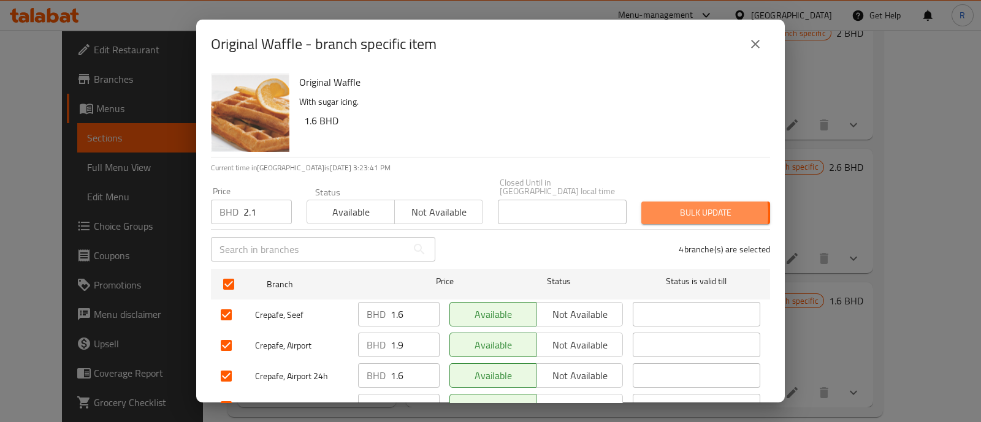
click at [663, 205] on span "Bulk update" at bounding box center [705, 212] width 109 height 15
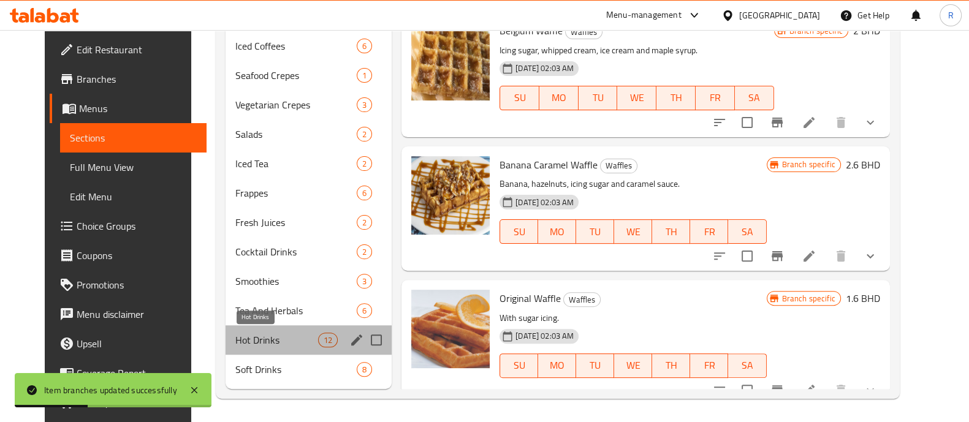
click at [270, 342] on span "Hot Drinks" at bounding box center [276, 340] width 83 height 15
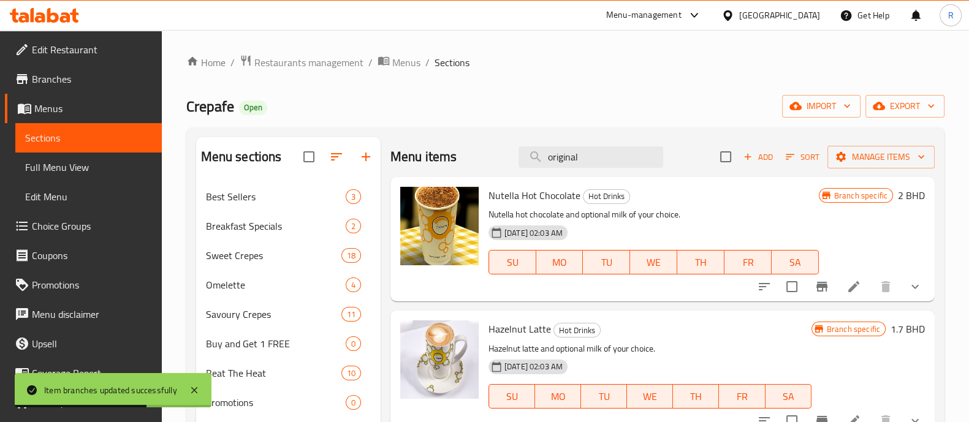
scroll to position [1, 0]
click at [581, 154] on input "original" at bounding box center [591, 156] width 145 height 21
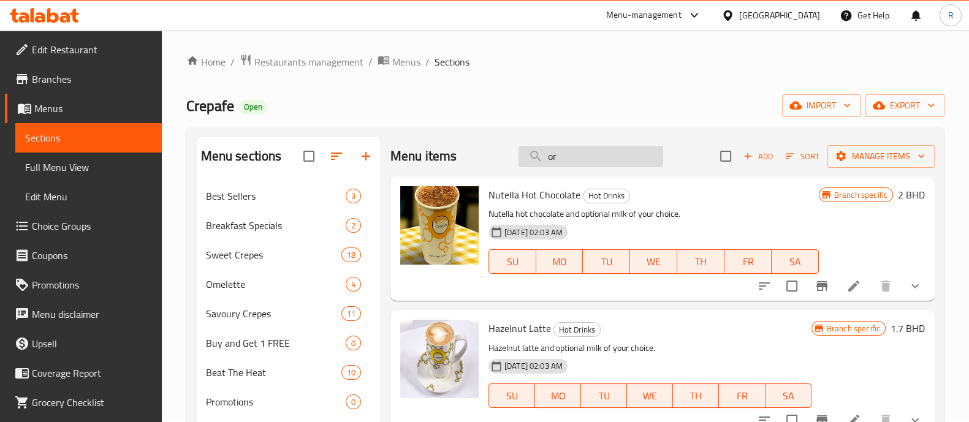
type input "o"
click at [908, 288] on icon "show more" at bounding box center [915, 286] width 15 height 15
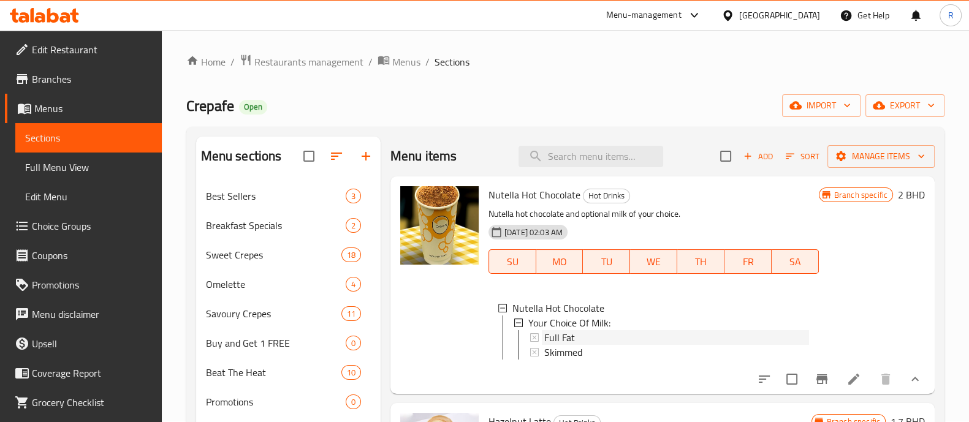
click at [562, 339] on span "Full Fat" at bounding box center [559, 337] width 31 height 15
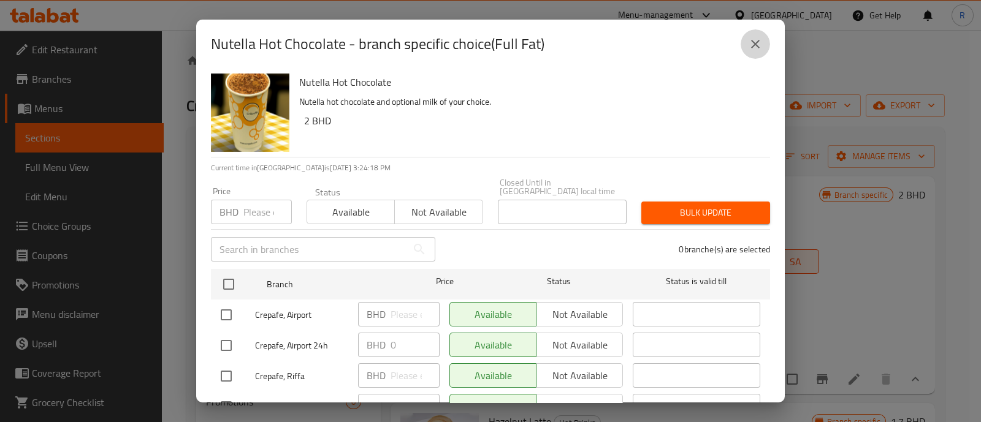
click at [755, 44] on icon "close" at bounding box center [755, 44] width 9 height 9
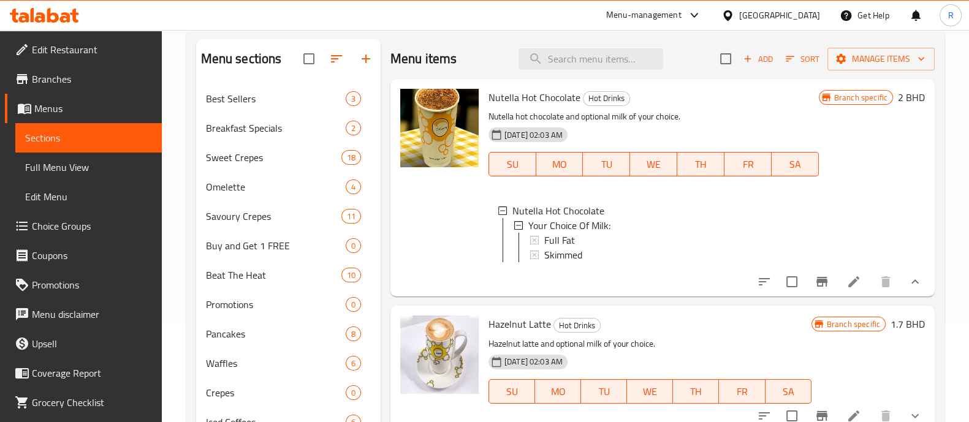
scroll to position [99, 0]
click at [817, 286] on icon "Branch-specific-item" at bounding box center [822, 281] width 11 height 10
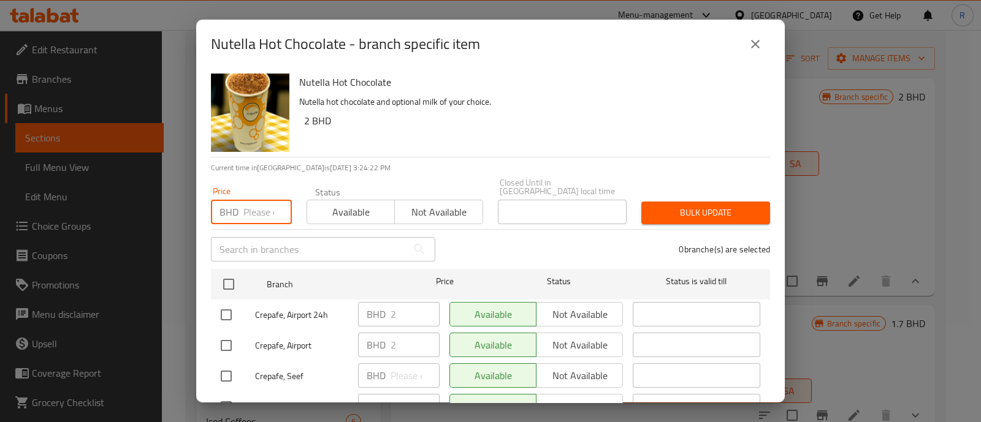
click at [253, 200] on input "number" at bounding box center [267, 212] width 48 height 25
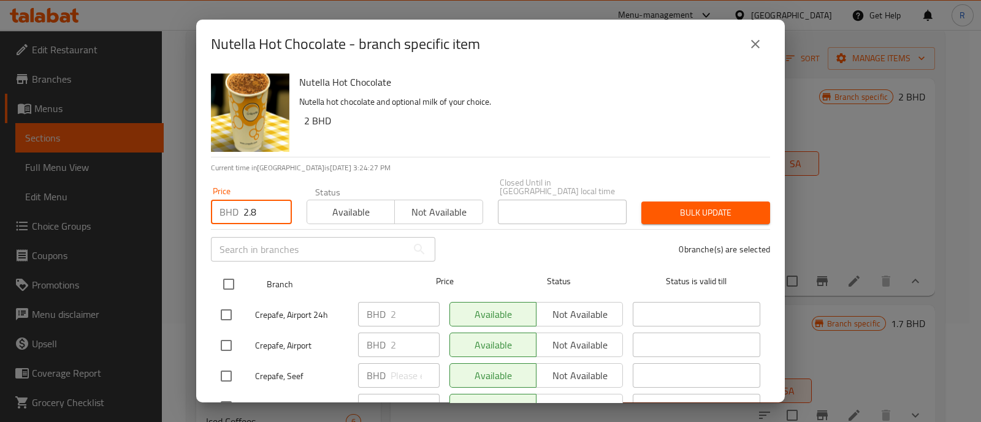
type input "2.8"
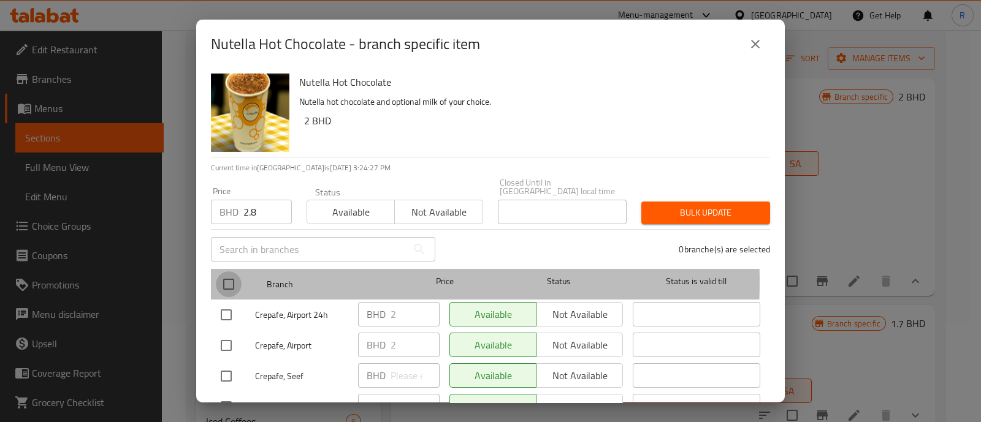
click at [227, 273] on input "checkbox" at bounding box center [229, 285] width 26 height 26
checkbox input "true"
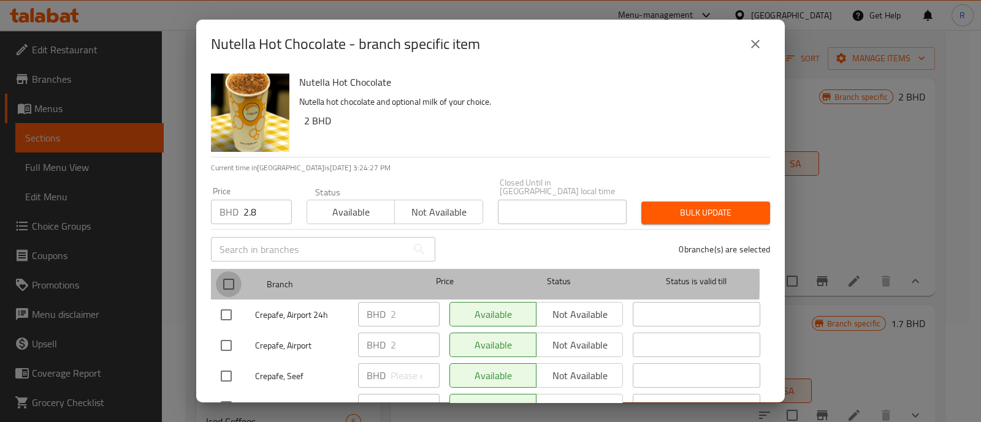
checkbox input "true"
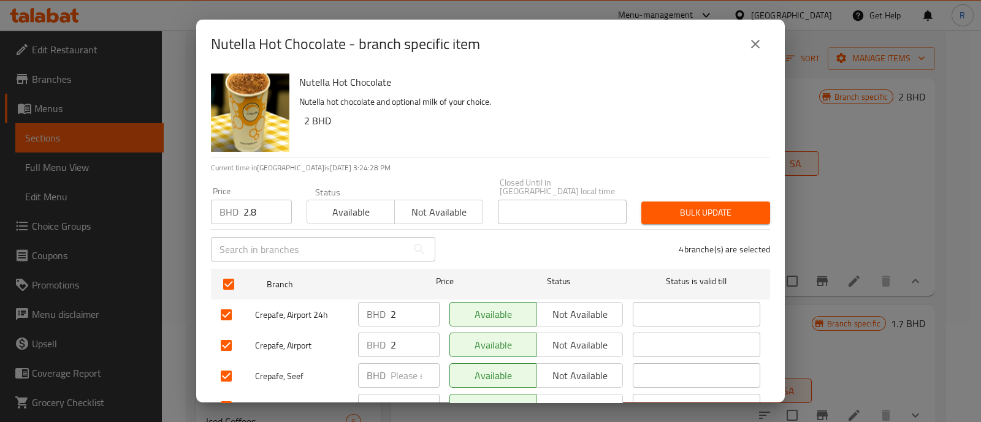
click at [676, 208] on span "Bulk update" at bounding box center [705, 212] width 109 height 15
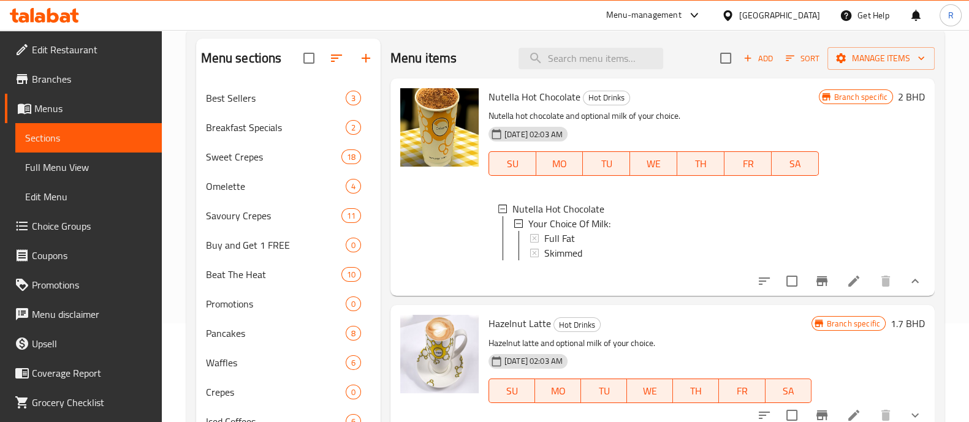
scroll to position [0, 0]
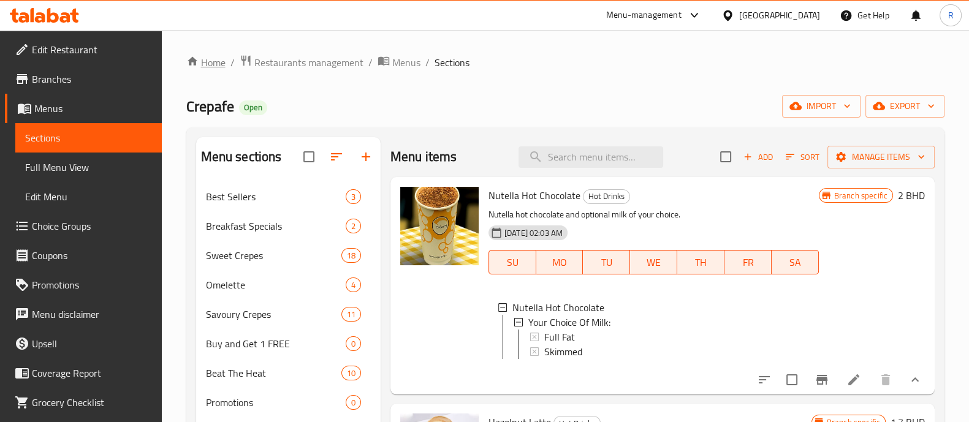
click at [216, 66] on link "Home" at bounding box center [205, 62] width 39 height 15
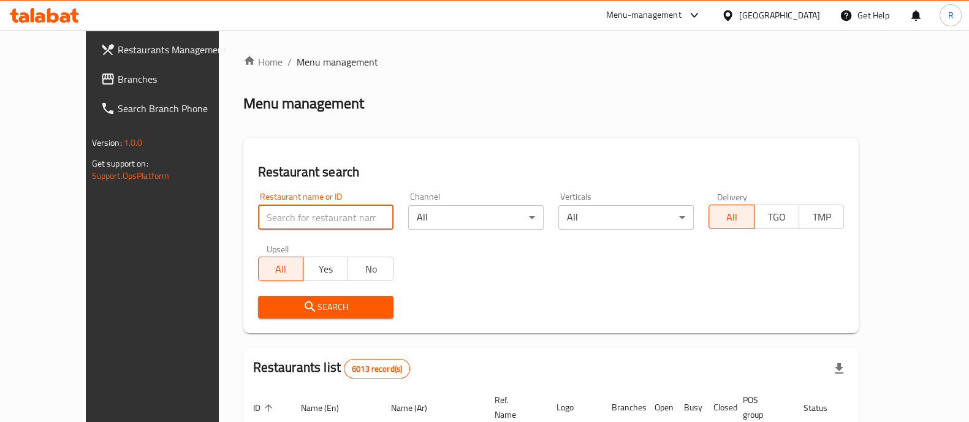
click at [303, 221] on input "search" at bounding box center [325, 217] width 135 height 25
type input "micro"
click button "Search" at bounding box center [325, 307] width 135 height 23
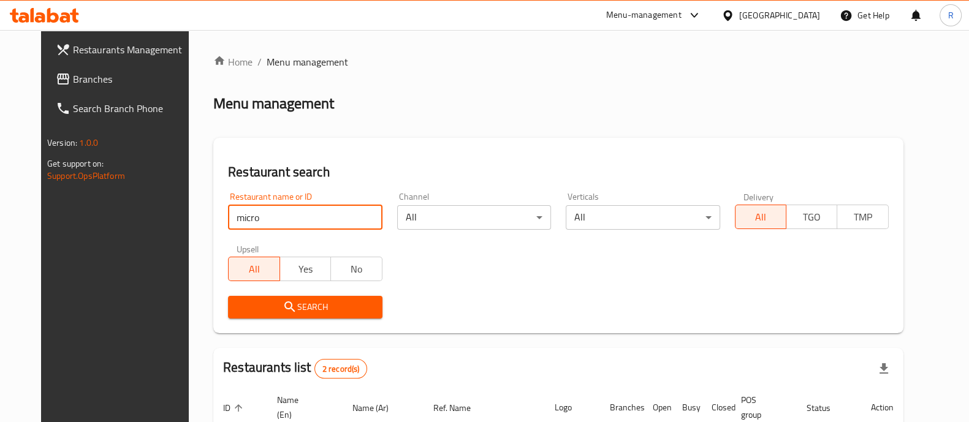
scroll to position [158, 0]
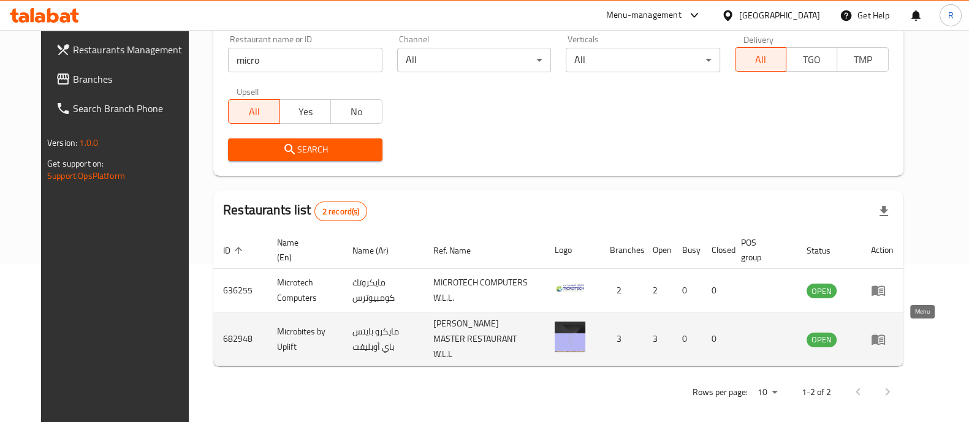
click at [883, 338] on icon "enhanced table" at bounding box center [881, 340] width 4 height 5
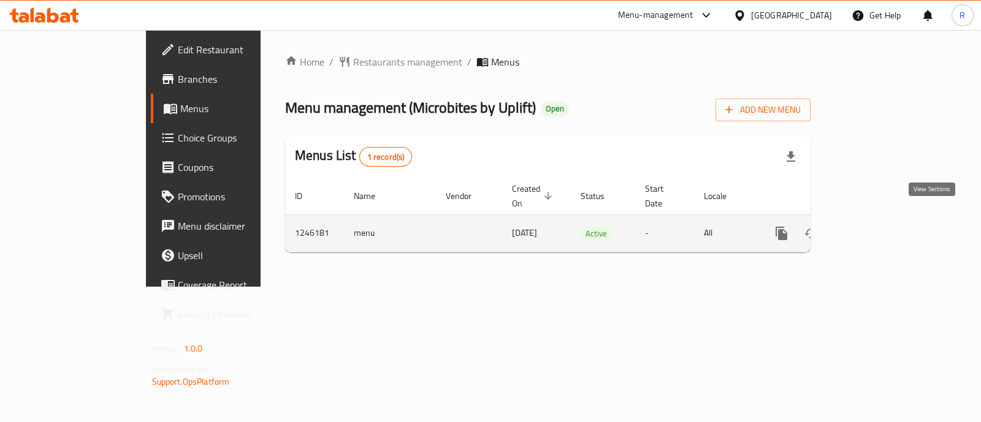
click at [877, 226] on icon "enhanced table" at bounding box center [870, 233] width 15 height 15
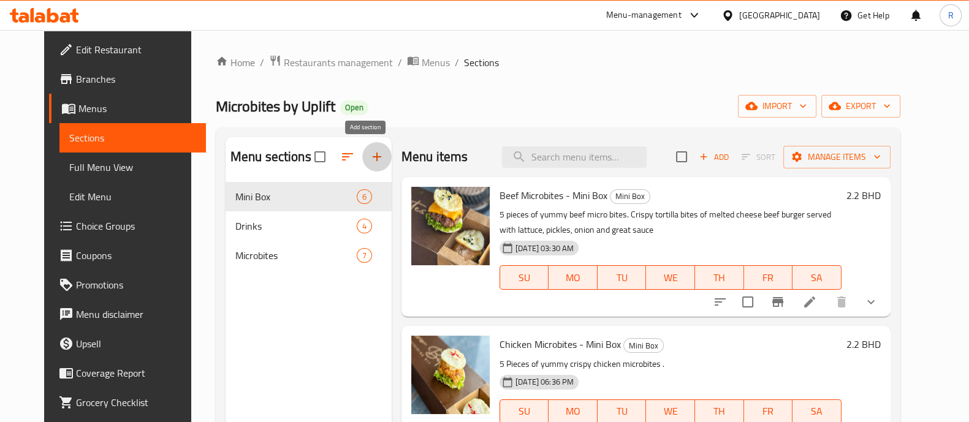
click at [370, 151] on icon "button" at bounding box center [377, 157] width 15 height 15
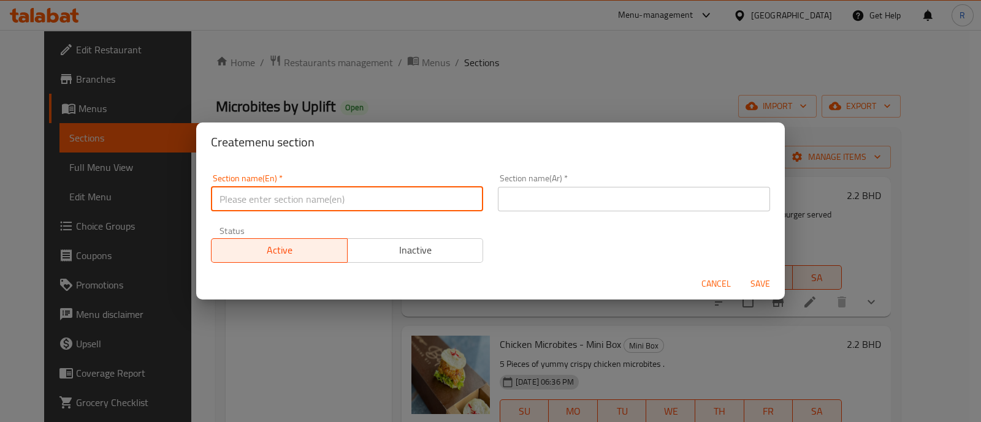
click at [364, 205] on input "text" at bounding box center [347, 199] width 272 height 25
drag, startPoint x: 307, startPoint y: 200, endPoint x: 156, endPoint y: 188, distance: 151.9
click at [156, 188] on div "Create menu section Section name(En)   * Macro Burgers Section name(En) * Secti…" at bounding box center [490, 211] width 981 height 422
type input "Macro Burgers"
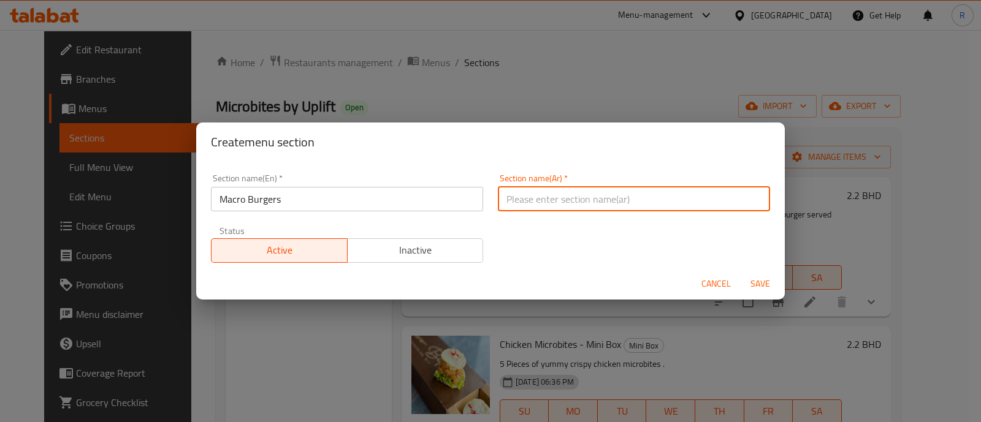
click at [547, 193] on input "text" at bounding box center [634, 199] width 272 height 25
paste input "ماكرو برجر"
type input "ماكرو برجر"
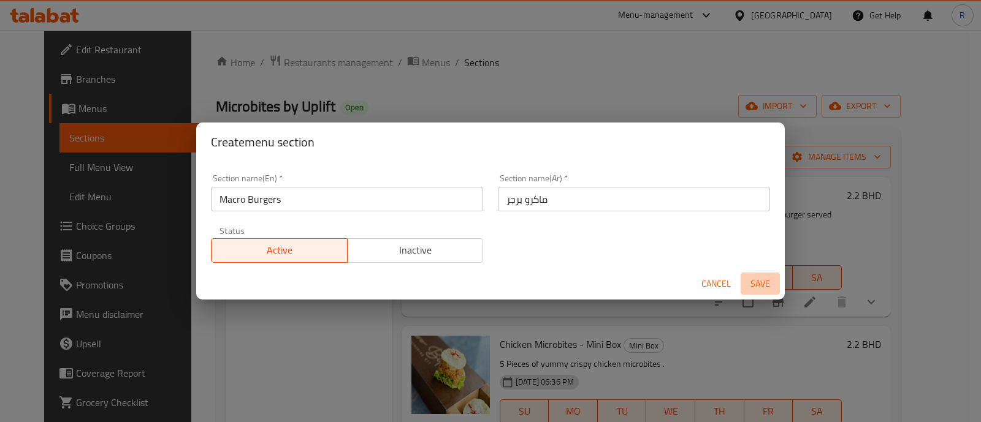
click at [763, 284] on span "Save" at bounding box center [759, 283] width 29 height 15
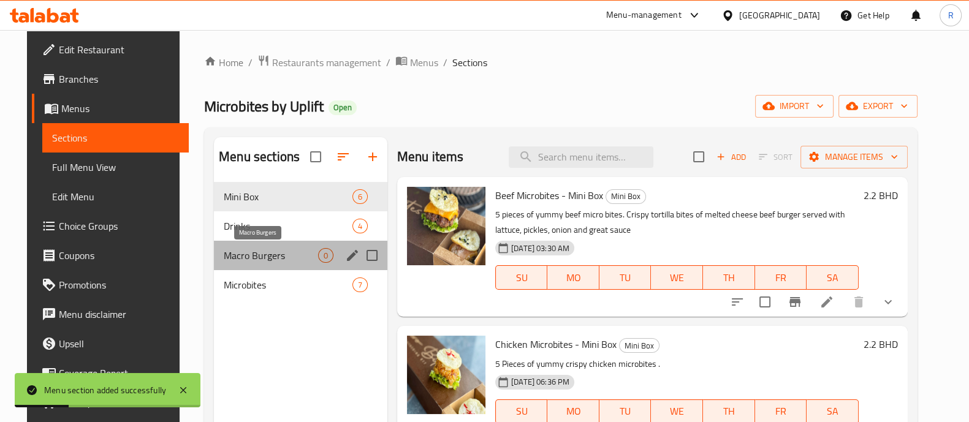
click at [255, 253] on span "Macro Burgers" at bounding box center [271, 255] width 94 height 15
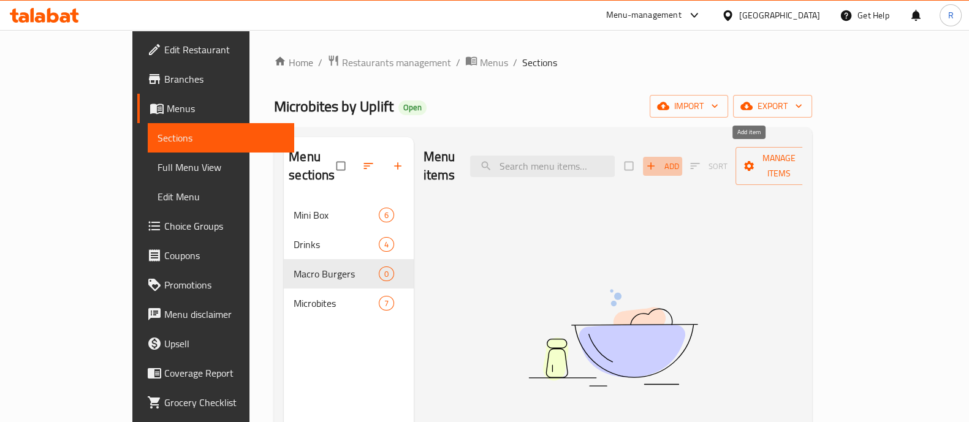
click at [657, 160] on icon "button" at bounding box center [651, 166] width 12 height 12
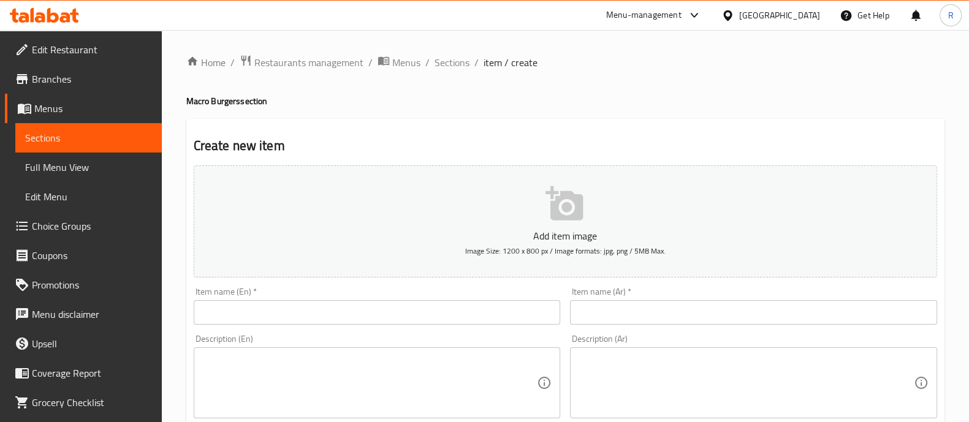
click at [338, 311] on input "text" at bounding box center [377, 312] width 367 height 25
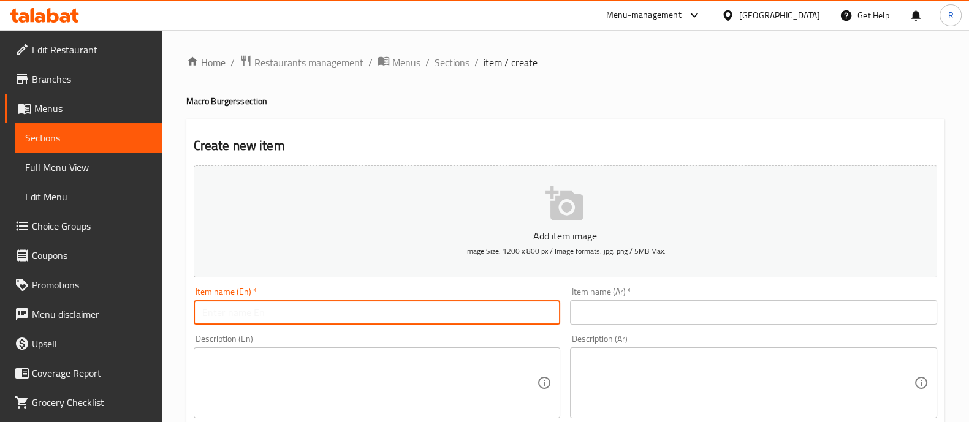
paste input "classic Macro Burgers"
type input "classic Macro Burgers"
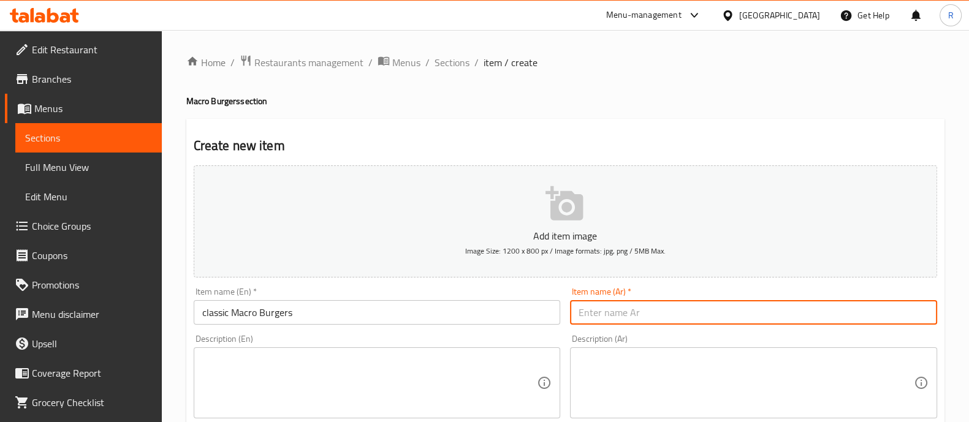
click at [655, 314] on input "text" at bounding box center [753, 312] width 367 height 25
paste input "‎كلاسيك ماكرو برغر"
type input "‎كلاسيك ماكرو برغر"
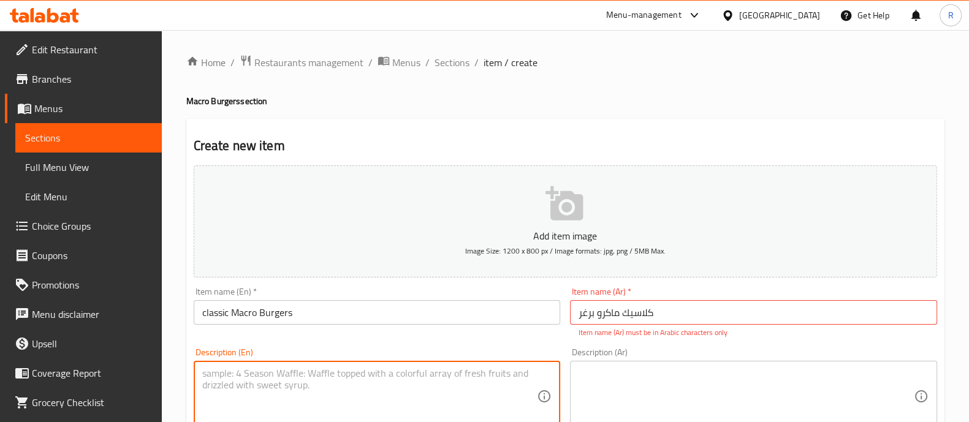
click at [259, 392] on textarea at bounding box center [369, 397] width 335 height 58
paste textarea "Classic high quality beef burger made with US Angus beef patty with grilled oni…"
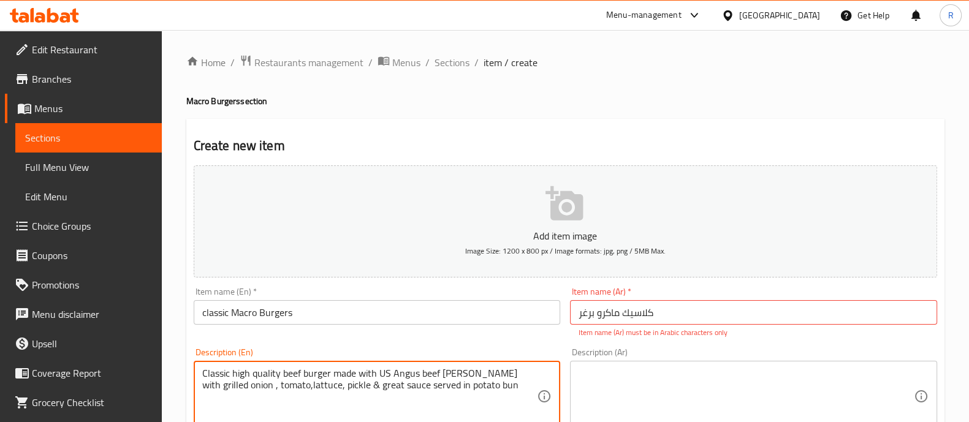
type textarea "Classic high quality beef burger made with US Angus beef patty with grilled oni…"
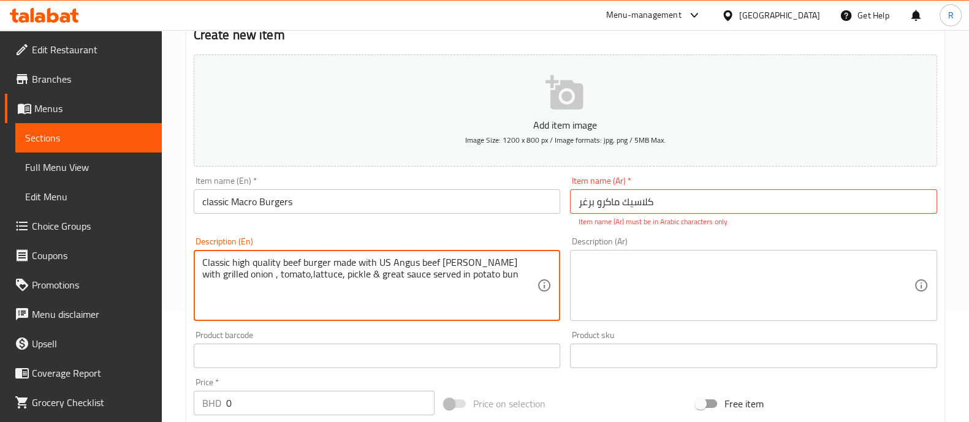
scroll to position [112, 0]
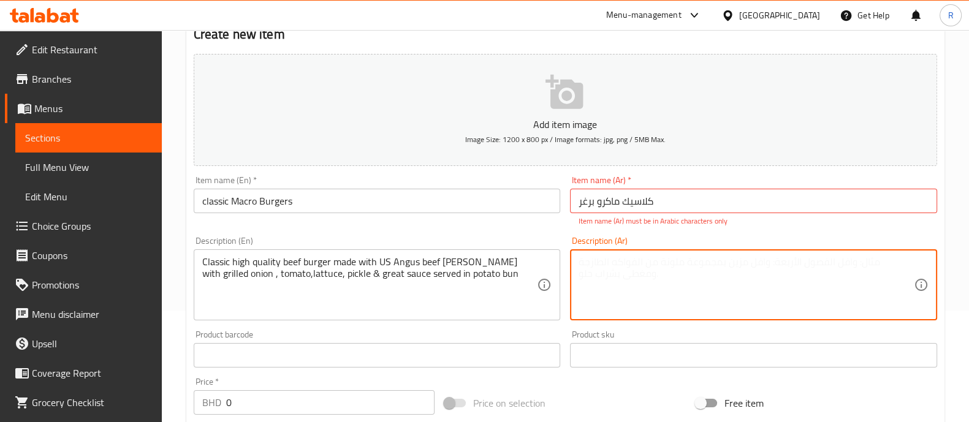
paste textarea "‎برغر لحم مع البصل المشوي و الطماطم والخس و الخيار المخلل والصلصة الخاصة المقدم…"
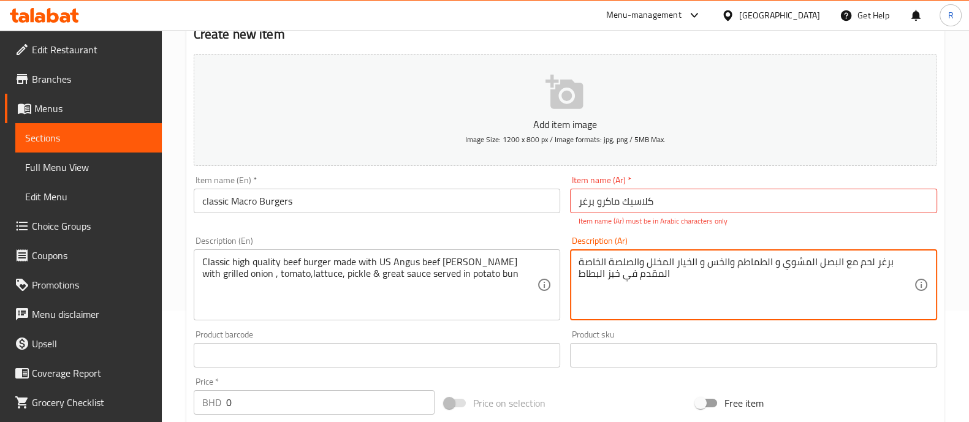
type textarea "‎برغر لحم مع البصل المشوي و الطماطم والخس و الخيار المخلل والصلصة الخاصة المقدم…"
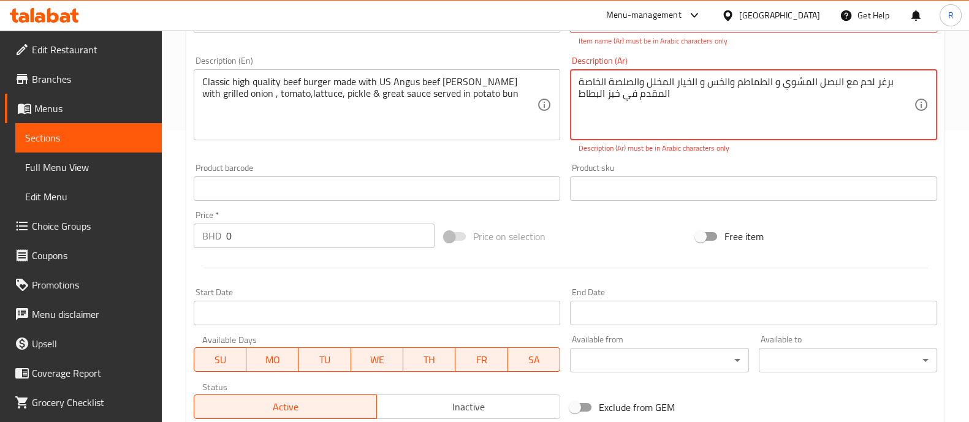
scroll to position [292, 0]
click at [261, 238] on input "0" at bounding box center [330, 235] width 209 height 25
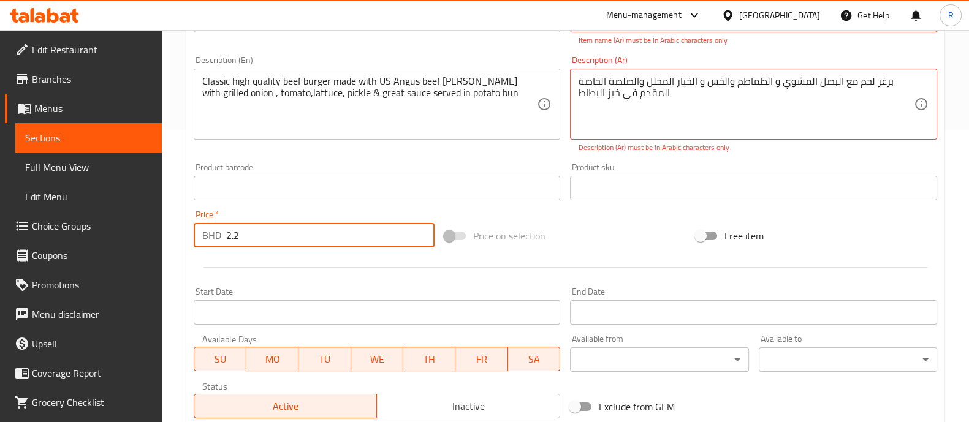
type input "2.2"
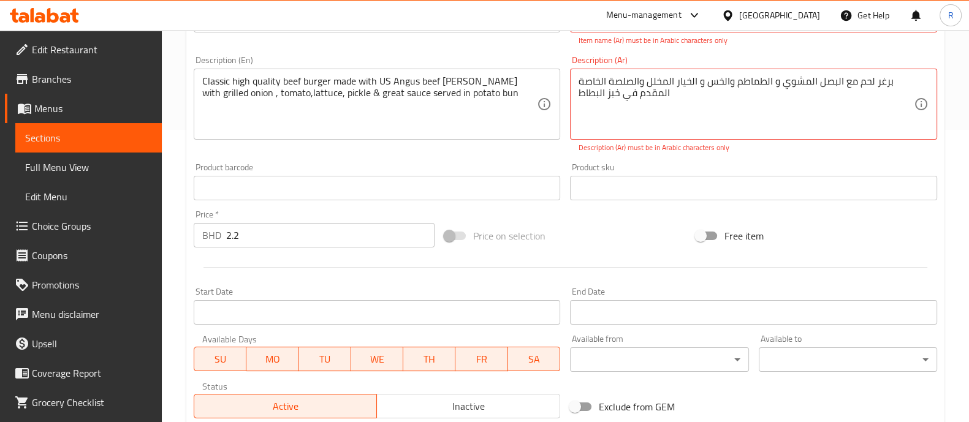
click at [612, 240] on div "Price on selection" at bounding box center [565, 235] width 251 height 33
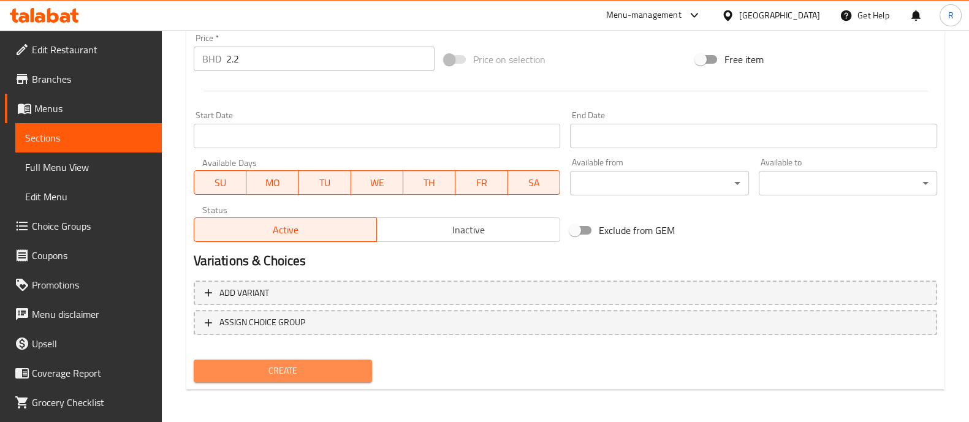
click at [282, 368] on span "Create" at bounding box center [283, 371] width 159 height 15
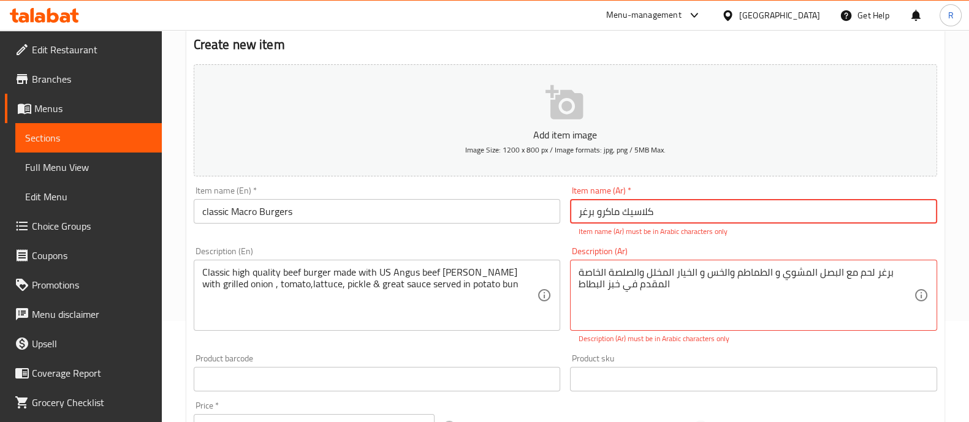
click at [582, 215] on input "‎كلاسيك ماكرو برغر" at bounding box center [753, 211] width 367 height 25
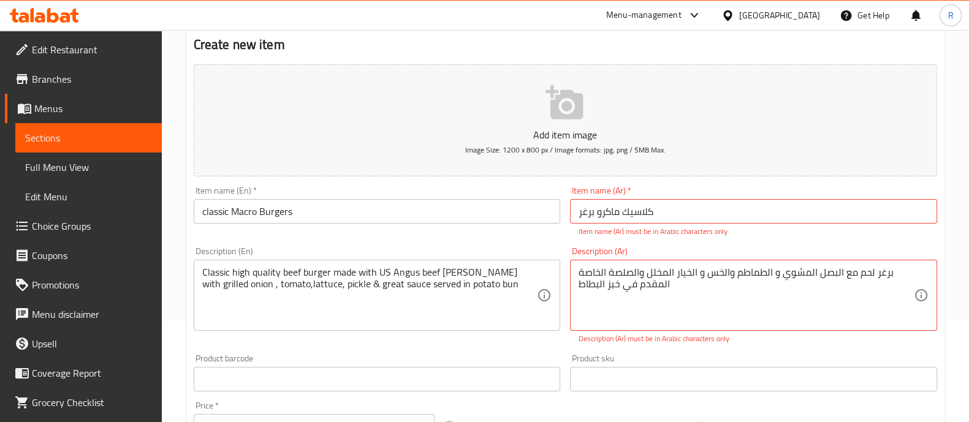
click at [672, 354] on div "Product sku Product sku" at bounding box center [753, 372] width 367 height 37
click at [452, 243] on div "Description (En) Classic high quality beef burger made with US Angus beef patty…" at bounding box center [377, 295] width 377 height 107
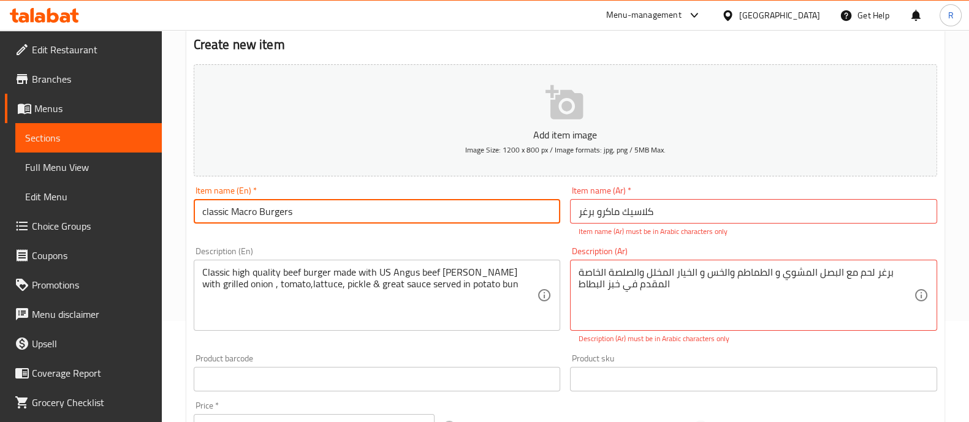
drag, startPoint x: 308, startPoint y: 210, endPoint x: 193, endPoint y: 209, distance: 115.3
click at [193, 209] on div "Item name (En)   * classic Macro Burgers Item name (En) *" at bounding box center [377, 211] width 377 height 61
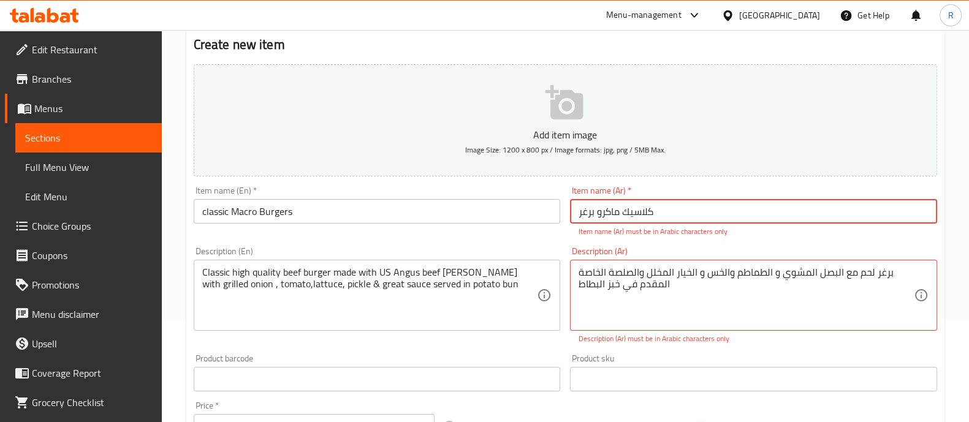
drag, startPoint x: 681, startPoint y: 212, endPoint x: 554, endPoint y: 213, distance: 127.5
click at [554, 213] on div "Add item image Image Size: 1200 x 800 px / Image formats: jpg, png / 5MB Max. I…" at bounding box center [565, 336] width 753 height 555
paste input "برجر ماكرو الكلاسيكي"
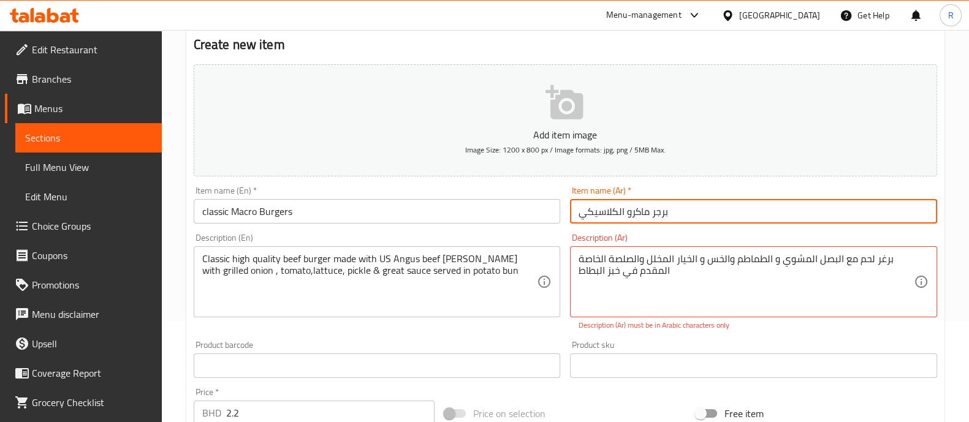
type input "برجر ماكرو الكلاسيكي"
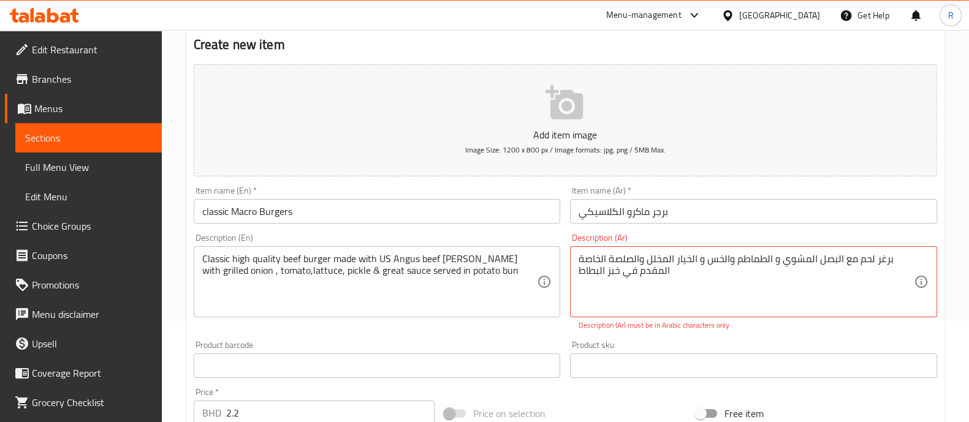
click at [656, 237] on div "Description (Ar) ‎برغر لحم مع البصل المشوي و الطماطم والخس و الخيار المخلل والص…" at bounding box center [753, 282] width 367 height 97
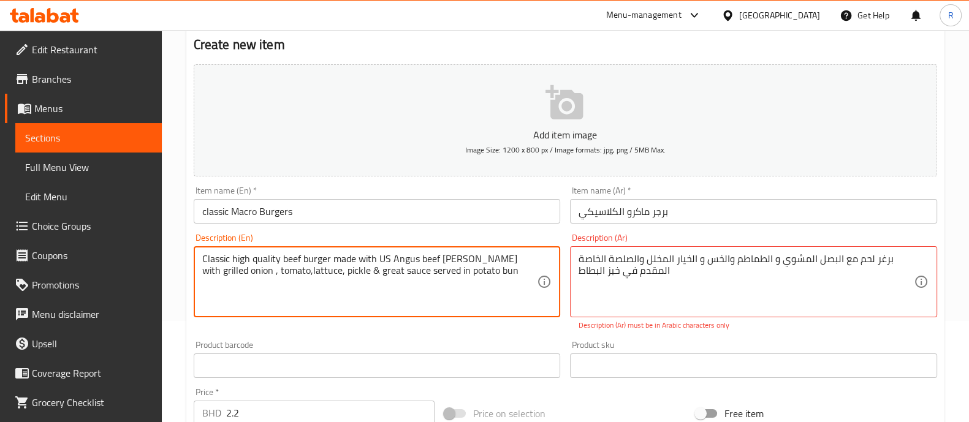
drag, startPoint x: 454, startPoint y: 272, endPoint x: 173, endPoint y: 253, distance: 282.0
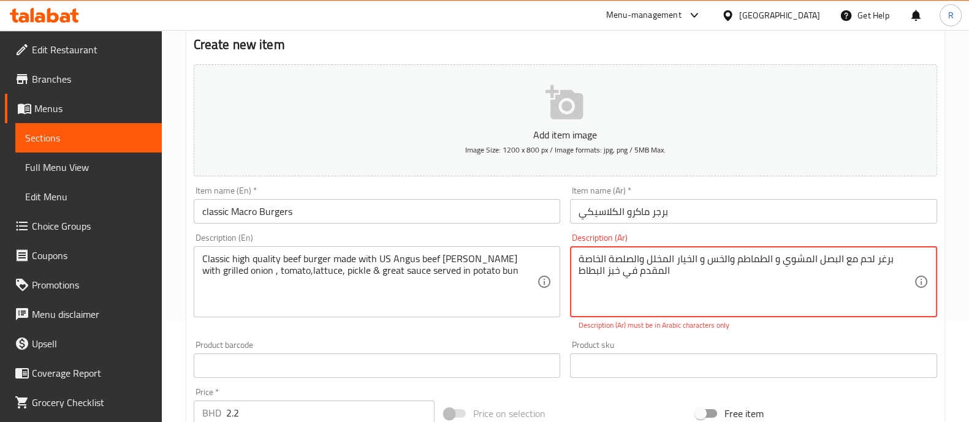
drag, startPoint x: 692, startPoint y: 270, endPoint x: 548, endPoint y: 248, distance: 145.1
paste textarea "برجر لحم بقري كلاسيكي عالي الجودة مصنوع من لحم أنجوس الأمريكي مع البصل المشوي و…"
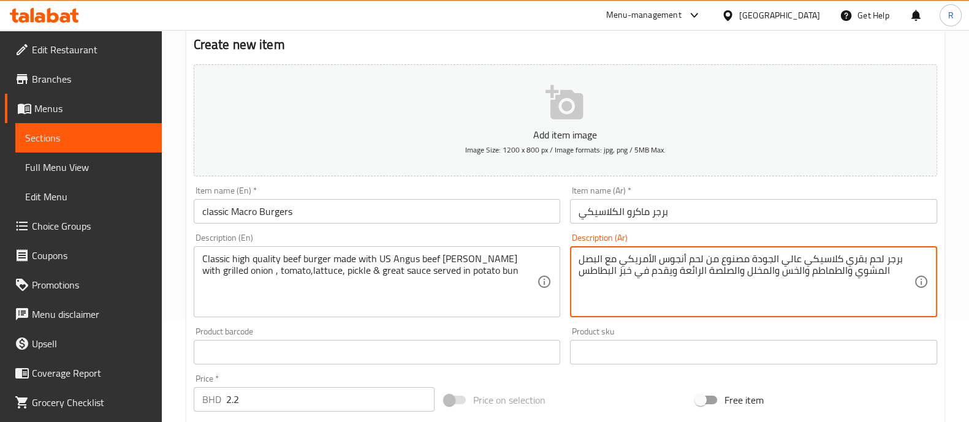
type textarea "برجر لحم بقري كلاسيكي عالي الجودة مصنوع من لحم أنجوس الأمريكي مع البصل المشوي و…"
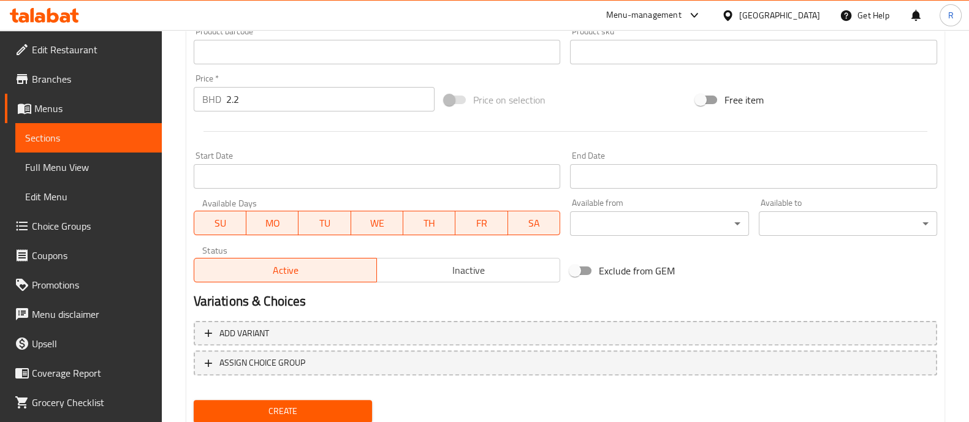
scroll to position [435, 0]
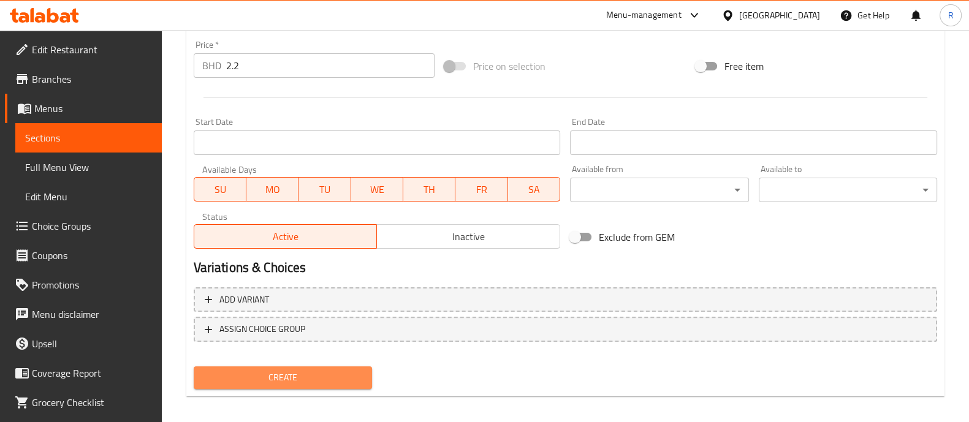
click at [344, 381] on span "Create" at bounding box center [283, 377] width 159 height 15
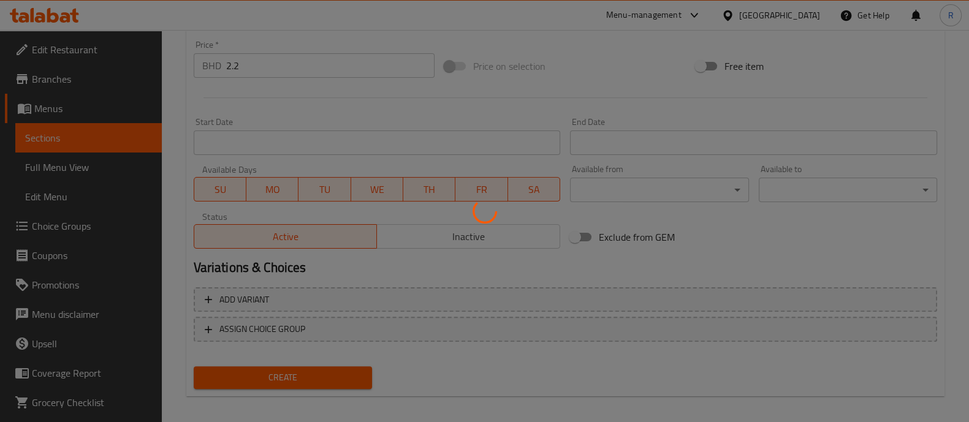
type input "0"
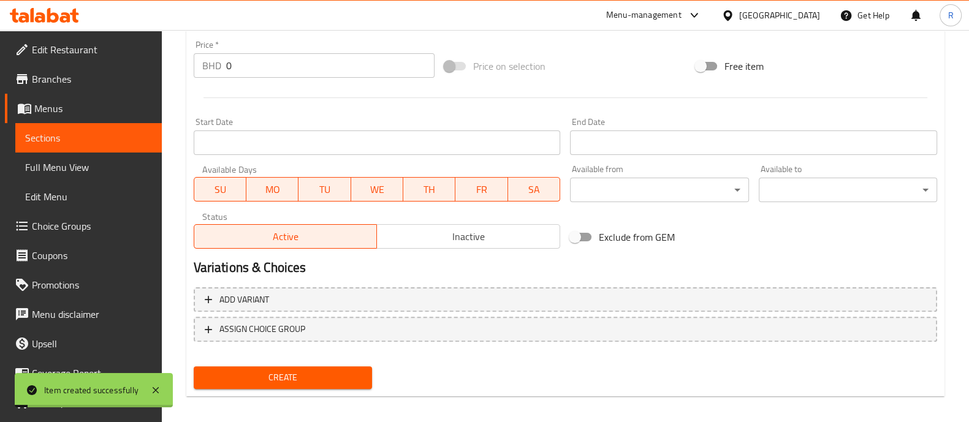
scroll to position [0, 0]
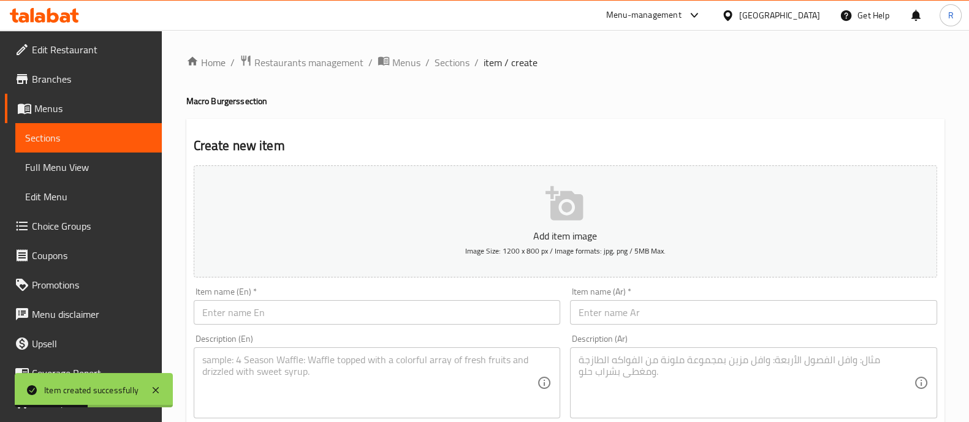
paste input "double truffle burger"
click at [359, 311] on input "text" at bounding box center [377, 312] width 367 height 25
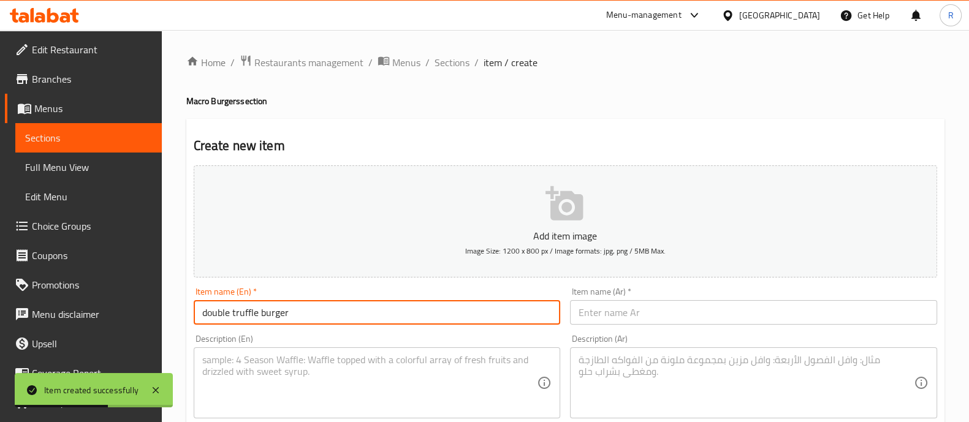
type input "double truffle burger"
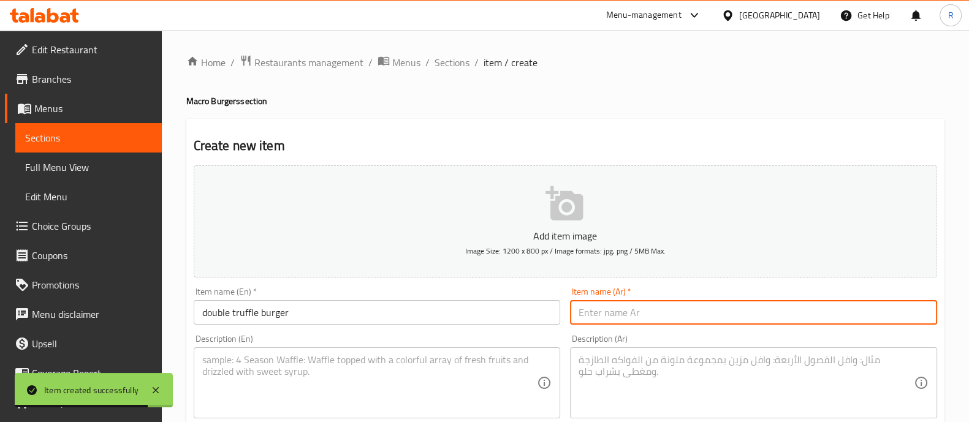
paste input "برجر الكمأة المزدوج"
click at [608, 317] on input "text" at bounding box center [753, 312] width 367 height 25
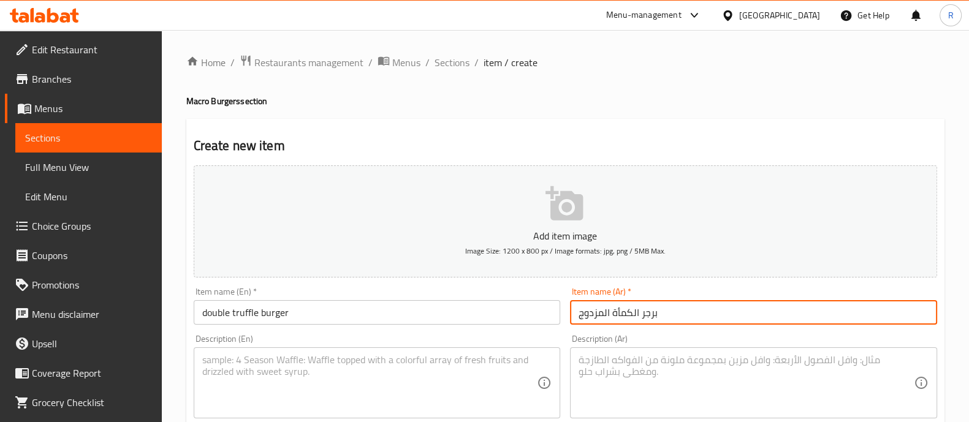
type input "برجر الكمأة المزدوج"
click at [262, 381] on textarea at bounding box center [369, 383] width 335 height 58
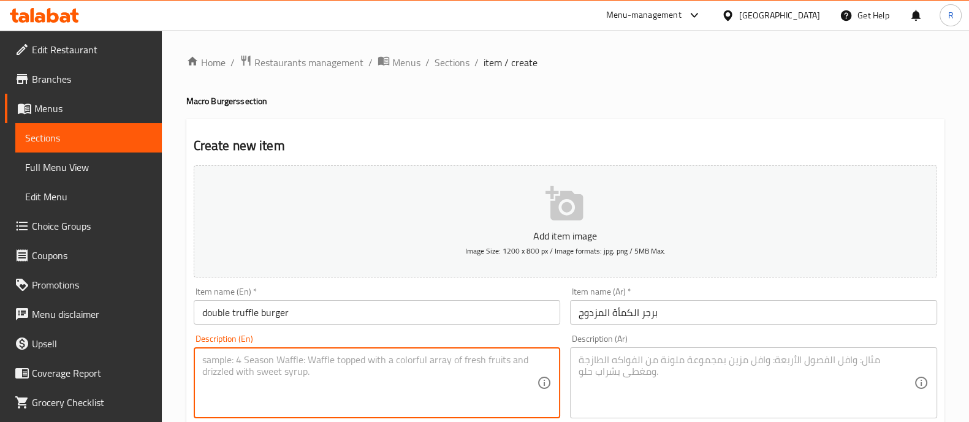
paste textarea "double angus beef patties , american cheddar cheese, truffle aioli, beef becon …"
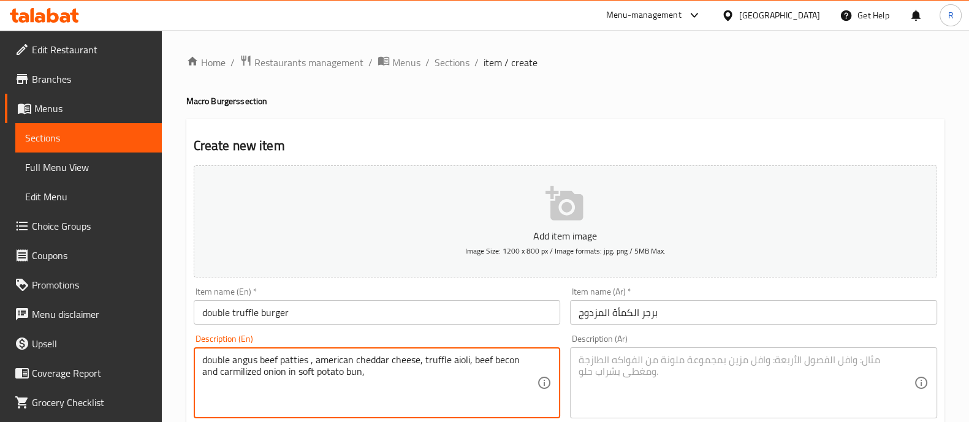
type textarea "double angus beef patties , american cheddar cheese, truffle aioli, beef becon …"
paste textarea "فطائر لحم أنجوس مزدوجة، جبنة شيدر أمريكية، أيولي الكمأة، لحم بقري مقدد وبصل مكر…"
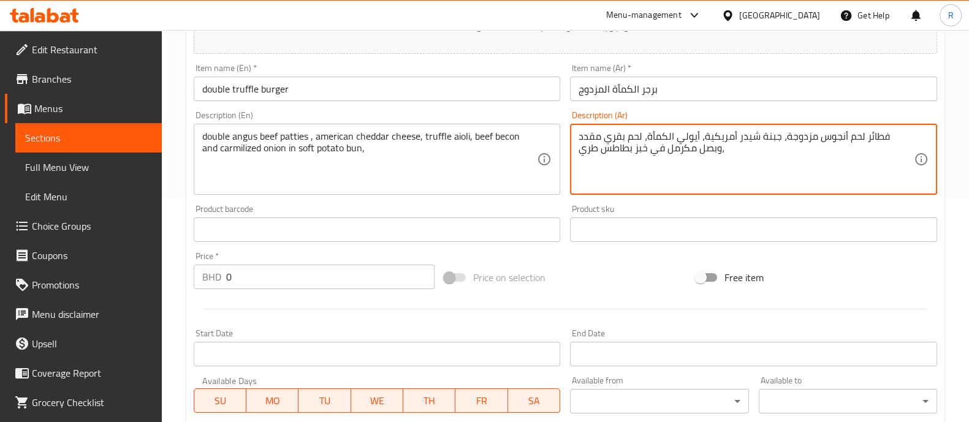
scroll to position [225, 0]
type textarea "فطائر لحم أنجوس مزدوجة، جبنة شيدر أمريكية، أيولي الكمأة، لحم بقري مقدد وبصل مكر…"
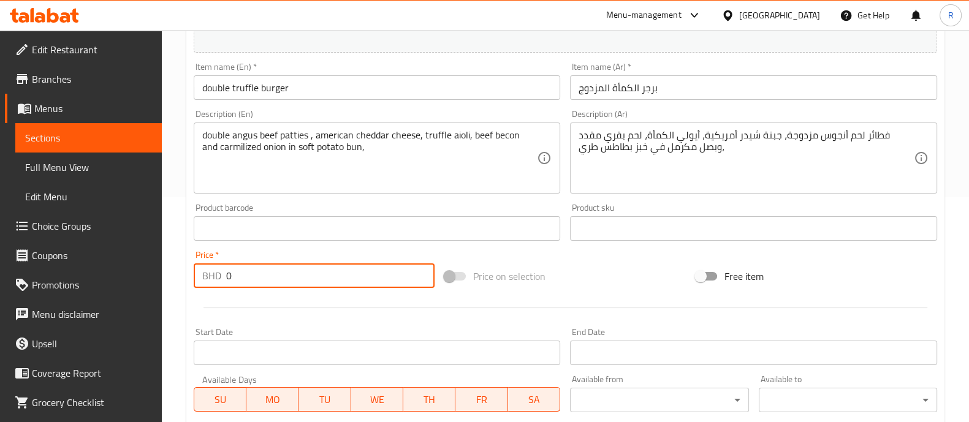
click at [255, 272] on input "0" at bounding box center [330, 276] width 209 height 25
type input "3.5"
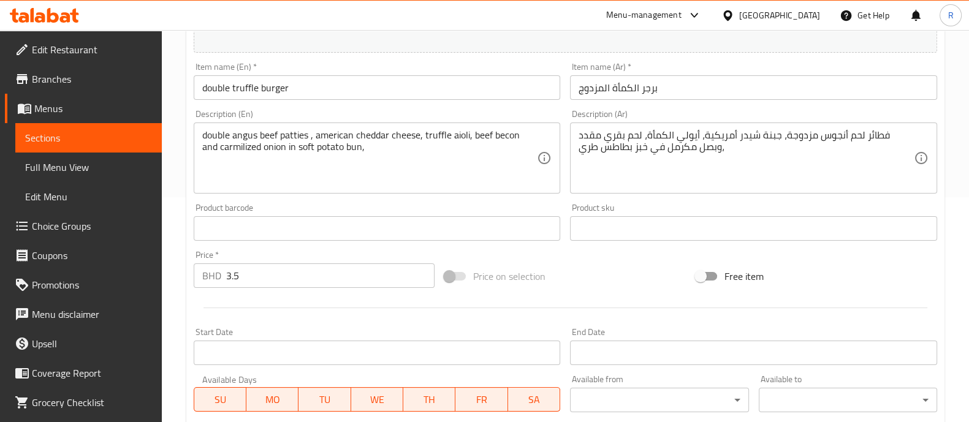
click at [585, 261] on div "Price on selection" at bounding box center [565, 276] width 251 height 33
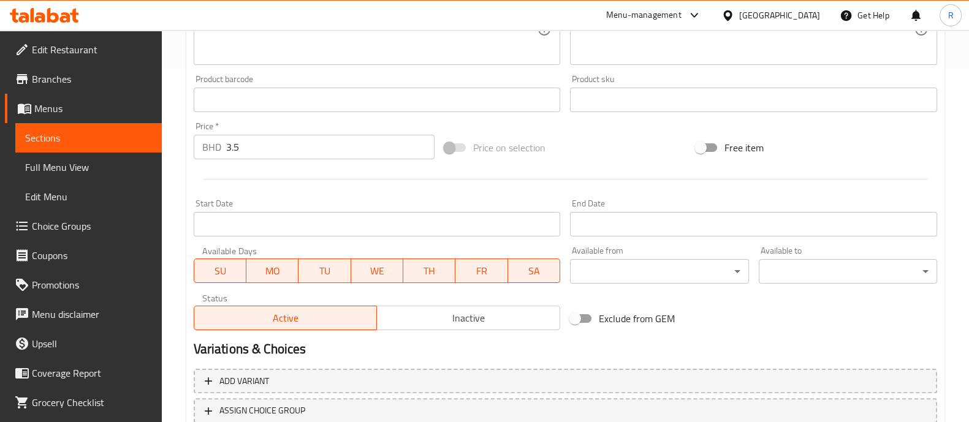
scroll to position [443, 0]
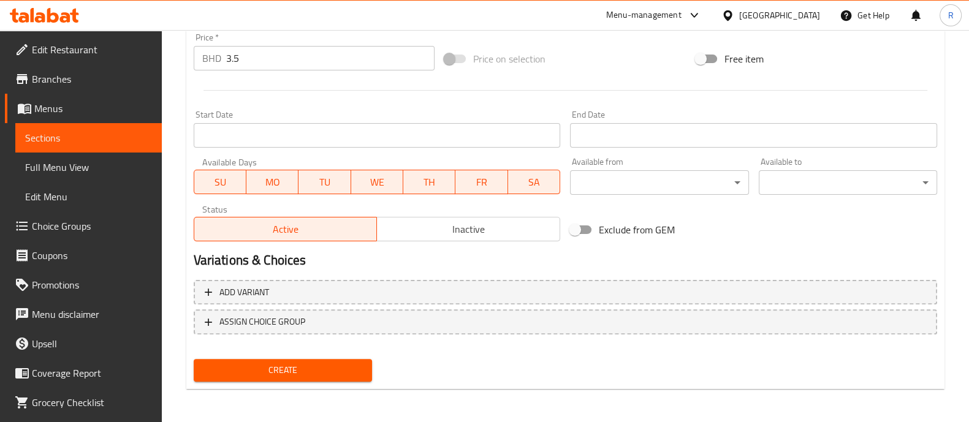
click at [273, 368] on span "Create" at bounding box center [283, 370] width 159 height 15
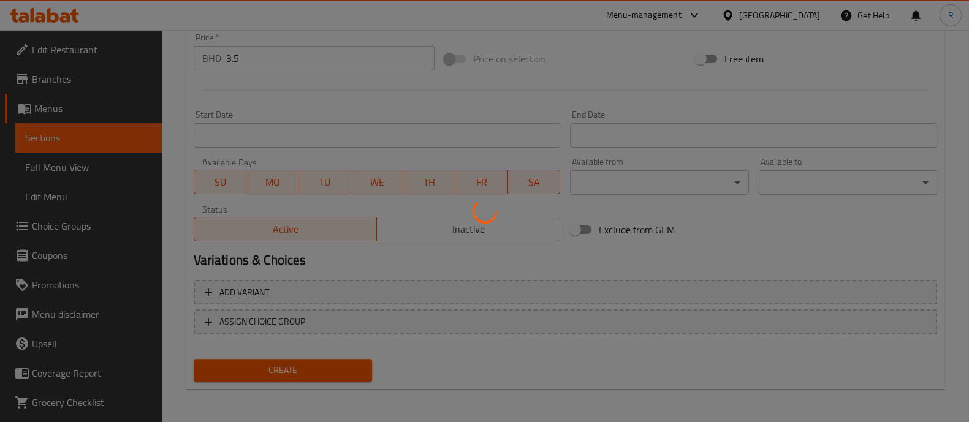
type input "0"
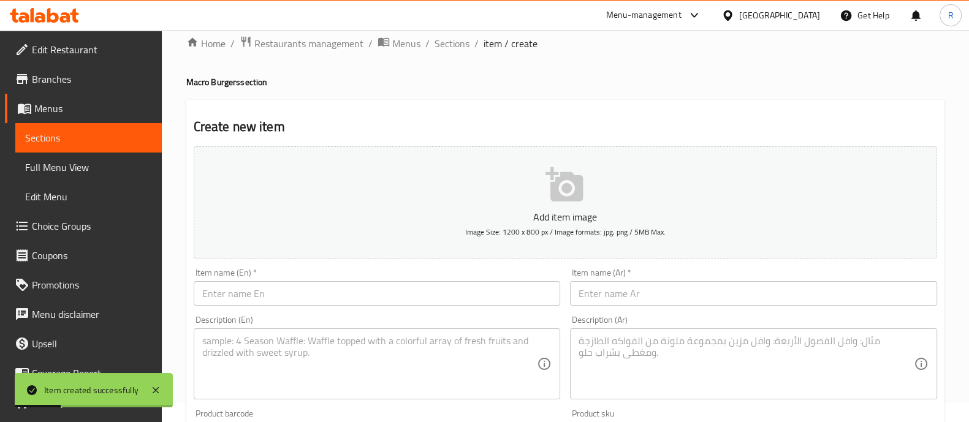
scroll to position [6, 0]
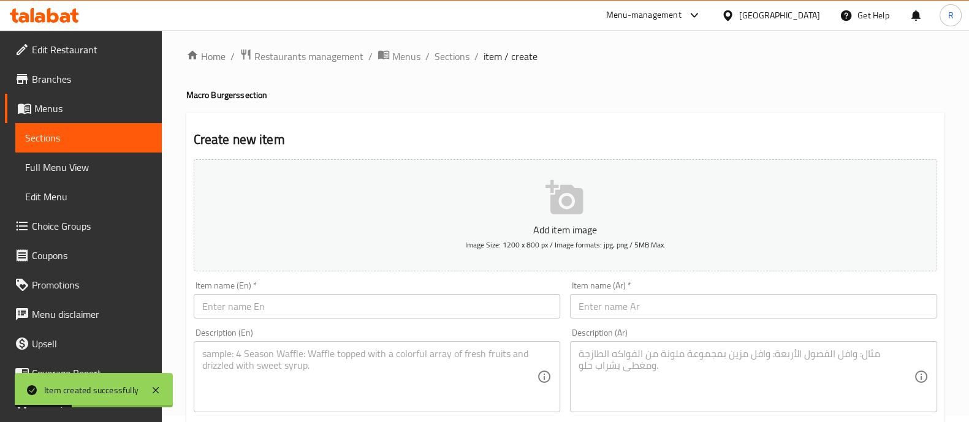
paste input "spicy macro burger"
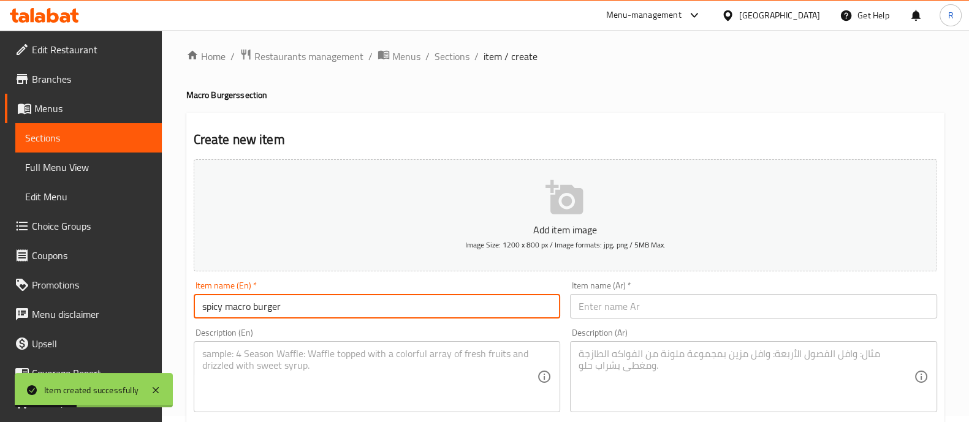
click at [289, 310] on input "spicy macro burger" at bounding box center [377, 306] width 367 height 25
type input "spicy macro burger"
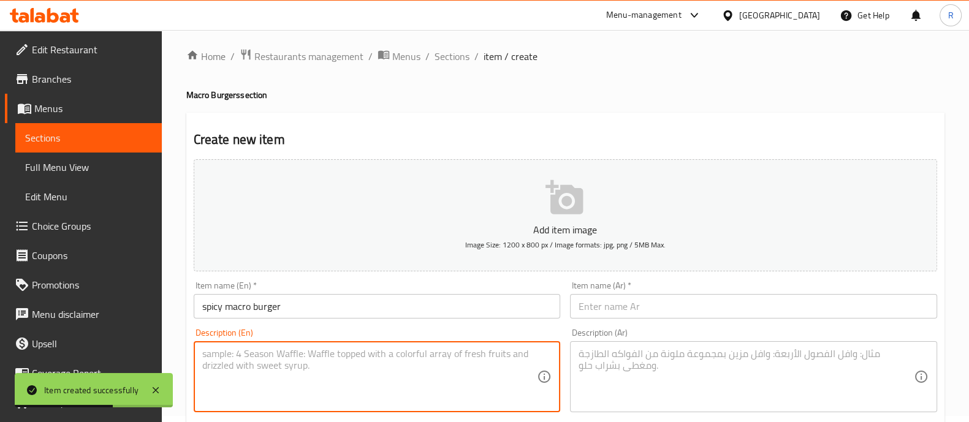
paste textarea "Angus beef burger, mozzerlla cheese, jalapenos, spicy sauce and grilled onion s…"
type textarea "Angus beef burger, mozzerlla cheese, jalapenos, spicy sauce and grilled onion s…"
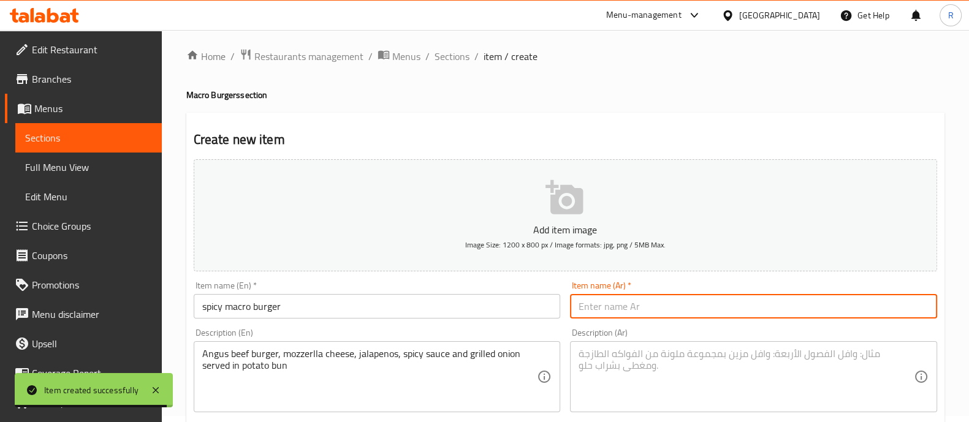
click at [610, 308] on input "text" at bounding box center [753, 306] width 367 height 25
paste input "برجر ماكرو حار"
type input "برجر ماكرو حار"
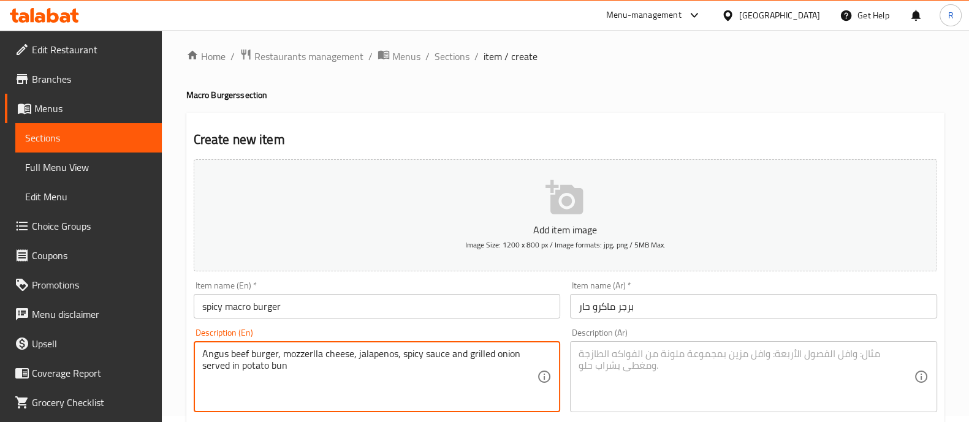
drag, startPoint x: 307, startPoint y: 368, endPoint x: 166, endPoint y: 360, distance: 141.2
click at [342, 372] on textarea "Angus beef burger, mozzerlla cheese, jalapenos, spicy sauce and grilled onion s…" at bounding box center [369, 377] width 335 height 58
drag, startPoint x: 342, startPoint y: 372, endPoint x: 162, endPoint y: 354, distance: 180.6
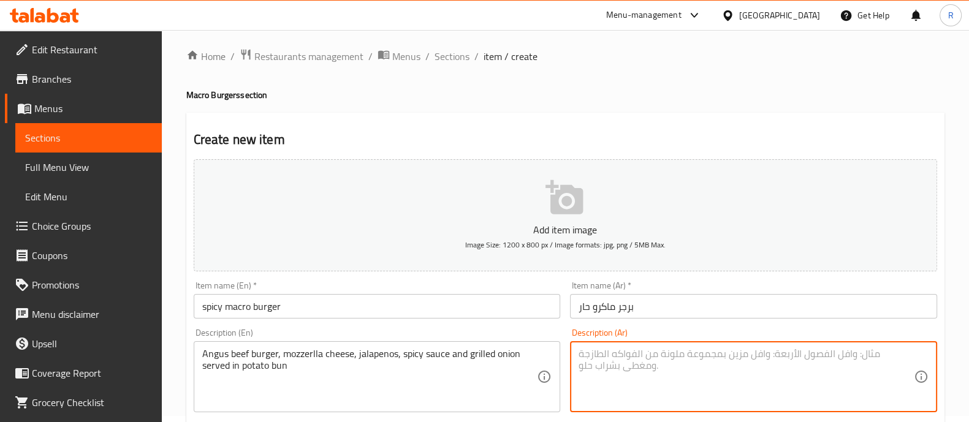
click at [619, 369] on textarea at bounding box center [746, 377] width 335 height 58
paste textarea "برجر لحم أنجوس، جبنة موزاريلا، فلفل هالبينو، صلصة حارة وبصل مشوي، يقدم في خبز ا…"
type textarea "برجر لحم أنجوس، جبنة موزاريلا، فلفل هالبينو، صلصة حارة وبصل مشوي، يقدم في خبز ا…"
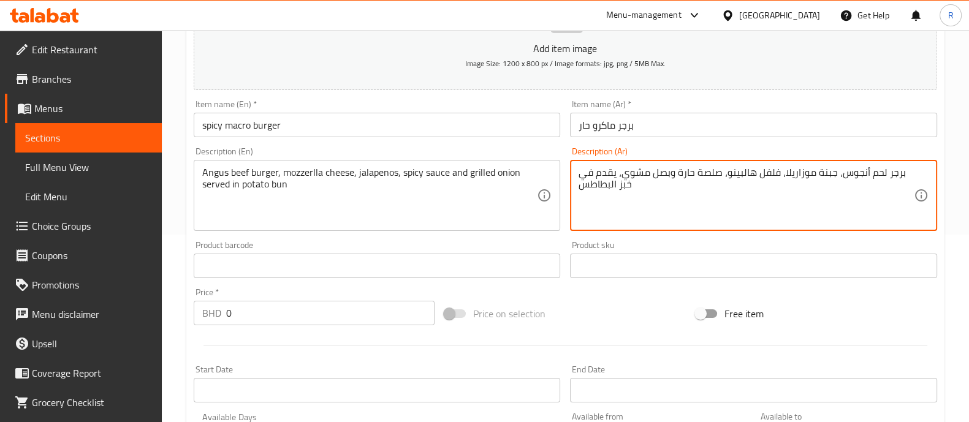
scroll to position [214, 0]
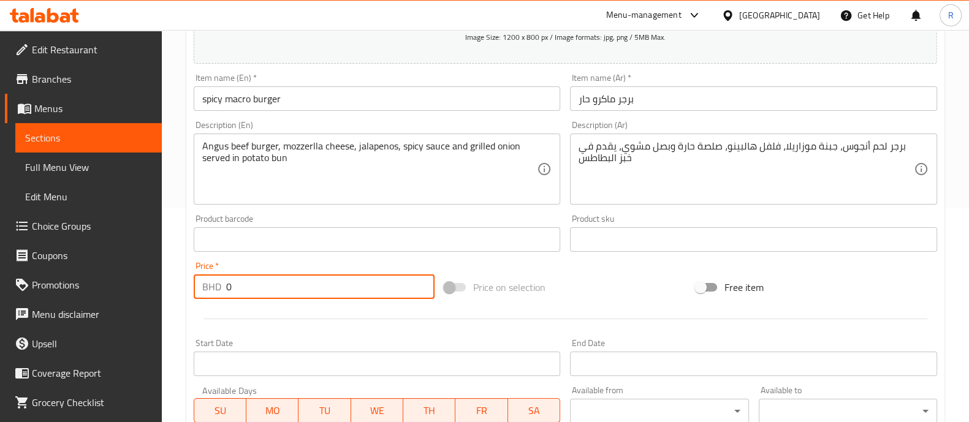
click at [286, 279] on input "0" at bounding box center [330, 287] width 209 height 25
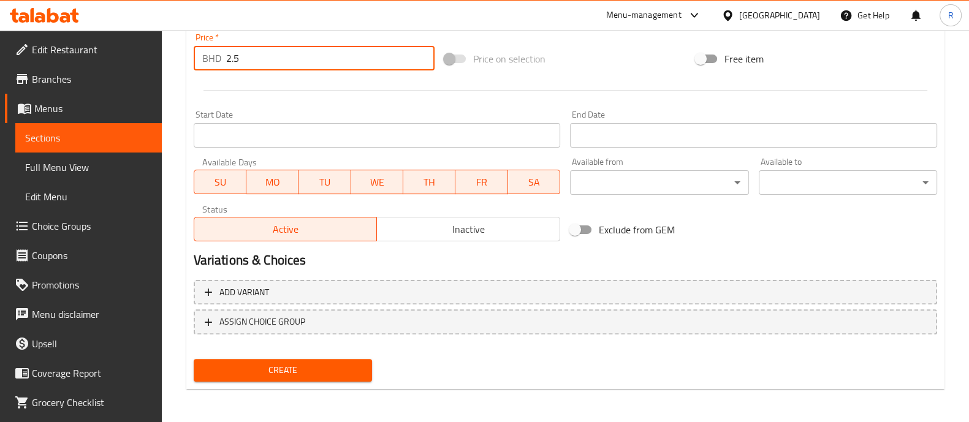
type input "2.5"
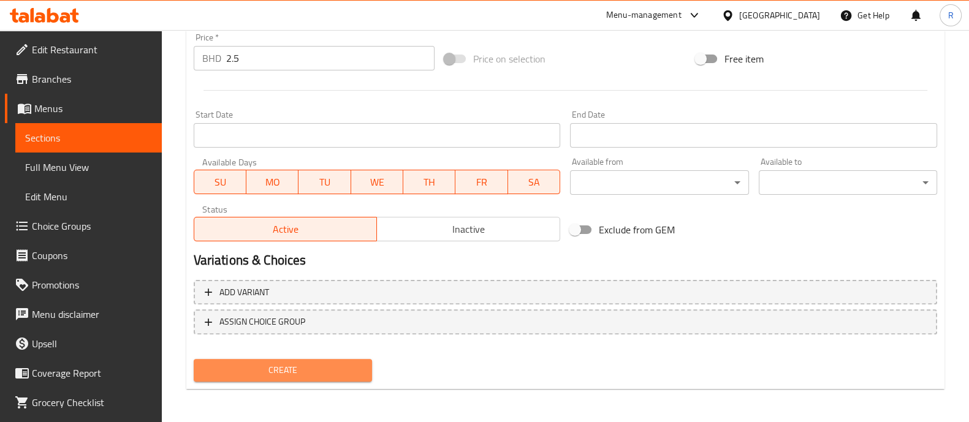
click at [278, 369] on span "Create" at bounding box center [283, 370] width 159 height 15
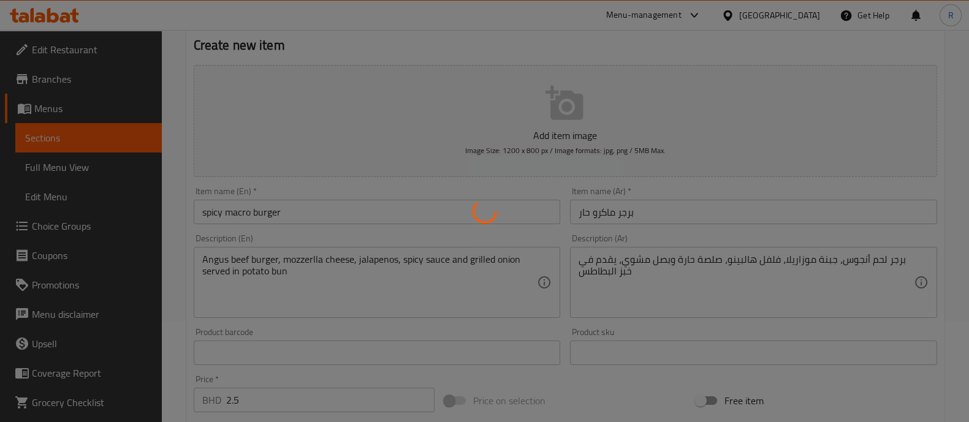
type input "0"
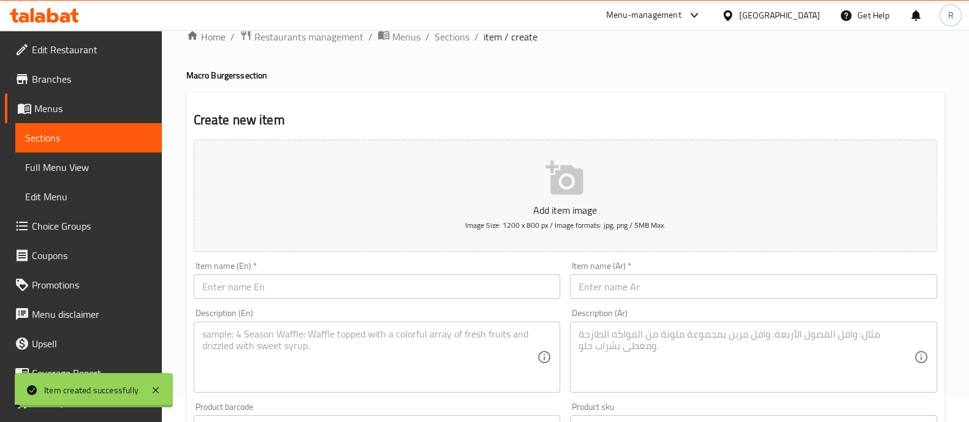
scroll to position [0, 0]
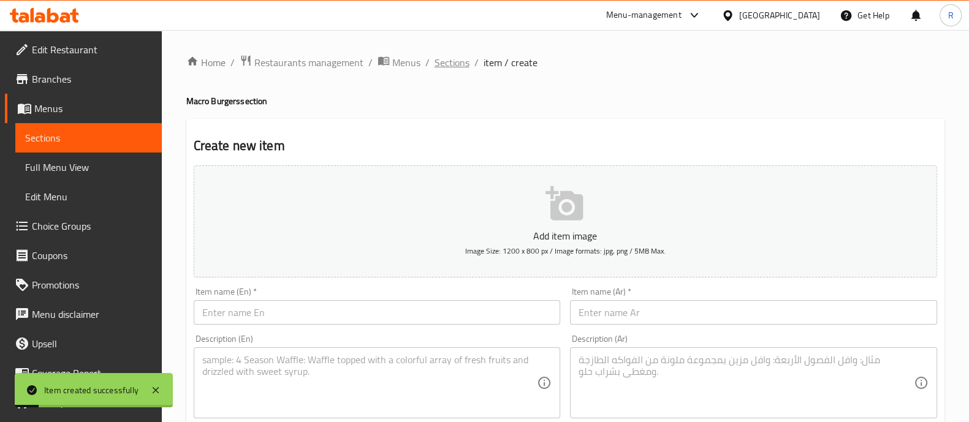
click at [454, 68] on span "Sections" at bounding box center [452, 62] width 35 height 15
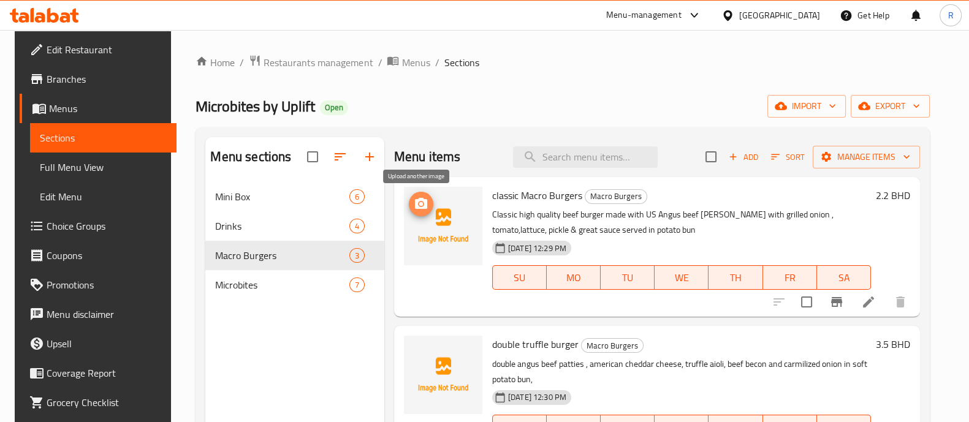
click at [419, 205] on circle "upload picture" at bounding box center [421, 204] width 4 height 4
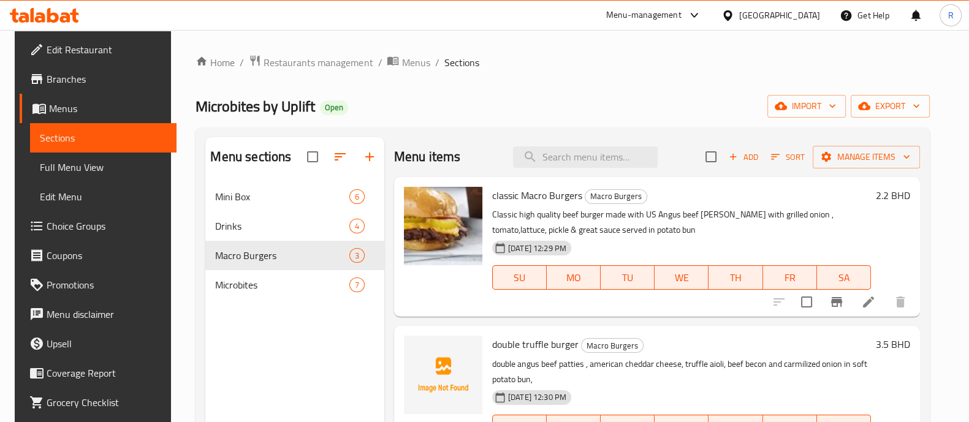
scroll to position [40, 0]
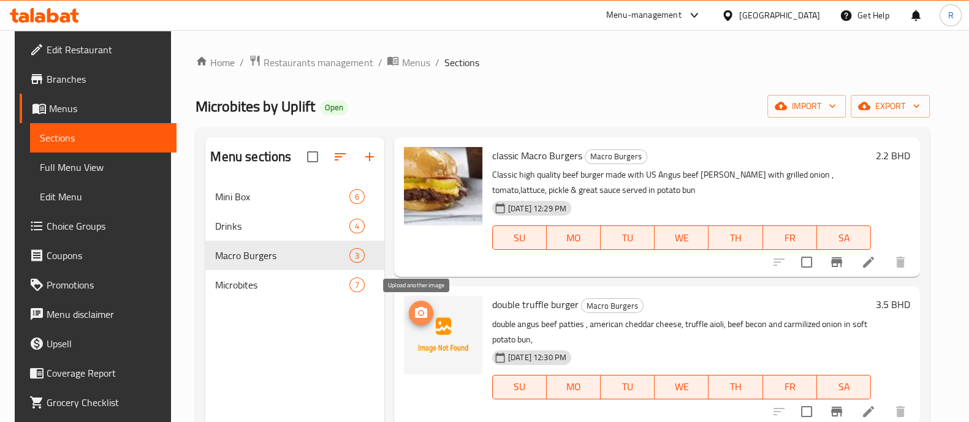
click at [420, 315] on icon "upload picture" at bounding box center [421, 312] width 12 height 11
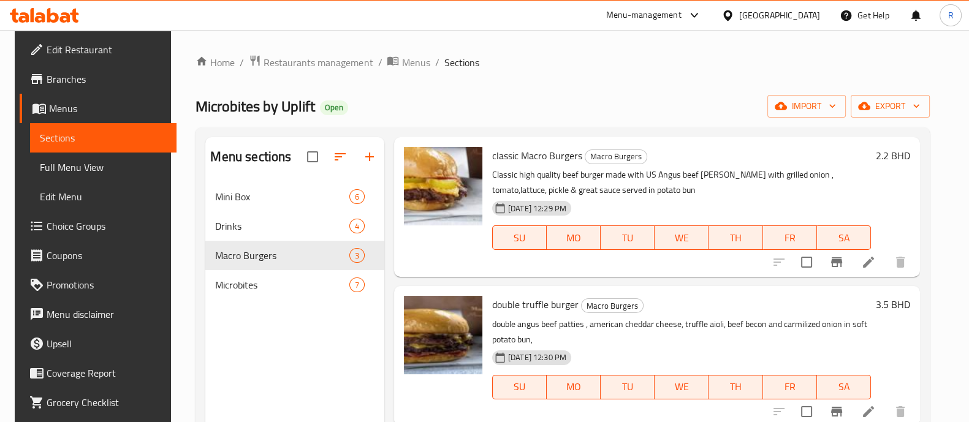
scroll to position [172, 0]
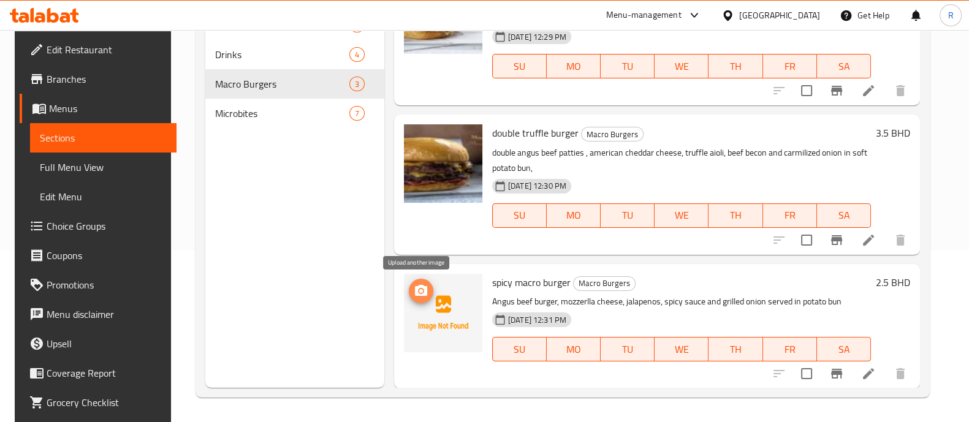
click at [418, 296] on icon "upload picture" at bounding box center [421, 291] width 15 height 15
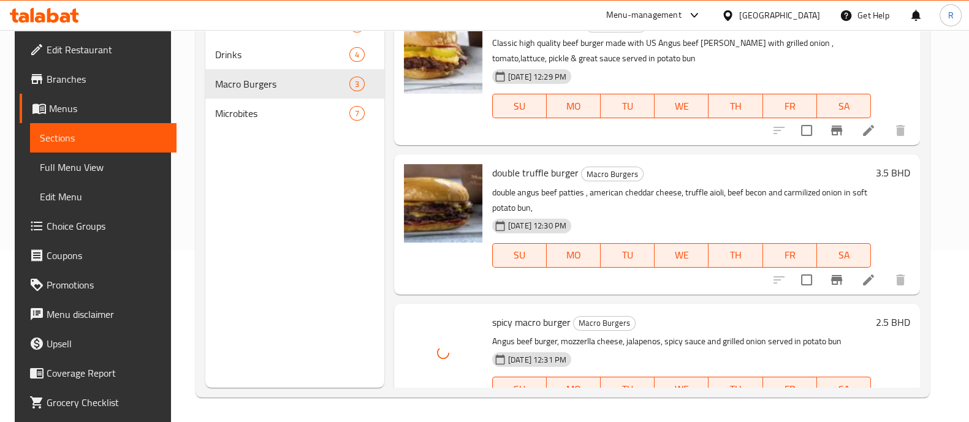
scroll to position [0, 0]
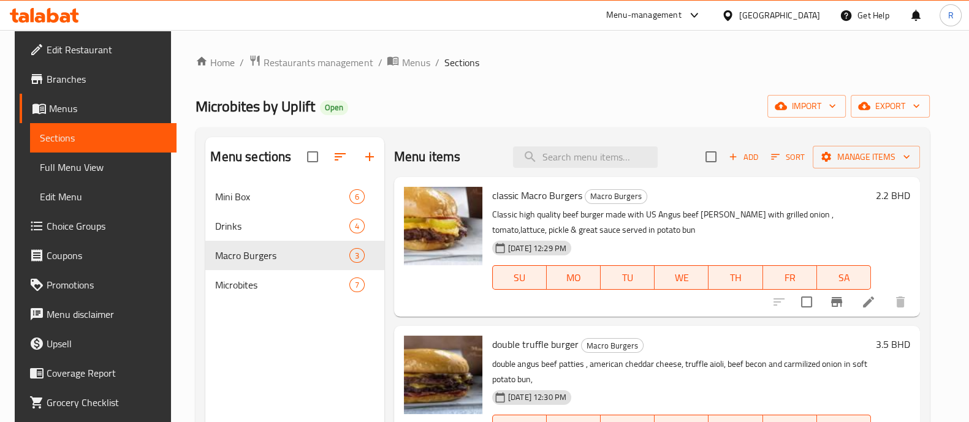
click at [682, 9] on div "Menu-management" at bounding box center [643, 15] width 75 height 15
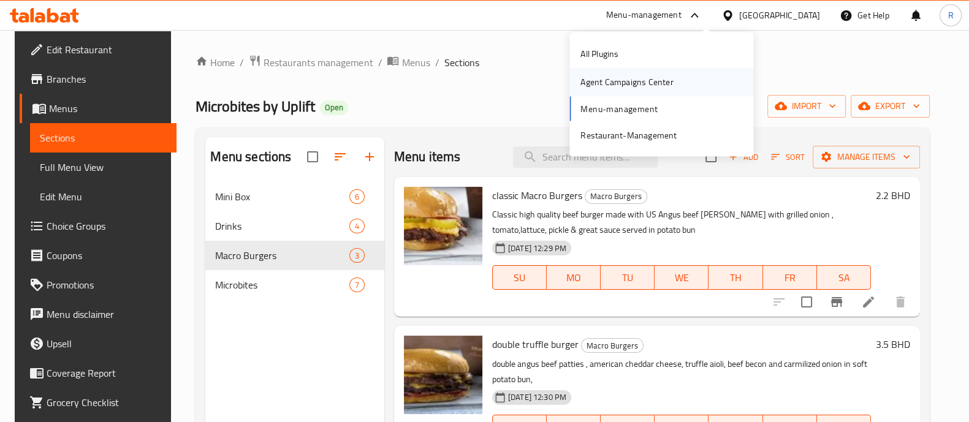
click at [618, 89] on div "Agent Campaigns Center" at bounding box center [627, 81] width 93 height 13
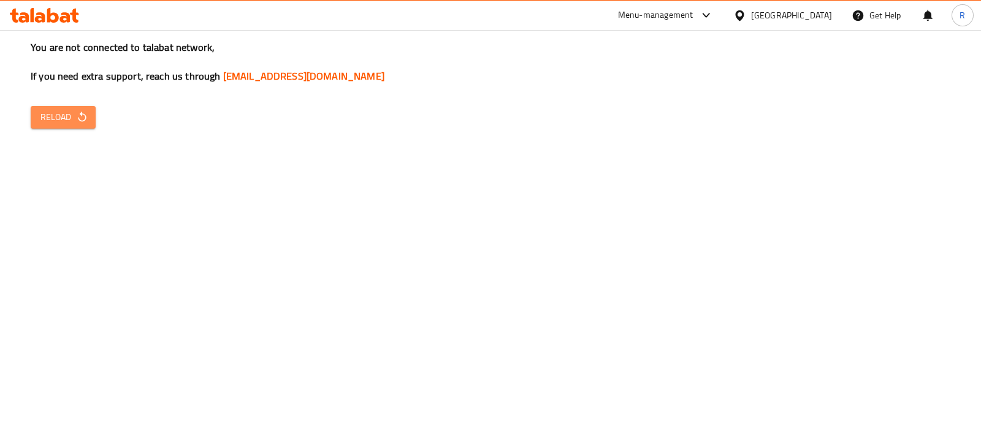
click at [77, 116] on icon "button" at bounding box center [82, 117] width 12 height 12
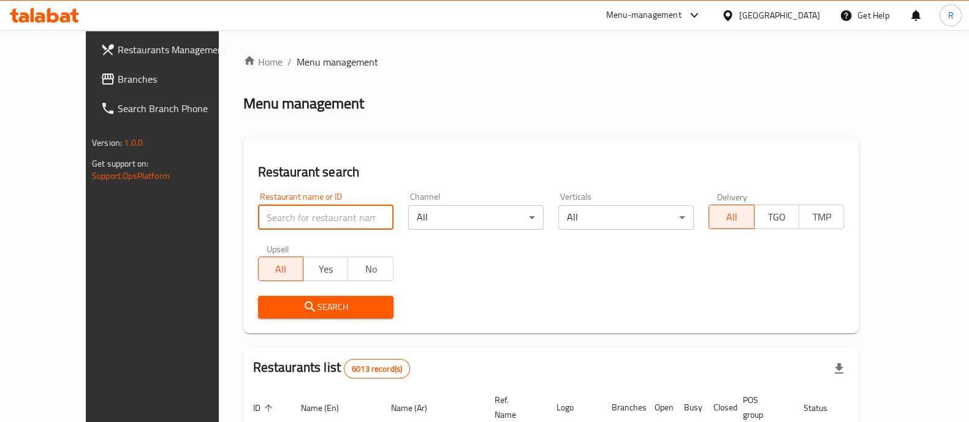
click at [278, 216] on input "search" at bounding box center [325, 217] width 135 height 25
type input "nawaz re"
click button "Search" at bounding box center [325, 307] width 135 height 23
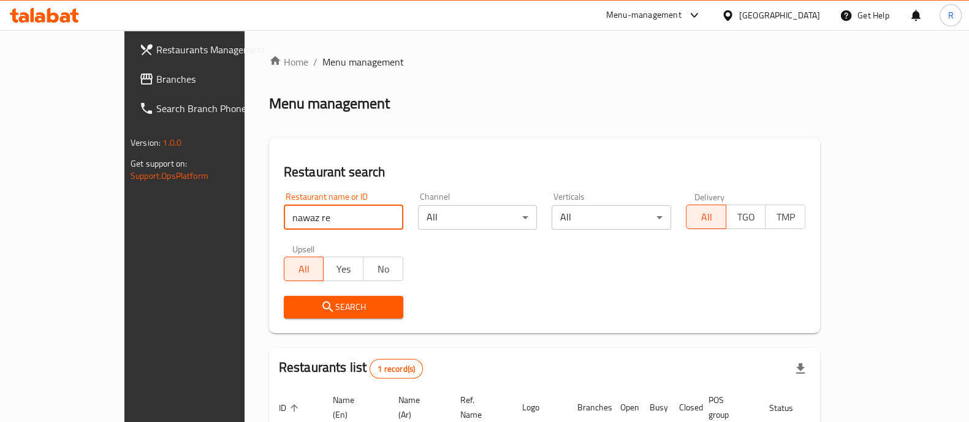
scroll to position [100, 0]
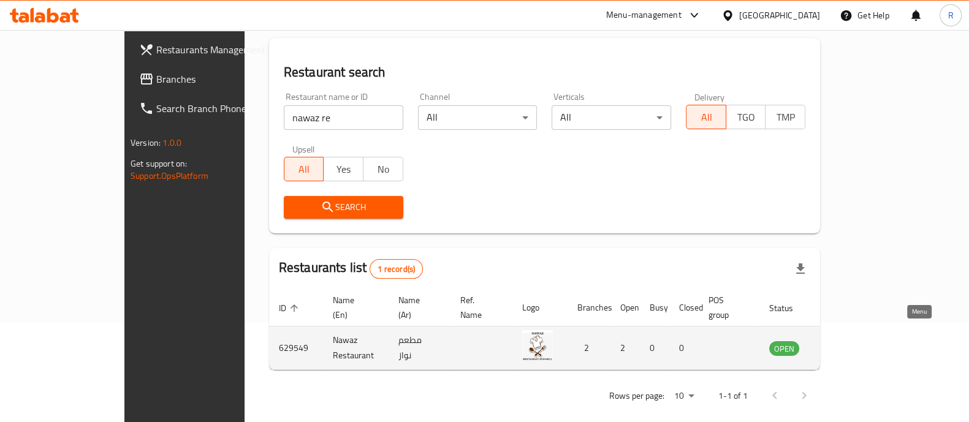
click at [848, 341] on icon "enhanced table" at bounding box center [841, 348] width 15 height 15
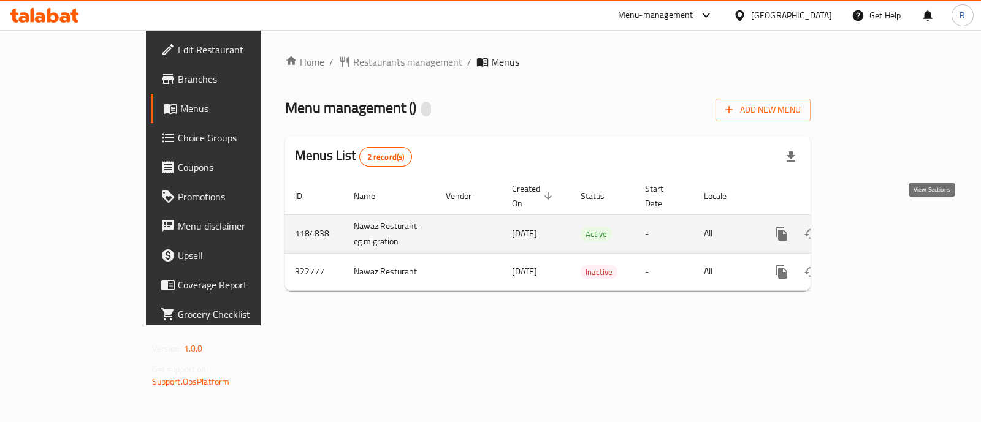
click at [877, 227] on icon "enhanced table" at bounding box center [870, 234] width 15 height 15
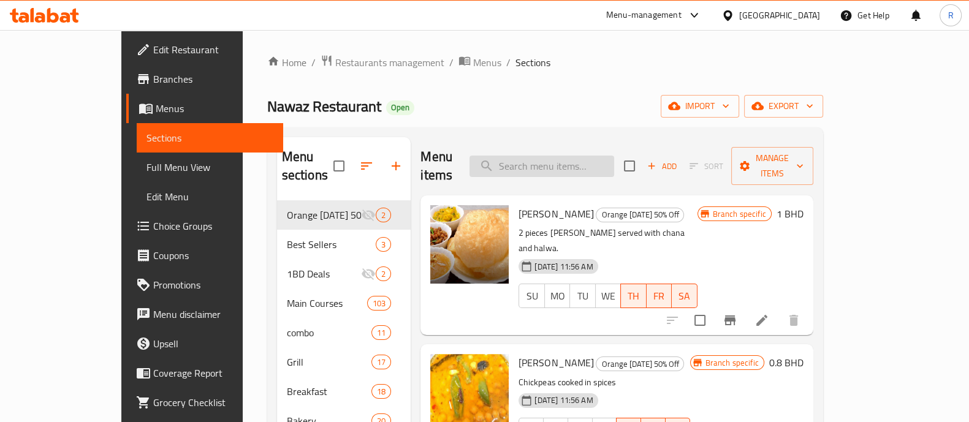
click at [595, 156] on input "search" at bounding box center [542, 166] width 145 height 21
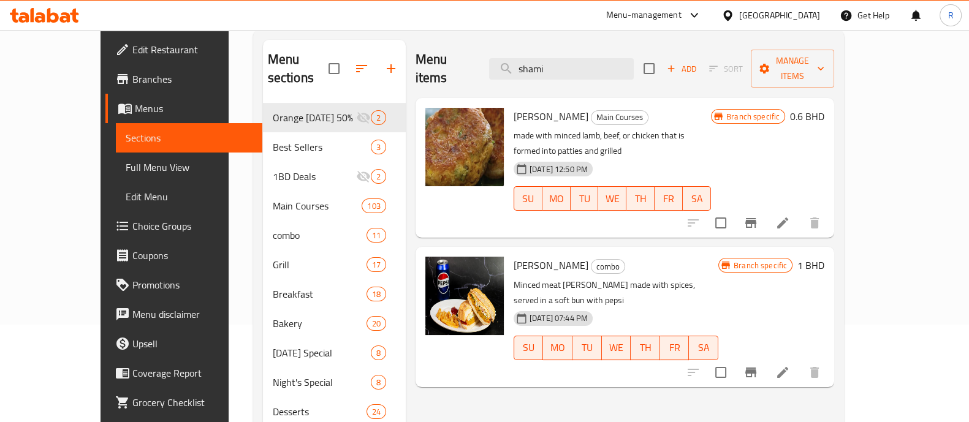
scroll to position [98, 0]
type input "shami"
click at [758, 365] on icon "Branch-specific-item" at bounding box center [751, 372] width 15 height 15
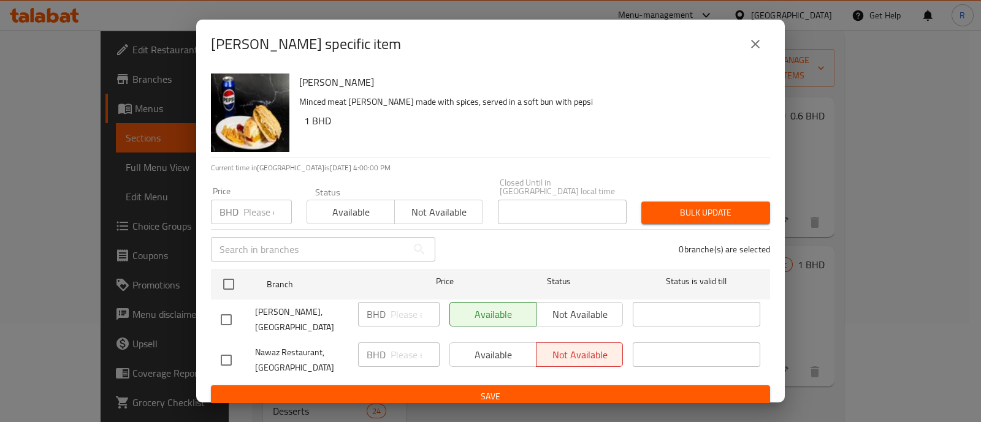
click at [581, 311] on div "Available Not available" at bounding box center [536, 314] width 174 height 25
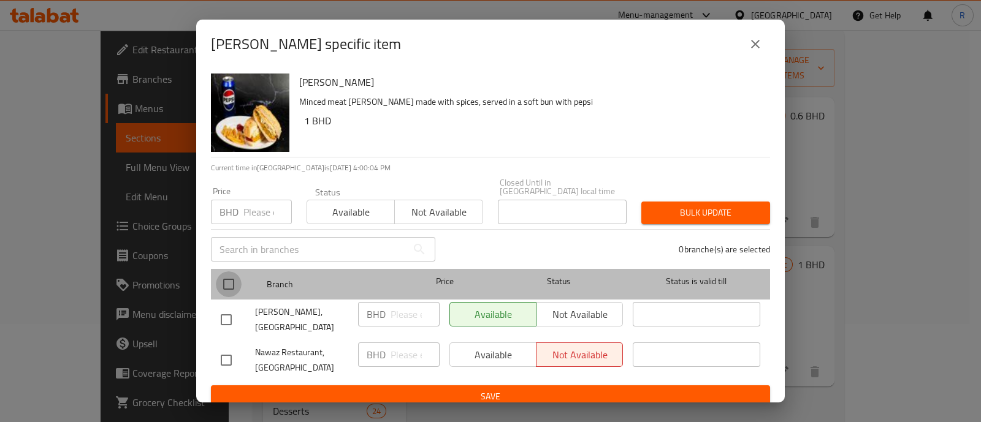
click at [230, 280] on input "checkbox" at bounding box center [229, 285] width 26 height 26
checkbox input "true"
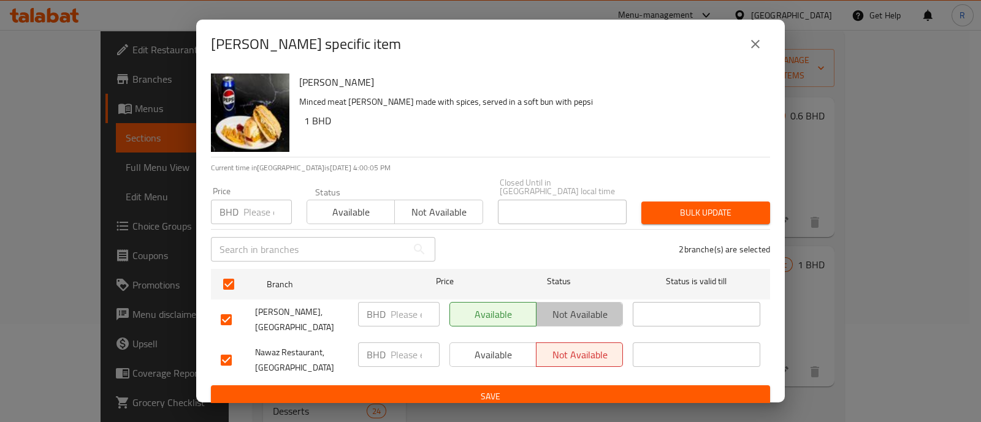
click at [598, 314] on span "Not available" at bounding box center [579, 315] width 77 height 18
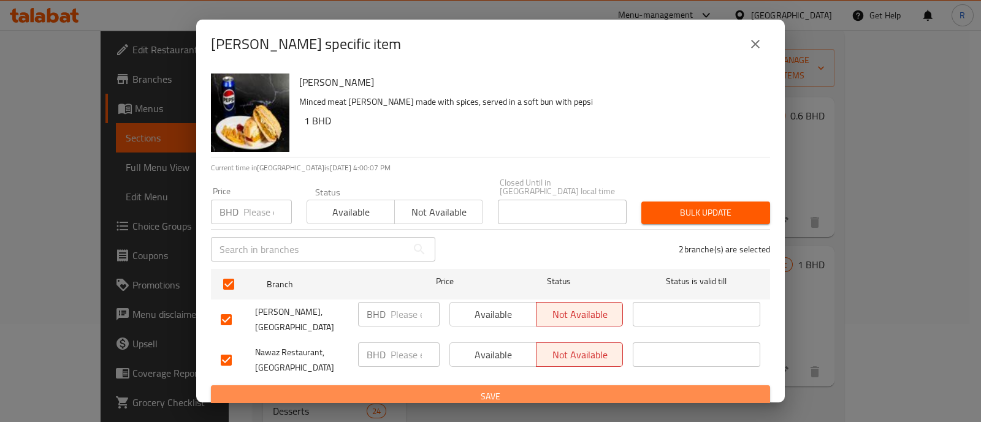
click at [480, 389] on span "Save" at bounding box center [491, 396] width 540 height 15
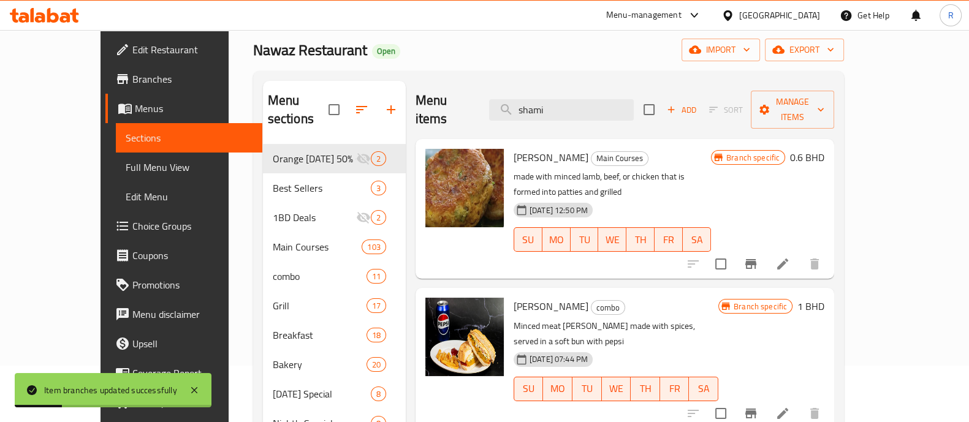
scroll to position [55, 0]
